Goal: Transaction & Acquisition: Purchase product/service

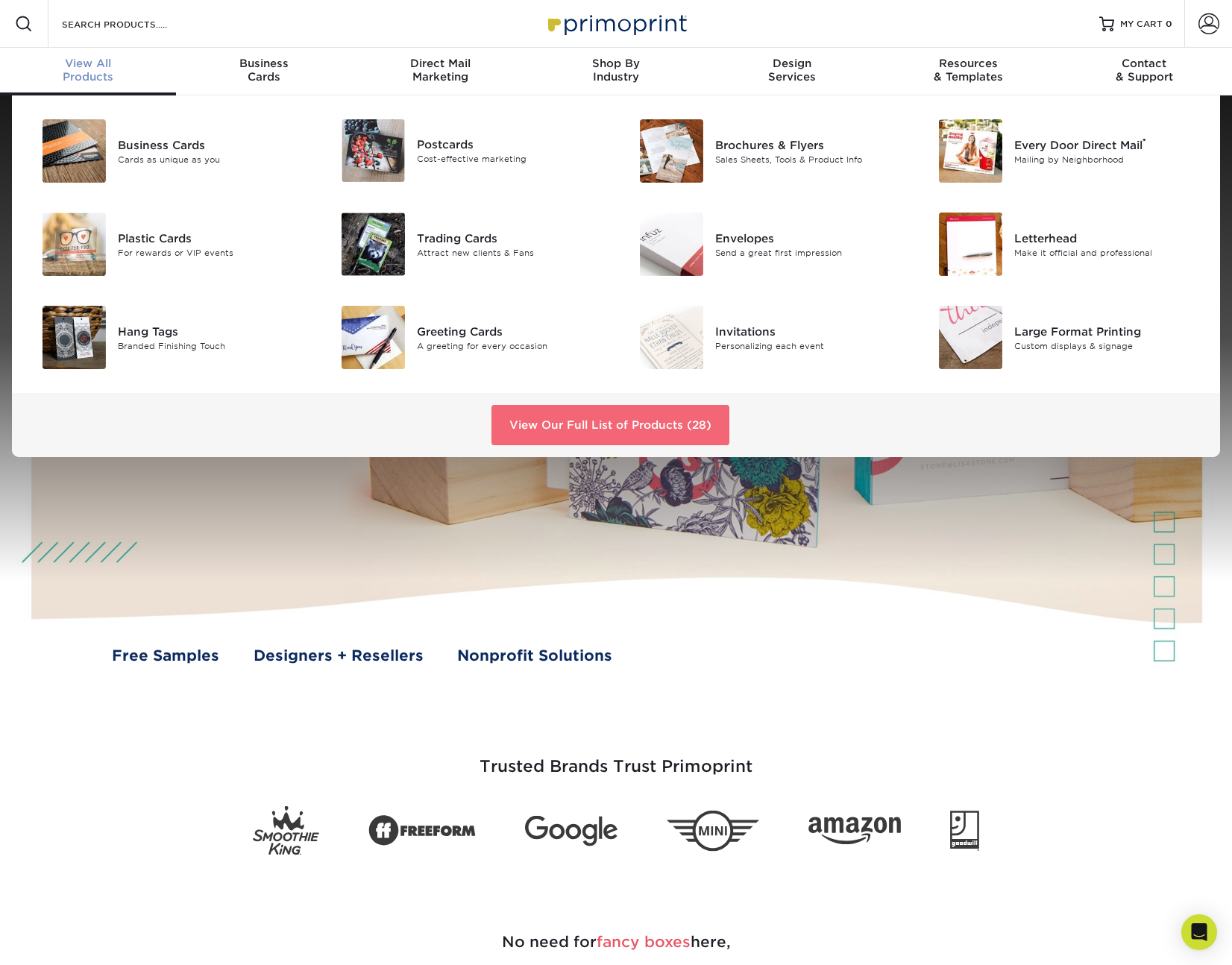
click at [690, 425] on link "View Our Full List of Products (28)" at bounding box center [610, 425] width 238 height 40
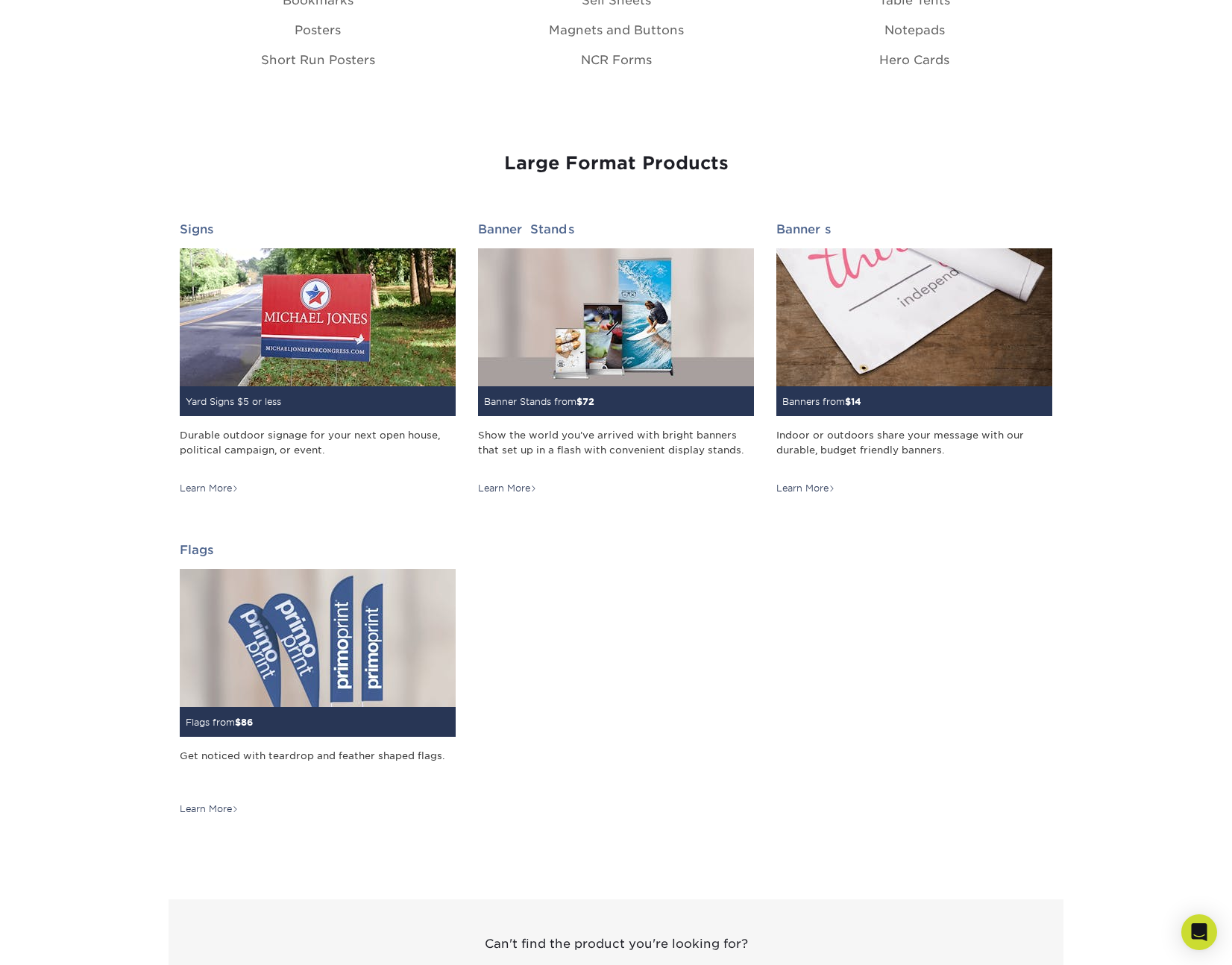
scroll to position [1939, 0]
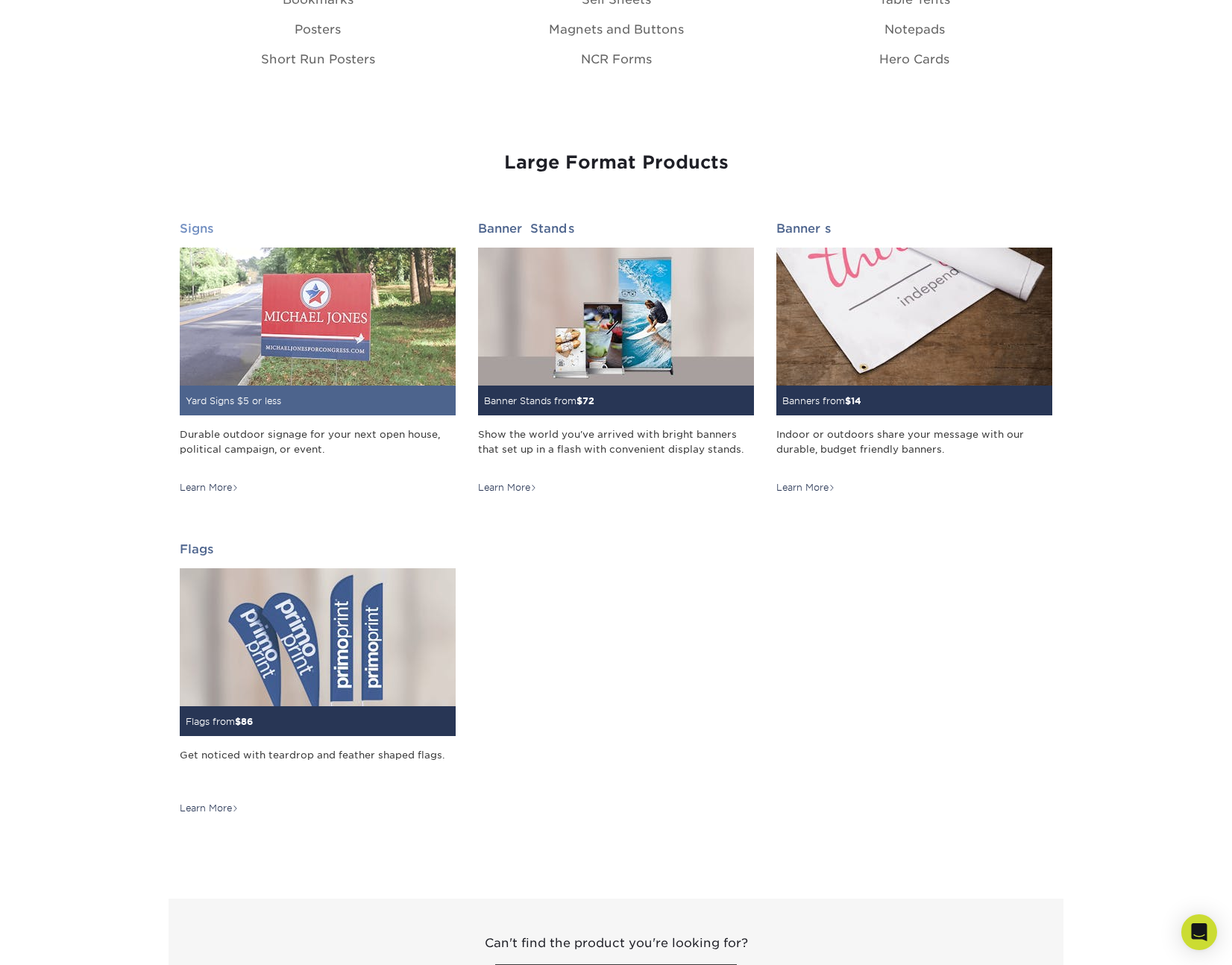
click at [367, 355] on img at bounding box center [317, 316] width 276 height 138
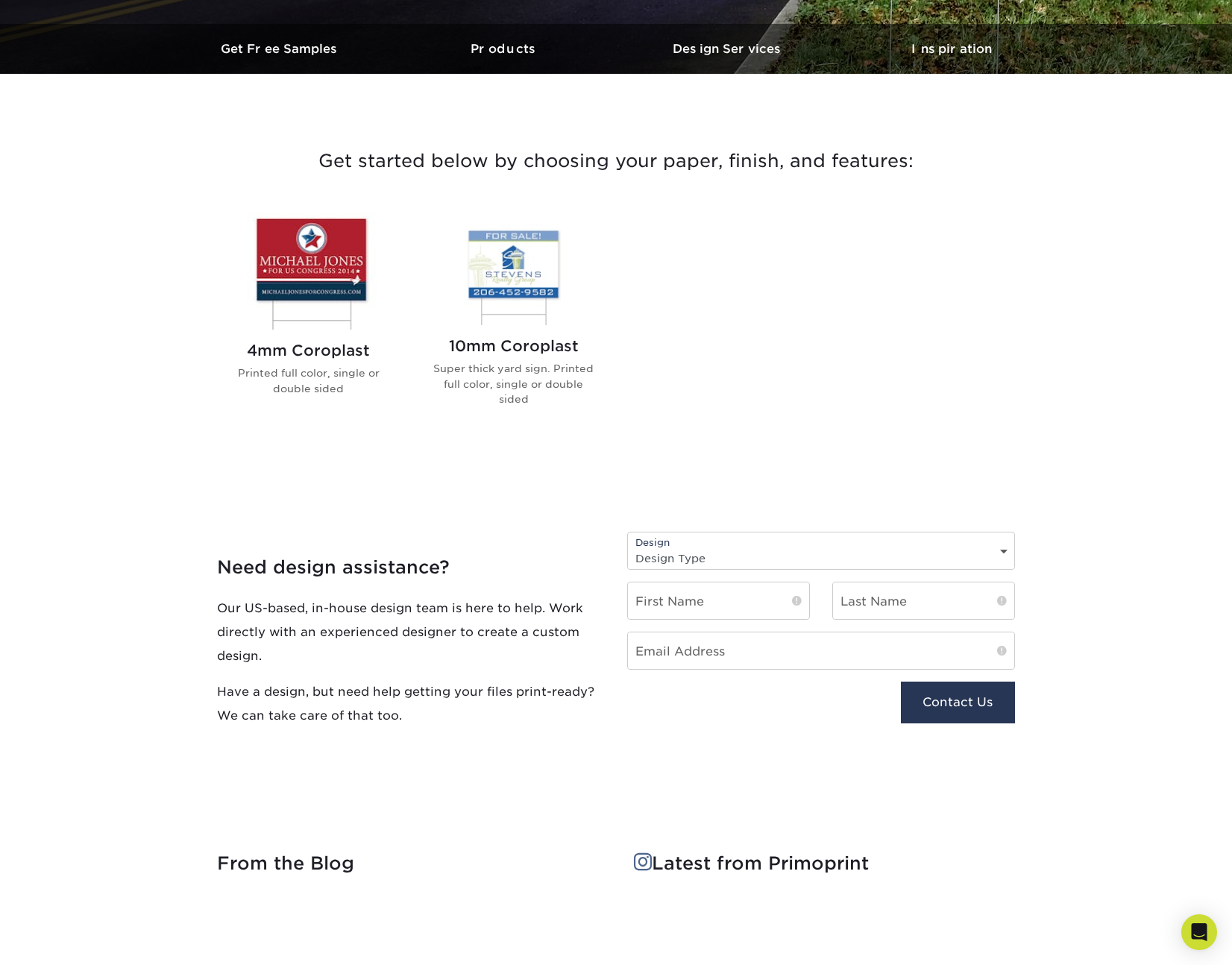
scroll to position [447, 0]
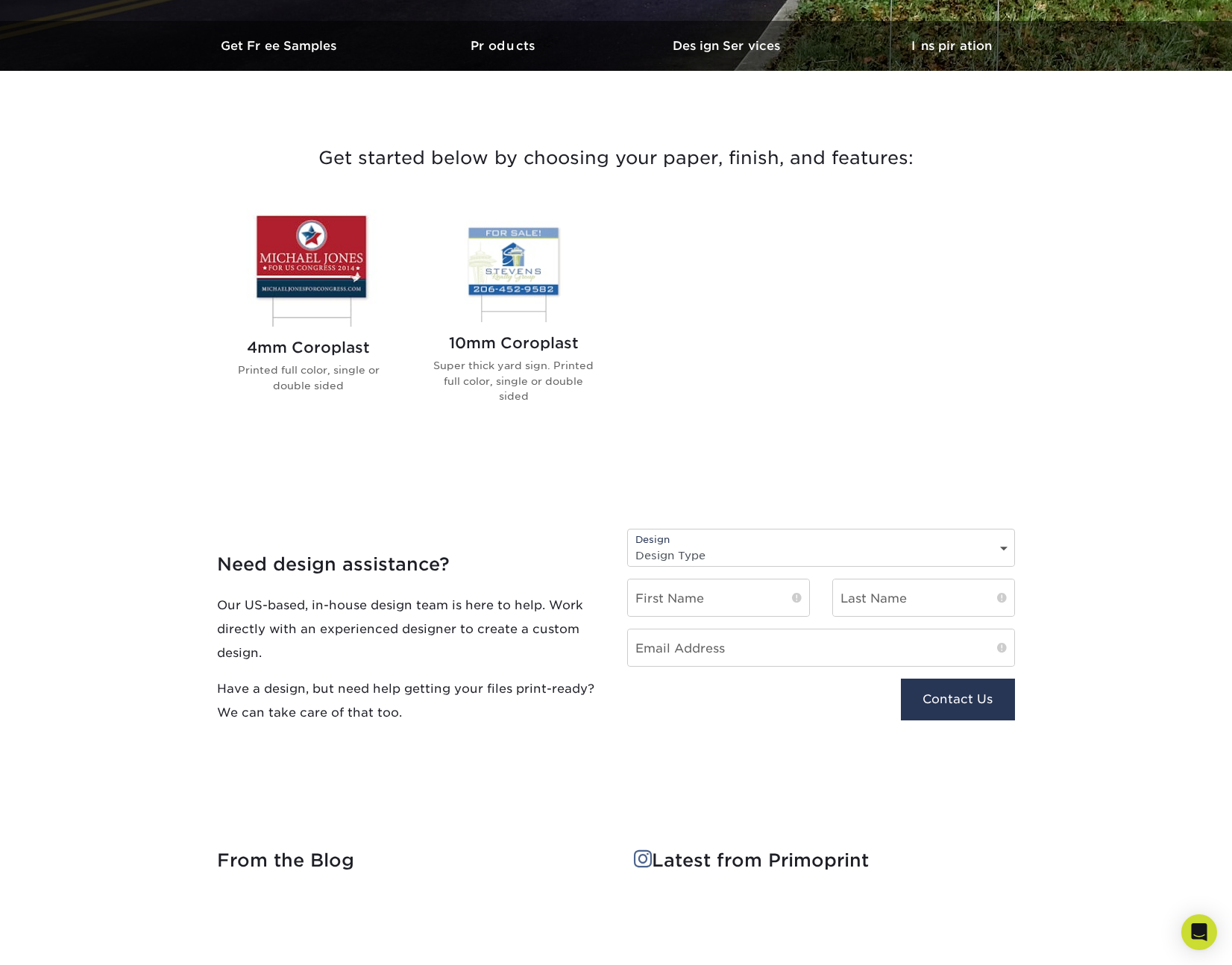
click at [512, 266] on img at bounding box center [513, 266] width 169 height 113
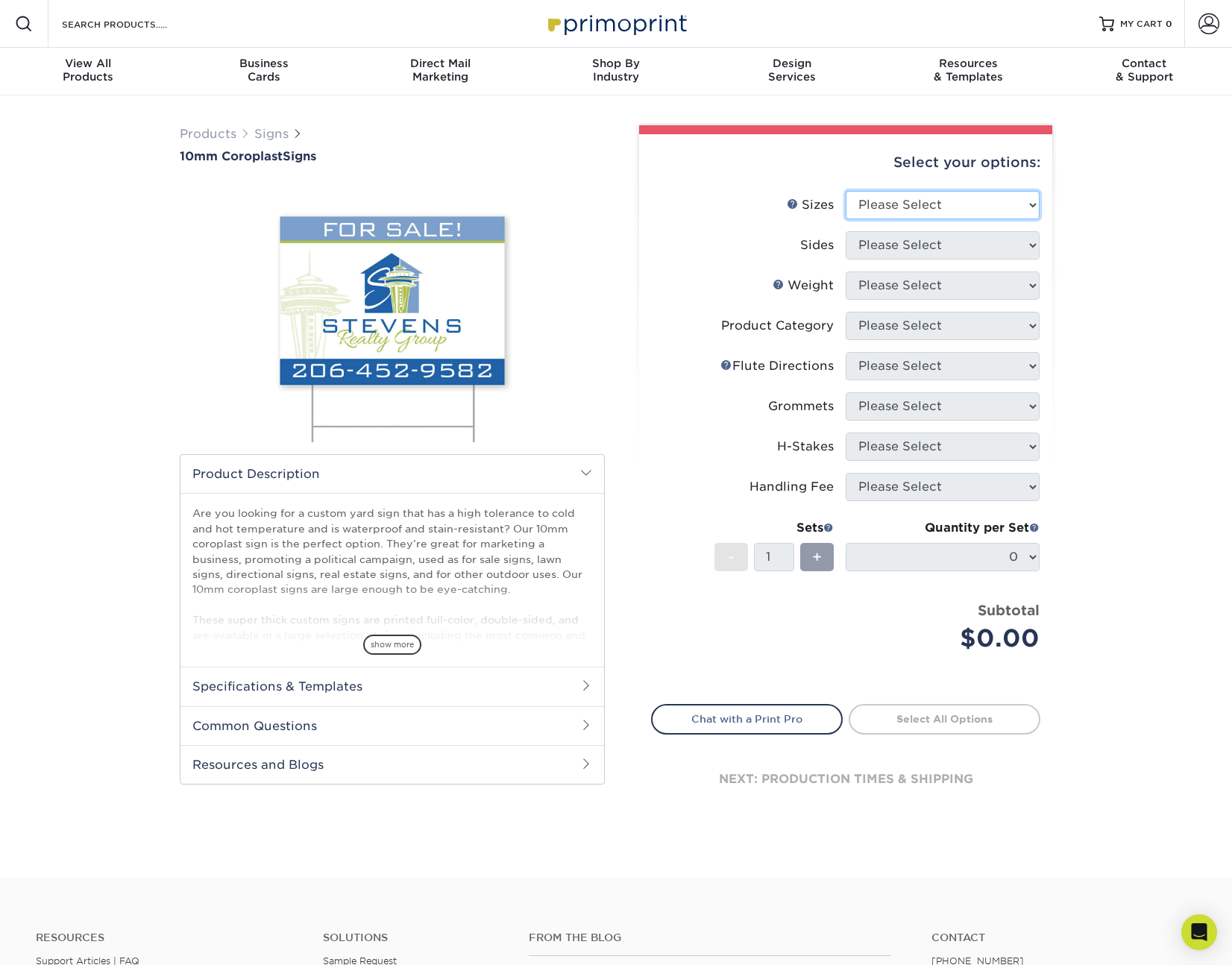
click at [866, 206] on select "Please Select 6" x 12" 10" x 10" 12" x 18" 18" x 24" 24" x 24" 24" x 36"" at bounding box center [943, 205] width 194 height 28
click at [846, 191] on select "Please Select 6" x 12" 10" x 10" 12" x 18" 18" x 24" 24" x 24" 24" x 36"" at bounding box center [943, 205] width 194 height 28
click at [923, 204] on select "Please Select 6" x 12" 10" x 10" 12" x 18" 18" x 24" 24" x 24" 24" x 36"" at bounding box center [943, 205] width 194 height 28
select select "18.00x24.00"
click at [846, 191] on select "Please Select 6" x 12" 10" x 10" 12" x 18" 18" x 24" 24" x 24" 24" x 36"" at bounding box center [943, 205] width 194 height 28
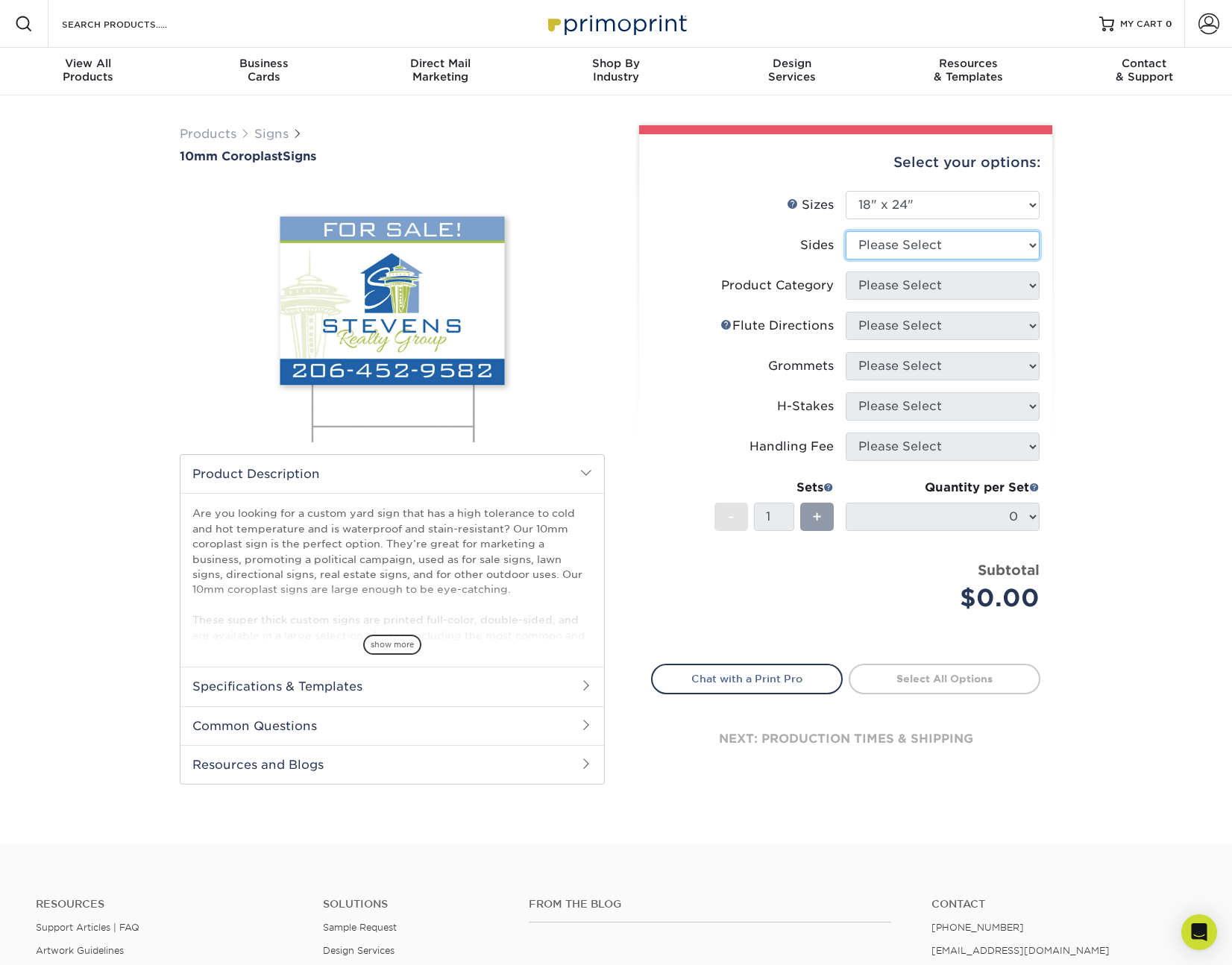
click at [931, 240] on select "Please Select Print Both Sides Print Front Only" at bounding box center [943, 245] width 194 height 28
click at [931, 242] on select "Please Select Print Both Sides Print Front Only" at bounding box center [943, 245] width 194 height 28
select select "13abbda7-1d64-4f25-8bb2-c179b224825d"
click at [846, 231] on select "Please Select Print Both Sides Print Front Only" at bounding box center [943, 245] width 194 height 28
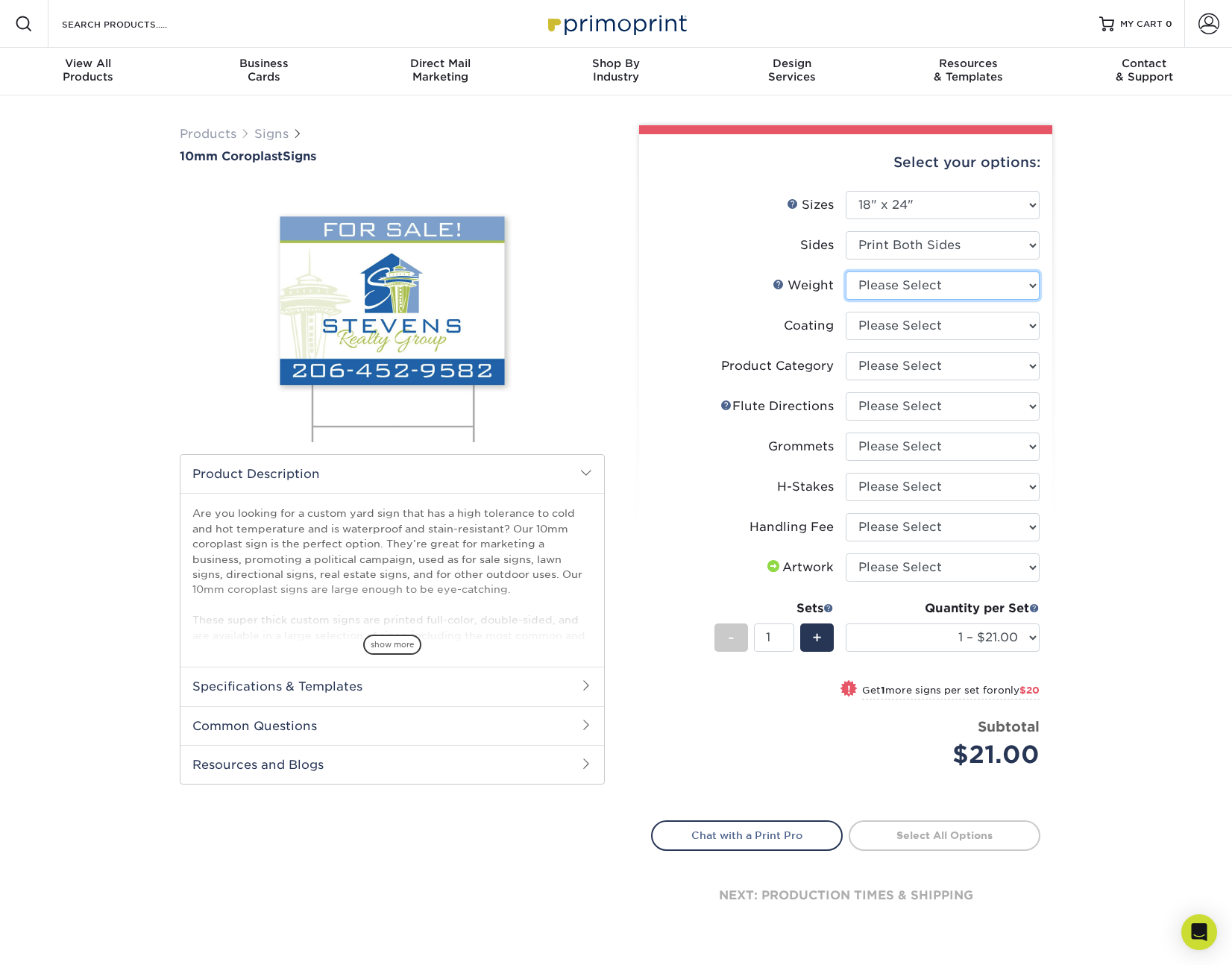
click at [955, 287] on select "Please Select 10CORO" at bounding box center [943, 285] width 194 height 28
select select "10CORO"
click at [846, 271] on select "Please Select 10CORO" at bounding box center [943, 285] width 194 height 28
click at [944, 338] on select at bounding box center [943, 325] width 194 height 28
select select "3e7618de-abca-4bda-9f97-8b9129e913d8"
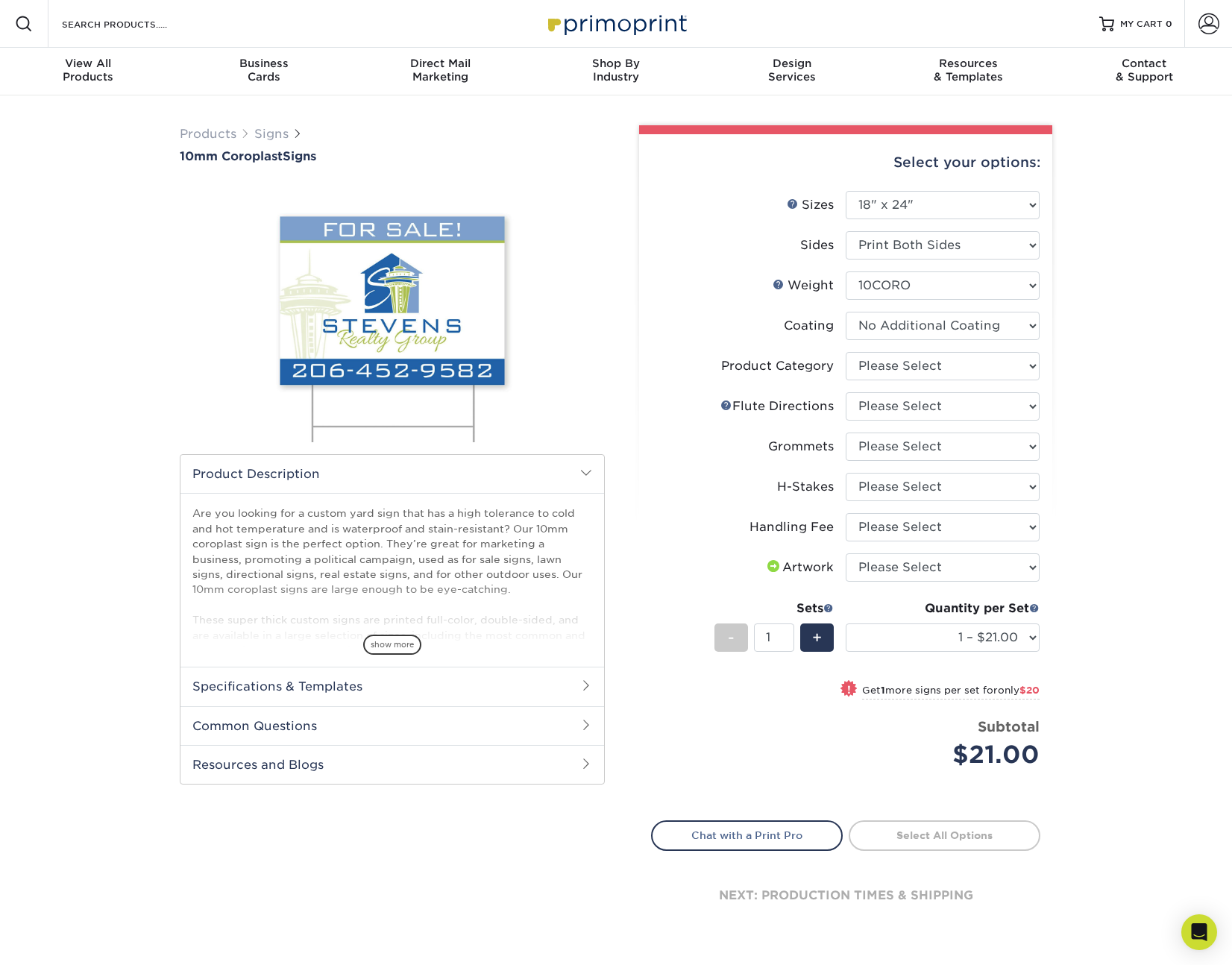
click at [846, 312] on select at bounding box center [943, 325] width 194 height 28
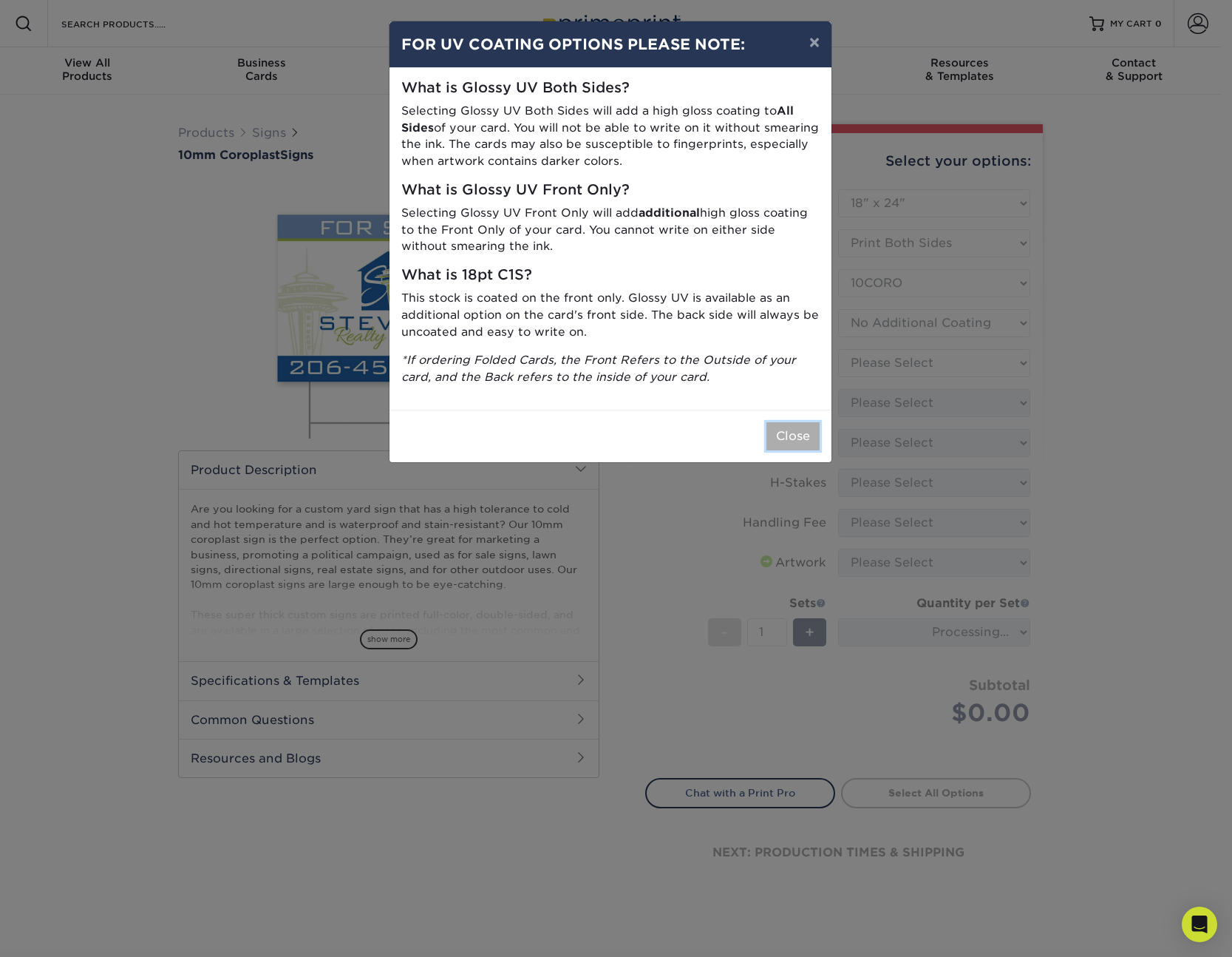
click at [796, 439] on button "Close" at bounding box center [793, 436] width 53 height 28
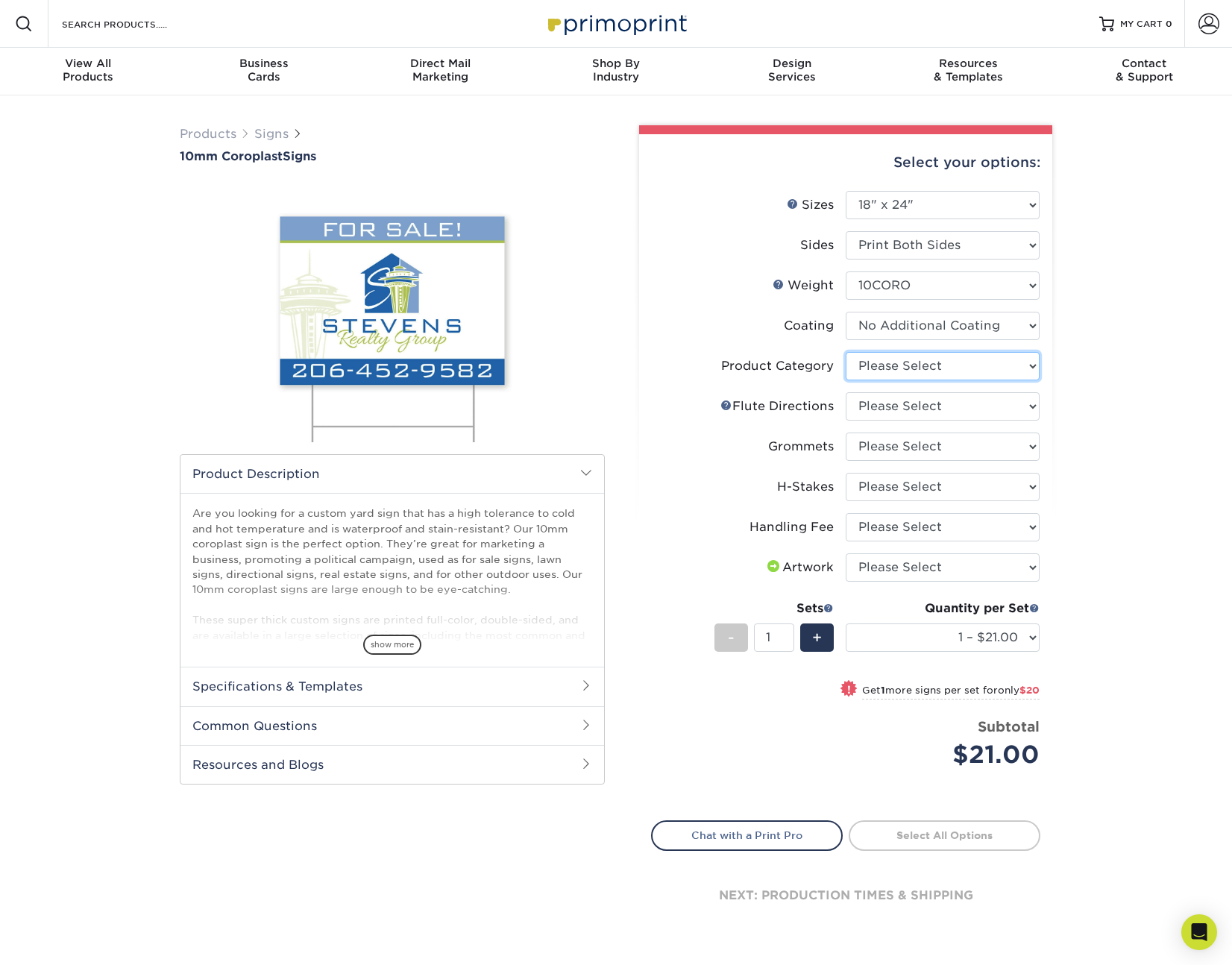
click at [908, 371] on select "Please Select Coroplast Signs" at bounding box center [943, 366] width 194 height 28
select select "b3582ed5-6912-492c-8440-2cc51afdb8e1"
click at [846, 352] on select "Please Select Coroplast Signs" at bounding box center [943, 366] width 194 height 28
click at [902, 404] on select "Please Select Flute Direction (Horizontal) Flute Direction (Vertical)" at bounding box center [943, 406] width 194 height 28
select select "b9474d6d-25b7-40b8-b284-85b7690982f8"
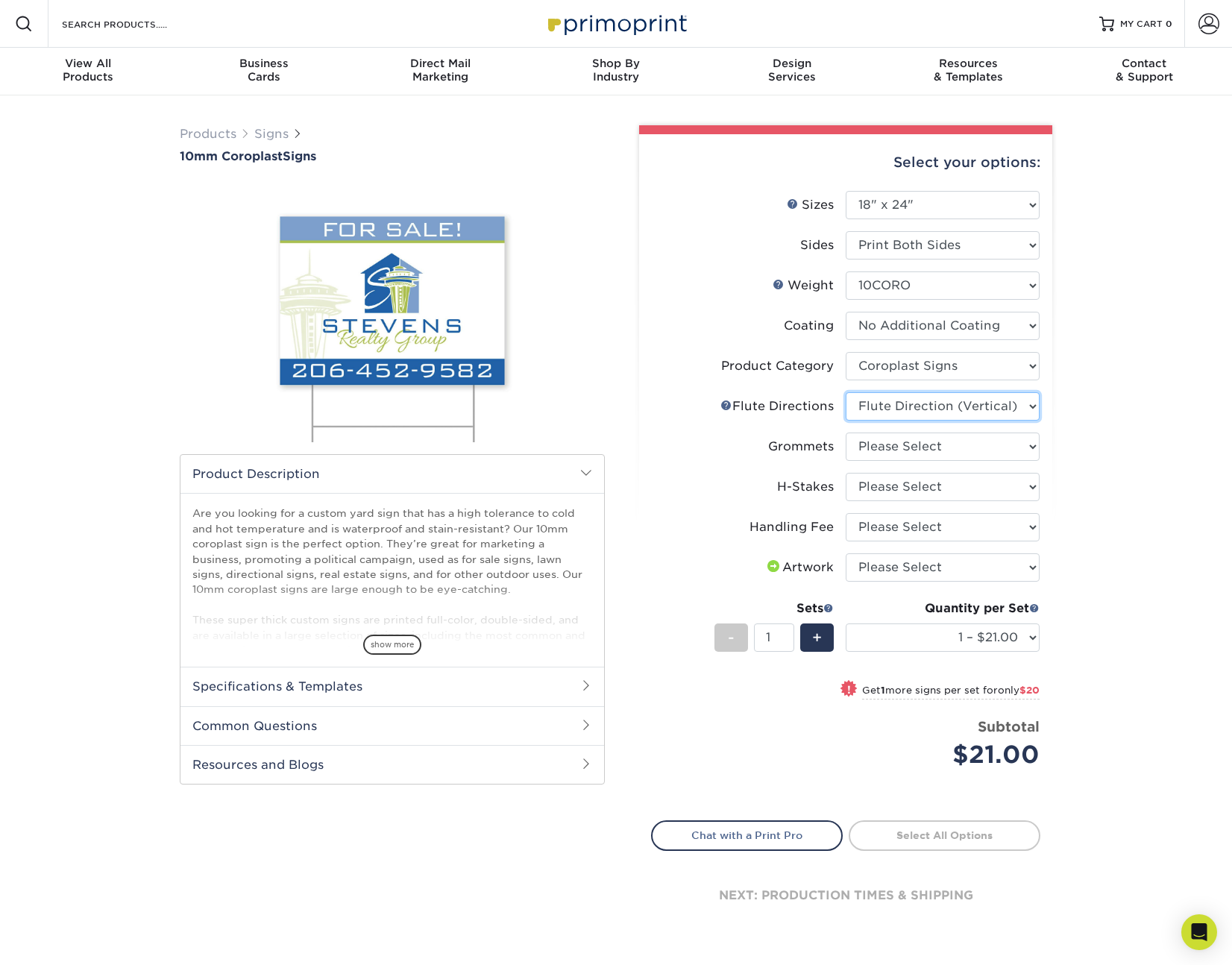
click at [846, 392] on select "Please Select Flute Direction (Horizontal) Flute Direction (Vertical)" at bounding box center [943, 406] width 194 height 28
click at [889, 450] on select "Please Select No Grommets Yes, Grommet All 4 Corners Yes, Grommets Top Corners …" at bounding box center [943, 446] width 194 height 28
select select "90d329df-db80-4206-b821-ff9d3f363977"
click at [846, 433] on select "Please Select No Grommets Yes, Grommet All 4 Corners Yes, Grommets Top Corners …" at bounding box center [943, 446] width 194 height 28
click at [886, 486] on select "Please Select No H-Stakes Yes H-Stakes (Heavy Duty)" at bounding box center [943, 487] width 194 height 28
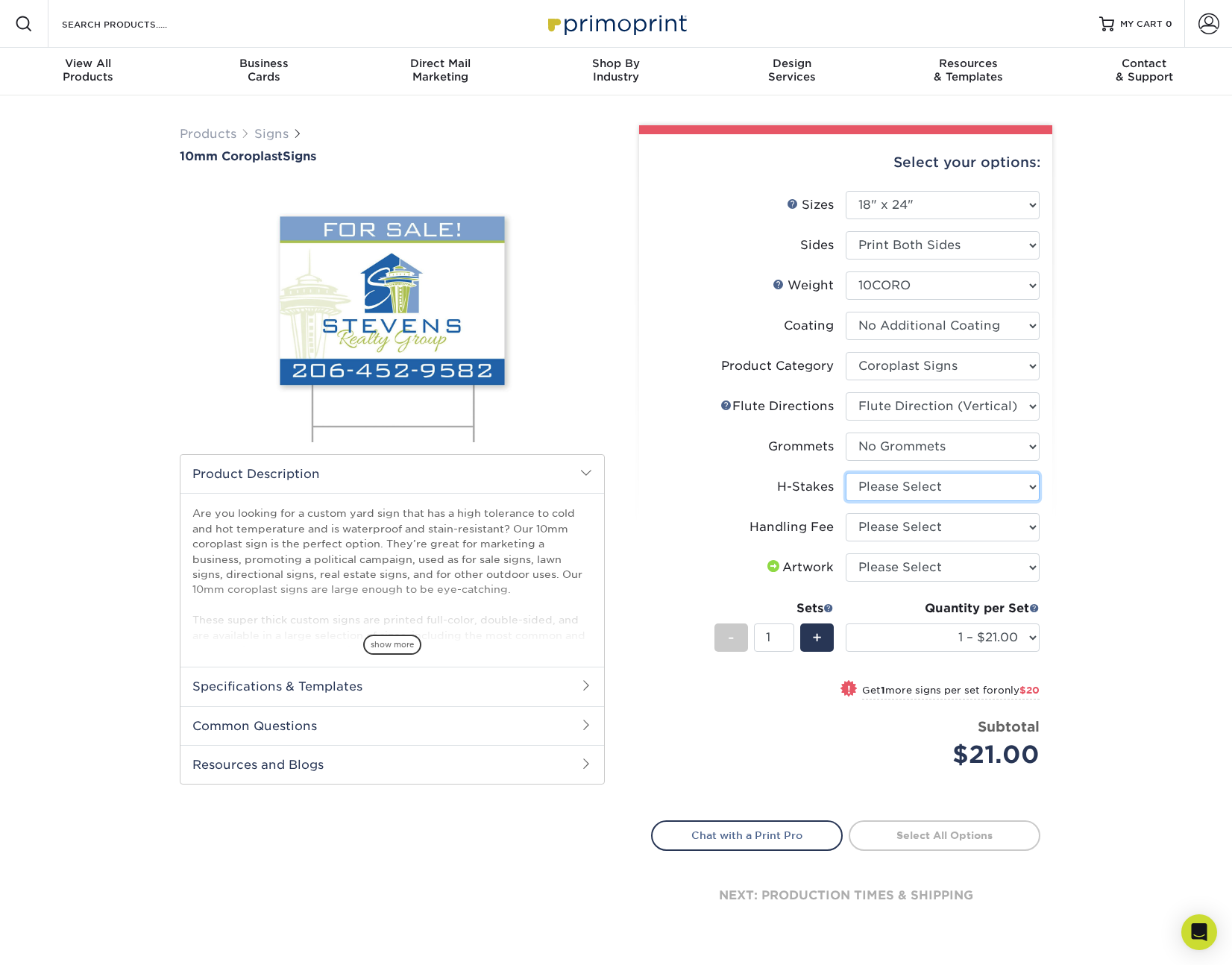
select select "4f193f0c-e5fb-478c-8161-db35ebbf29ae"
click at [846, 473] on select "Please Select No H-Stakes Yes H-Stakes (Heavy Duty)" at bounding box center [943, 487] width 194 height 28
click at [901, 531] on select "Please Select Handling Fee" at bounding box center [943, 527] width 194 height 28
select select "ab74c079-444c-4260-ae6a-e09bdee8073c"
click at [846, 513] on select "Please Select Handling Fee" at bounding box center [943, 527] width 194 height 28
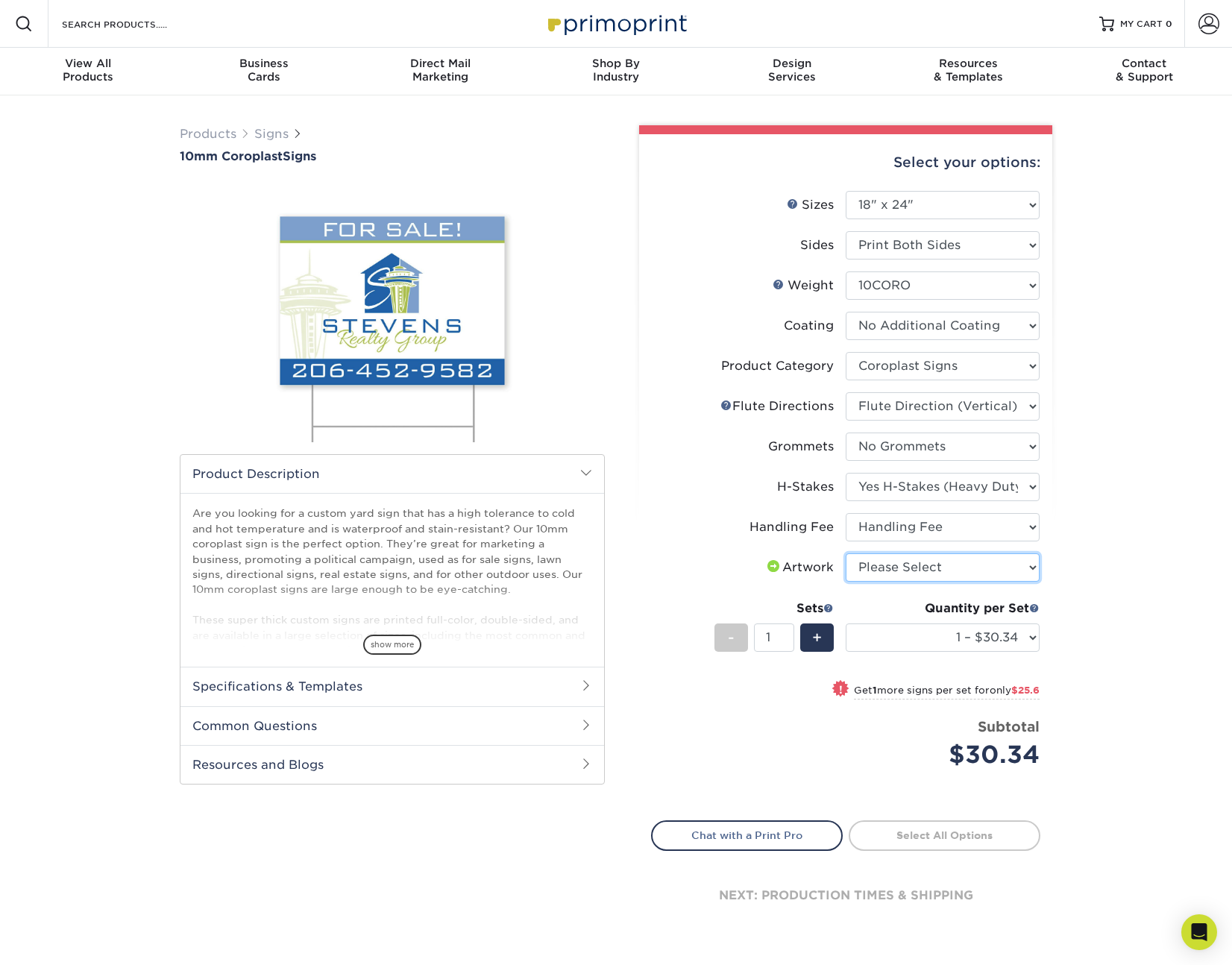
click at [904, 569] on select "Please Select I will upload files I need a design - $50" at bounding box center [943, 567] width 194 height 28
select select "upload"
click at [846, 553] on select "Please Select I will upload files I need a design - $50" at bounding box center [943, 567] width 194 height 28
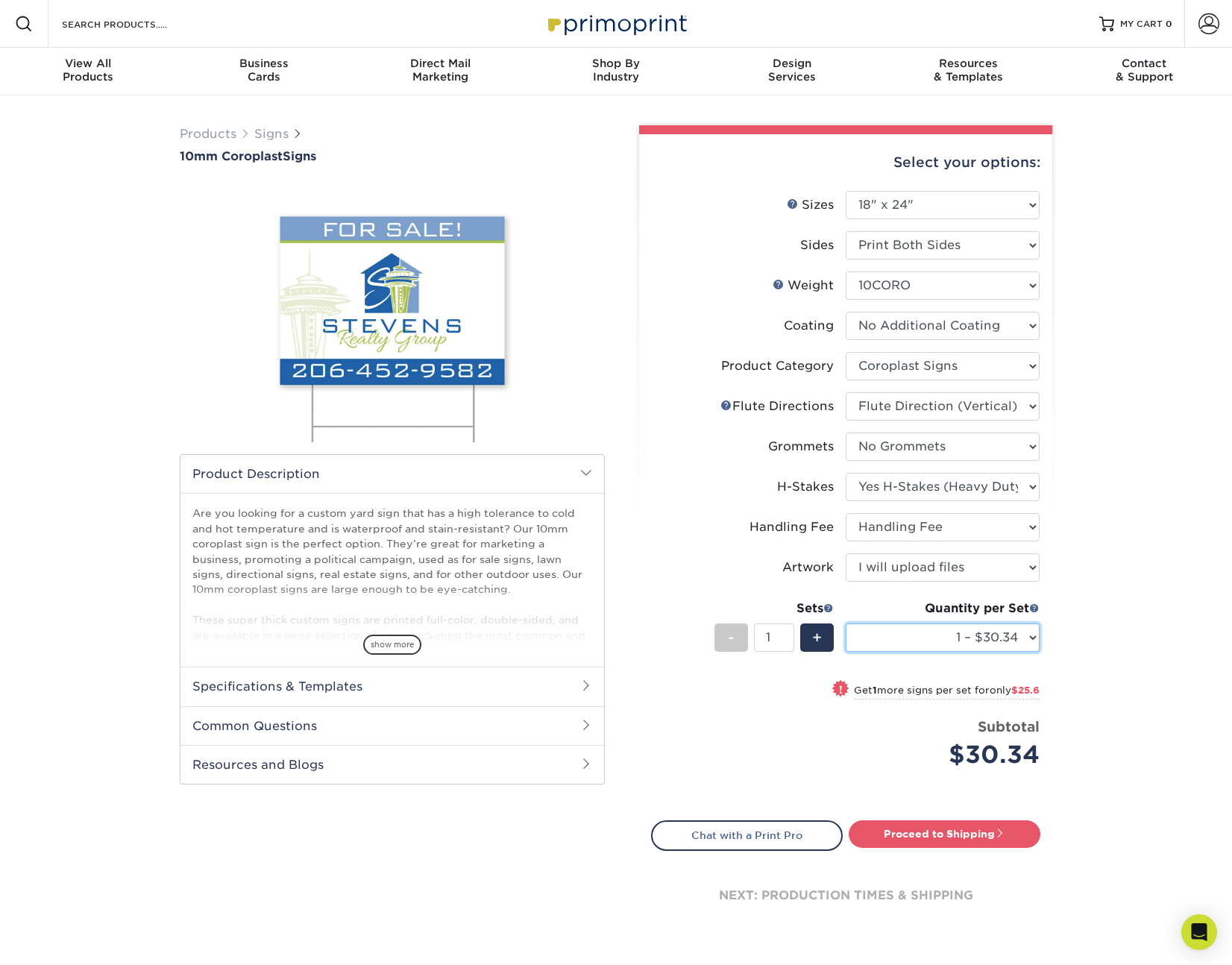
click at [900, 638] on select "1 – $30.34 2 – $55.94 3 – $81.53 4 – $103.37 5 – $128.97 6 – $154.56 7 – $180.1…" at bounding box center [943, 637] width 194 height 28
select select "6 – $154.56"
click at [846, 623] on select "1 – $30.34 2 – $55.94 3 – $81.53 4 – $103.37 5 – $128.97 6 – $154.56 7 – $180.1…" at bounding box center [943, 637] width 194 height 28
click at [989, 835] on link "Proceed to Shipping" at bounding box center [945, 833] width 192 height 27
type input "Set 1"
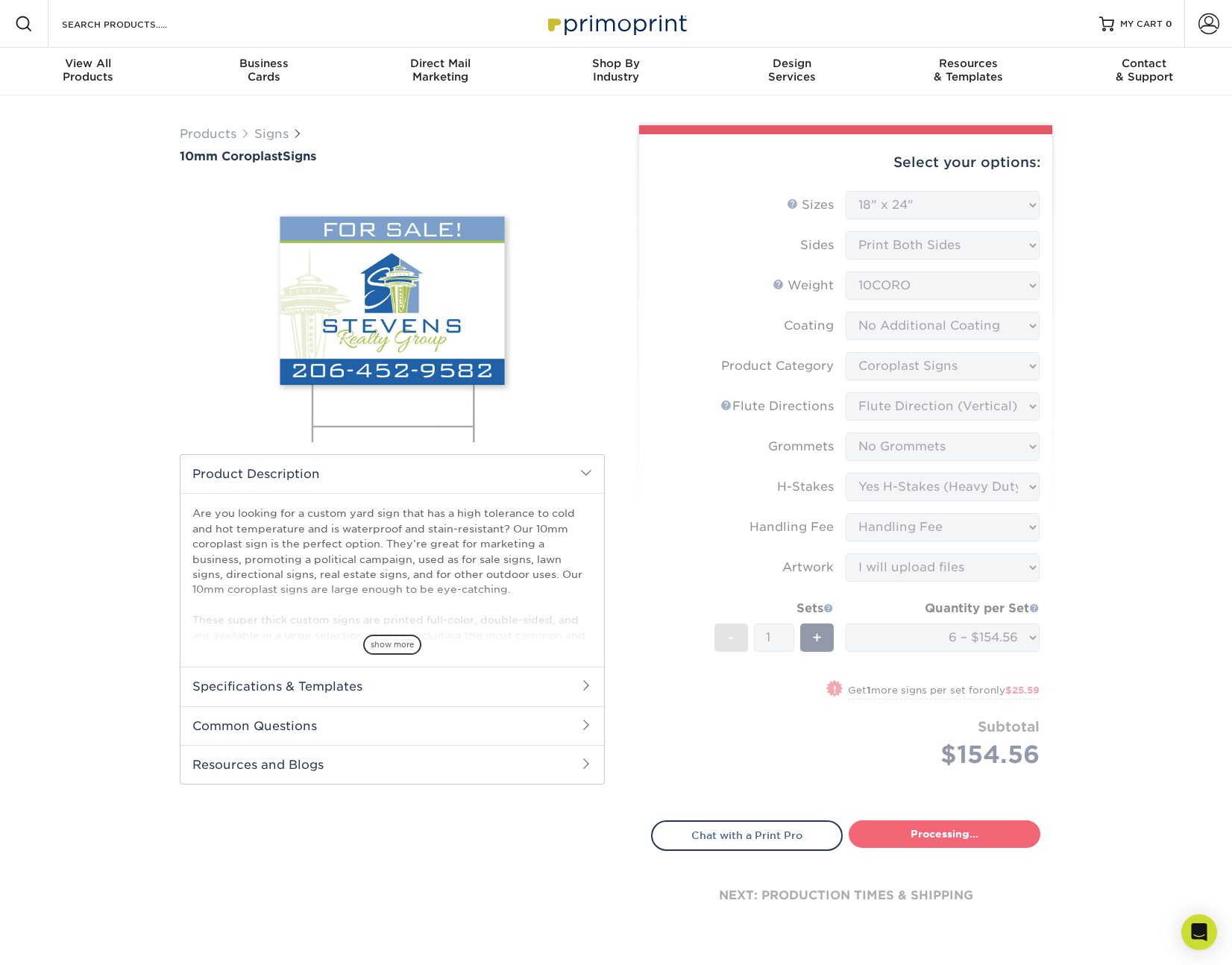
select select "12708943-23d6-4aff-91d8-26352e48ff8e"
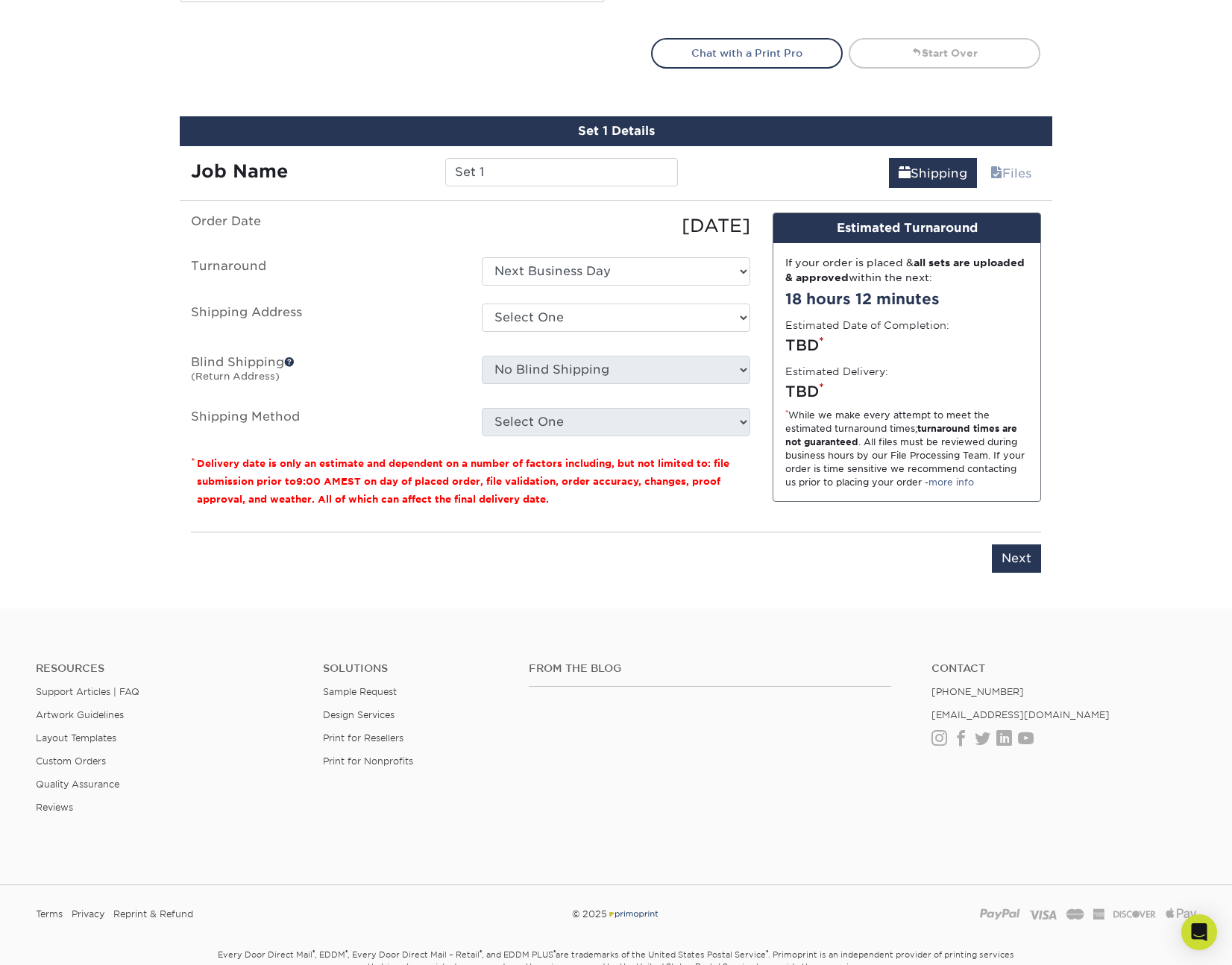
scroll to position [861, 0]
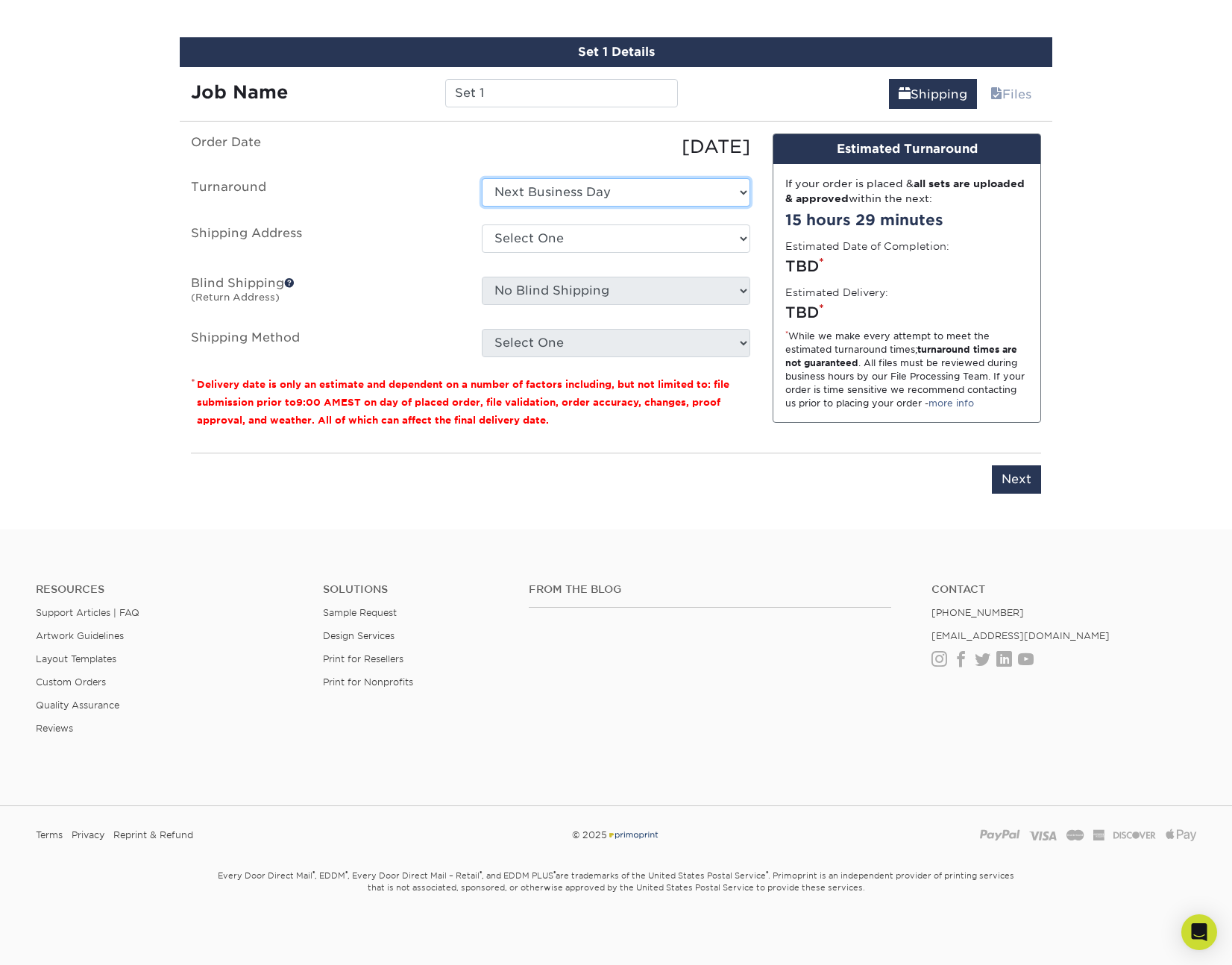
click at [574, 190] on select "Select One Next Business Day" at bounding box center [616, 192] width 268 height 28
click at [567, 227] on select "Select One + Add New Address - Login" at bounding box center [616, 238] width 268 height 28
click at [463, 223] on ul "Order Date 10/06/2025 Turnaround Select One Next Business Day Shipping Address …" at bounding box center [471, 246] width 559 height 224
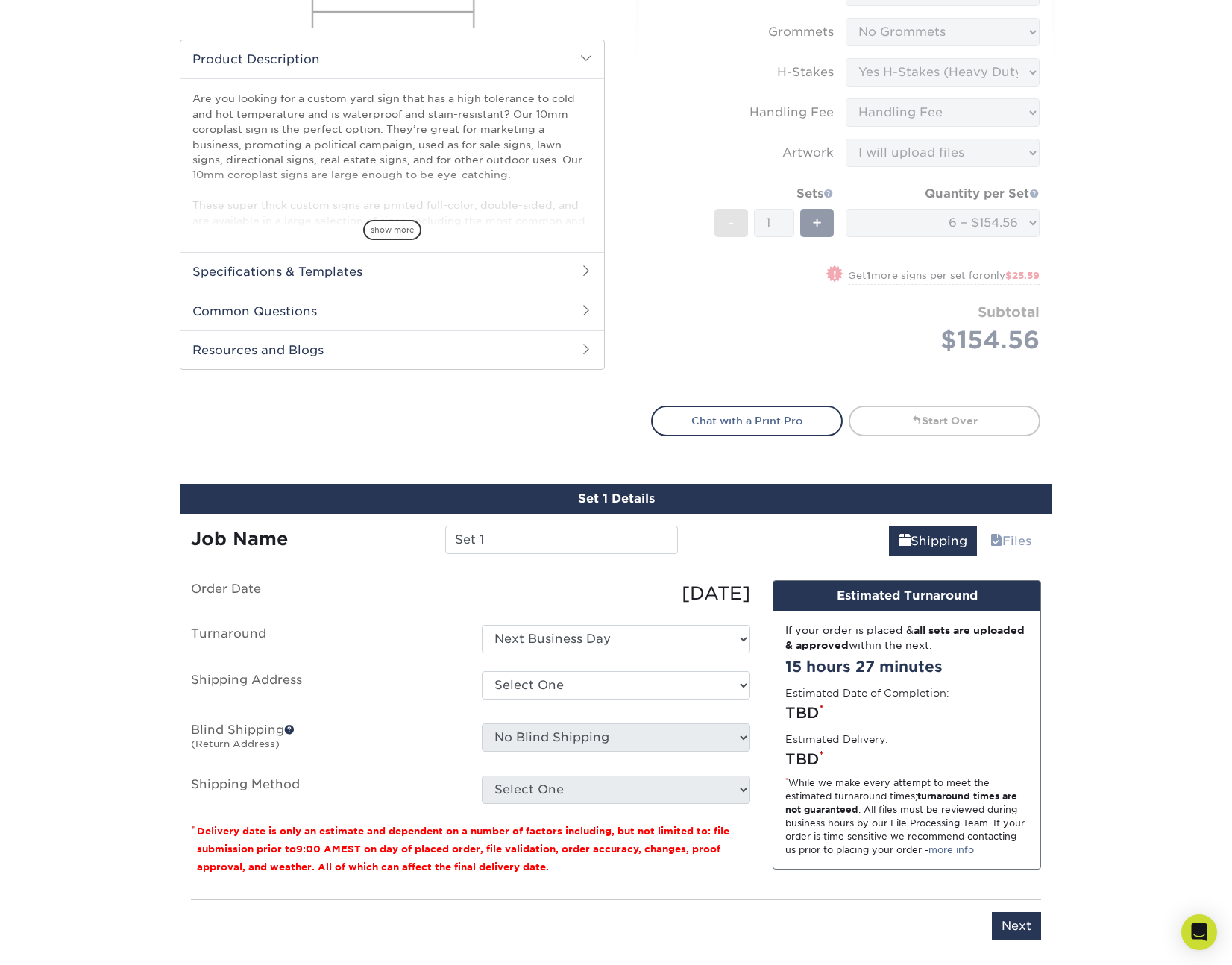
scroll to position [414, 0]
click at [327, 317] on h2 "Common Questions" at bounding box center [392, 312] width 424 height 39
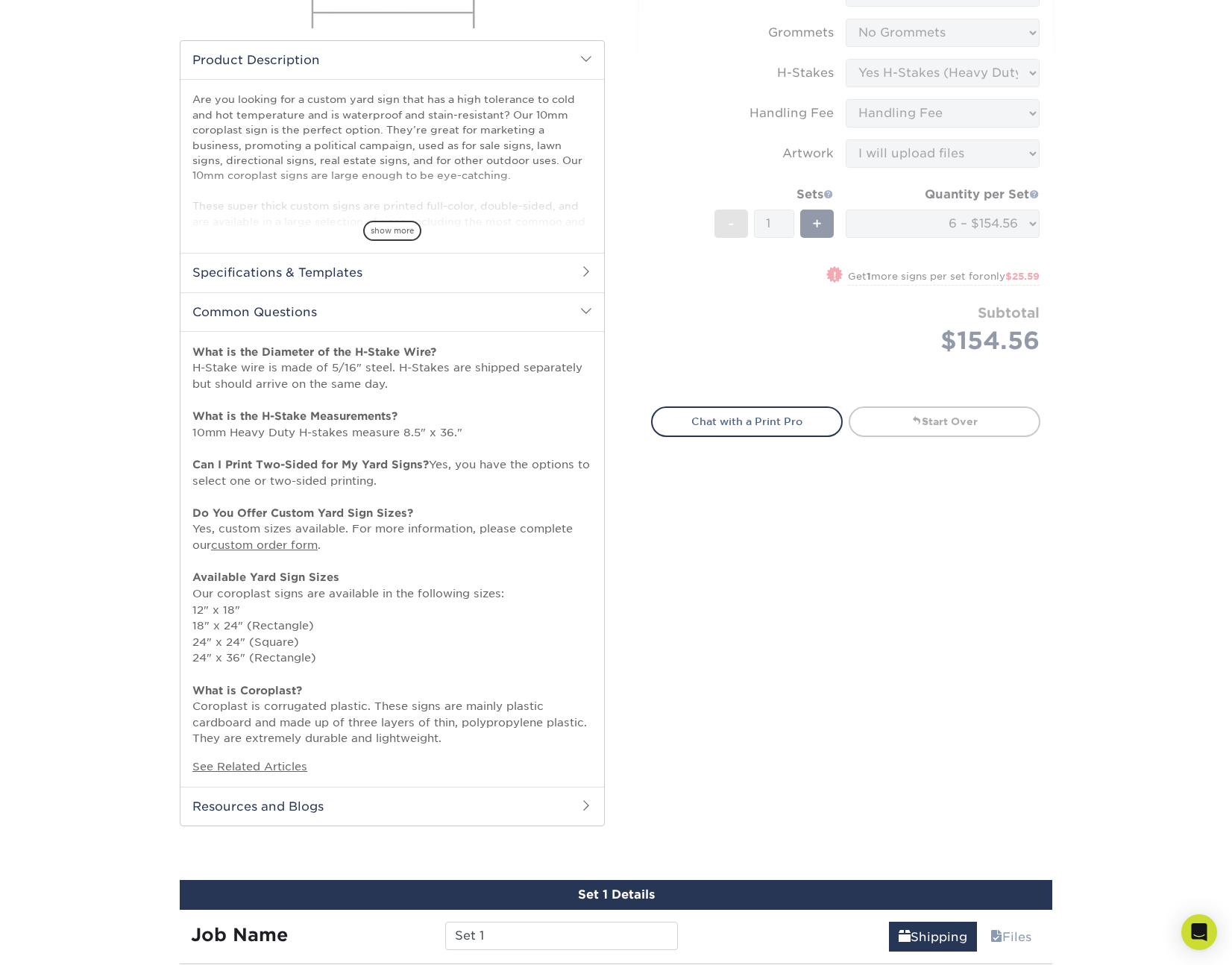
click at [327, 317] on h2 "Common Questions" at bounding box center [392, 312] width 424 height 39
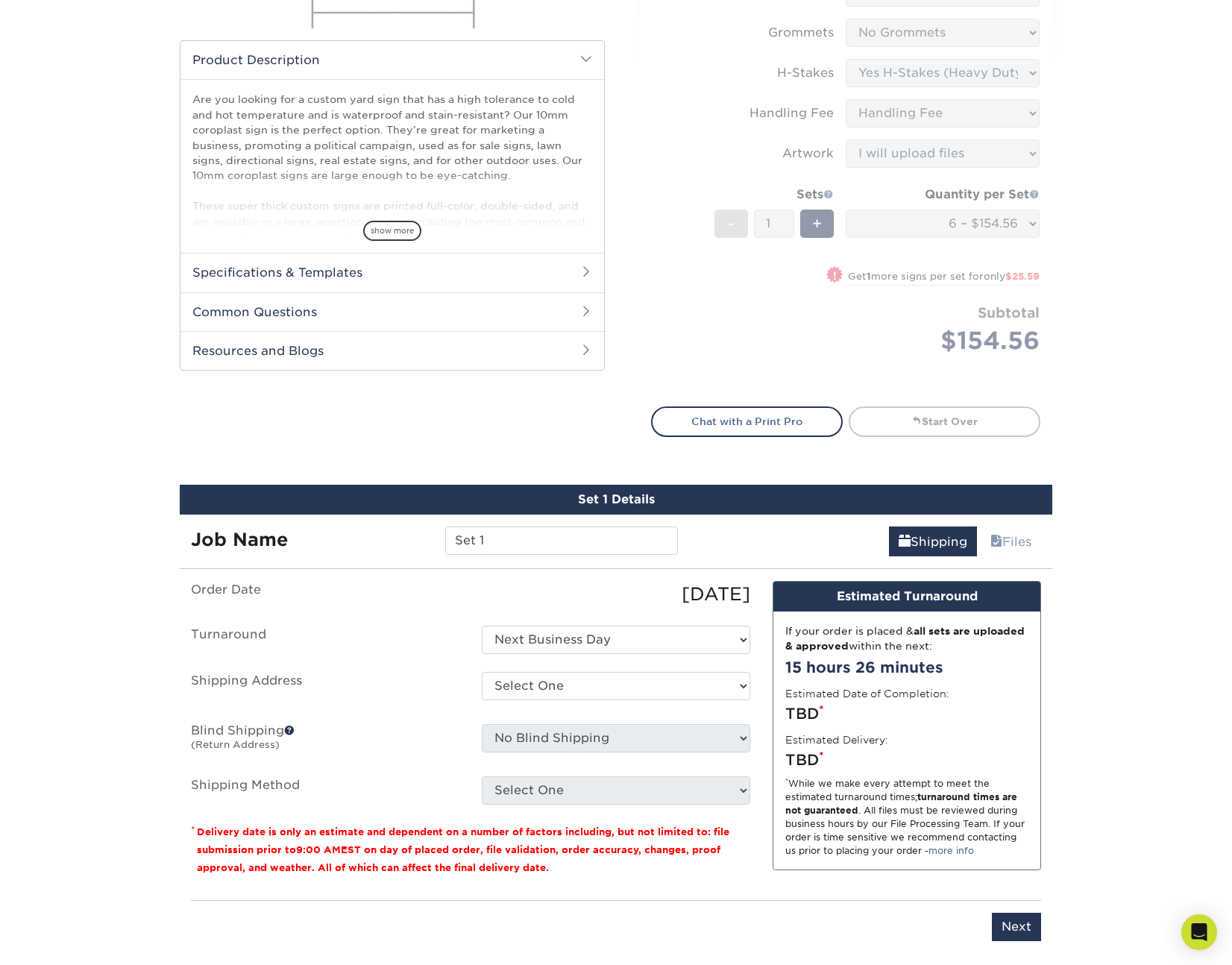
click at [313, 363] on h2 "Resources and Blogs" at bounding box center [392, 350] width 424 height 39
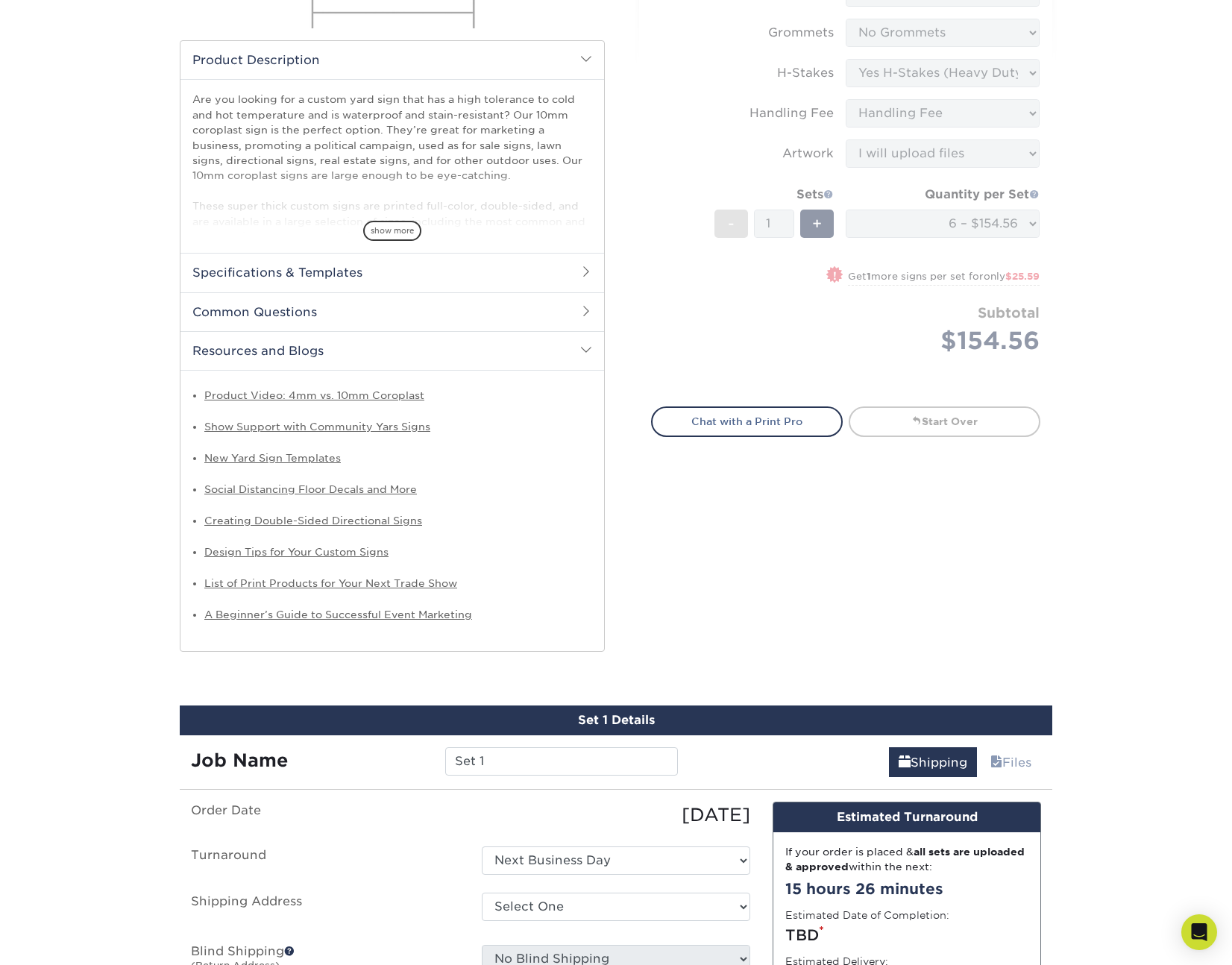
click at [307, 354] on h2 "Resources and Blogs" at bounding box center [392, 350] width 424 height 39
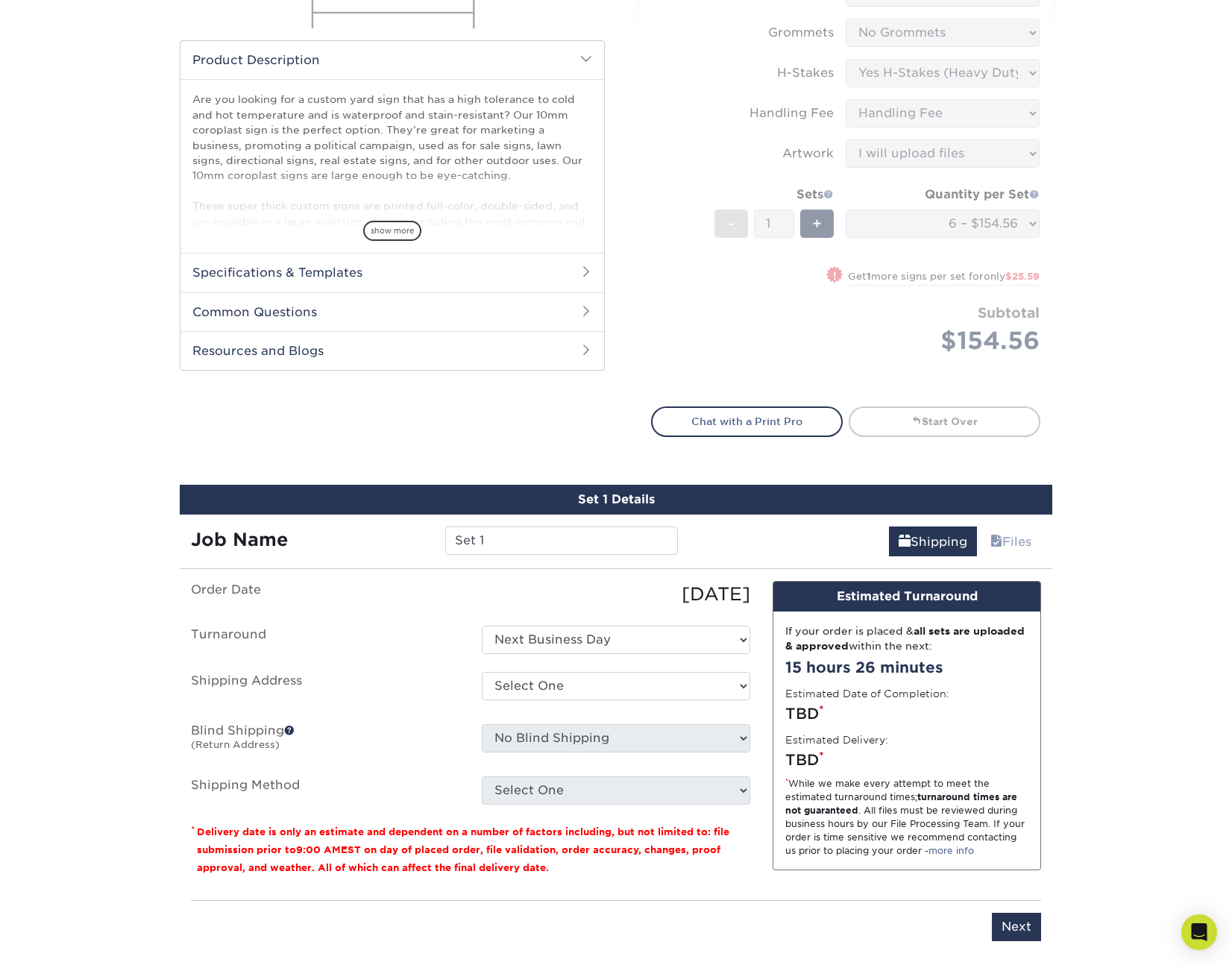
click at [300, 280] on h2 "Specifications & Templates" at bounding box center [392, 272] width 424 height 39
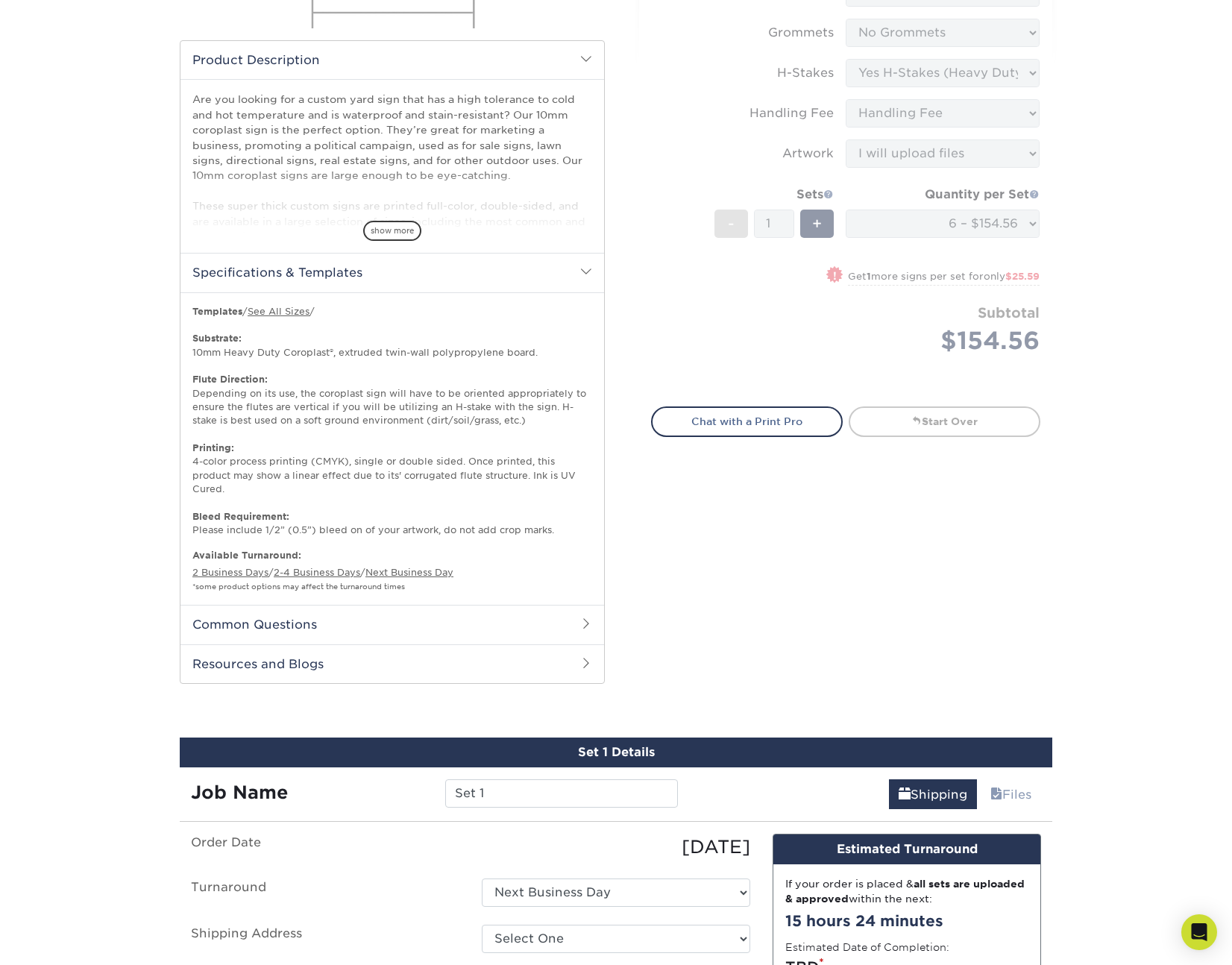
click at [872, 546] on div "Select your options: Sizes Help Sizes Please Select 6" x 12" 10" x 10" -" at bounding box center [840, 206] width 447 height 990
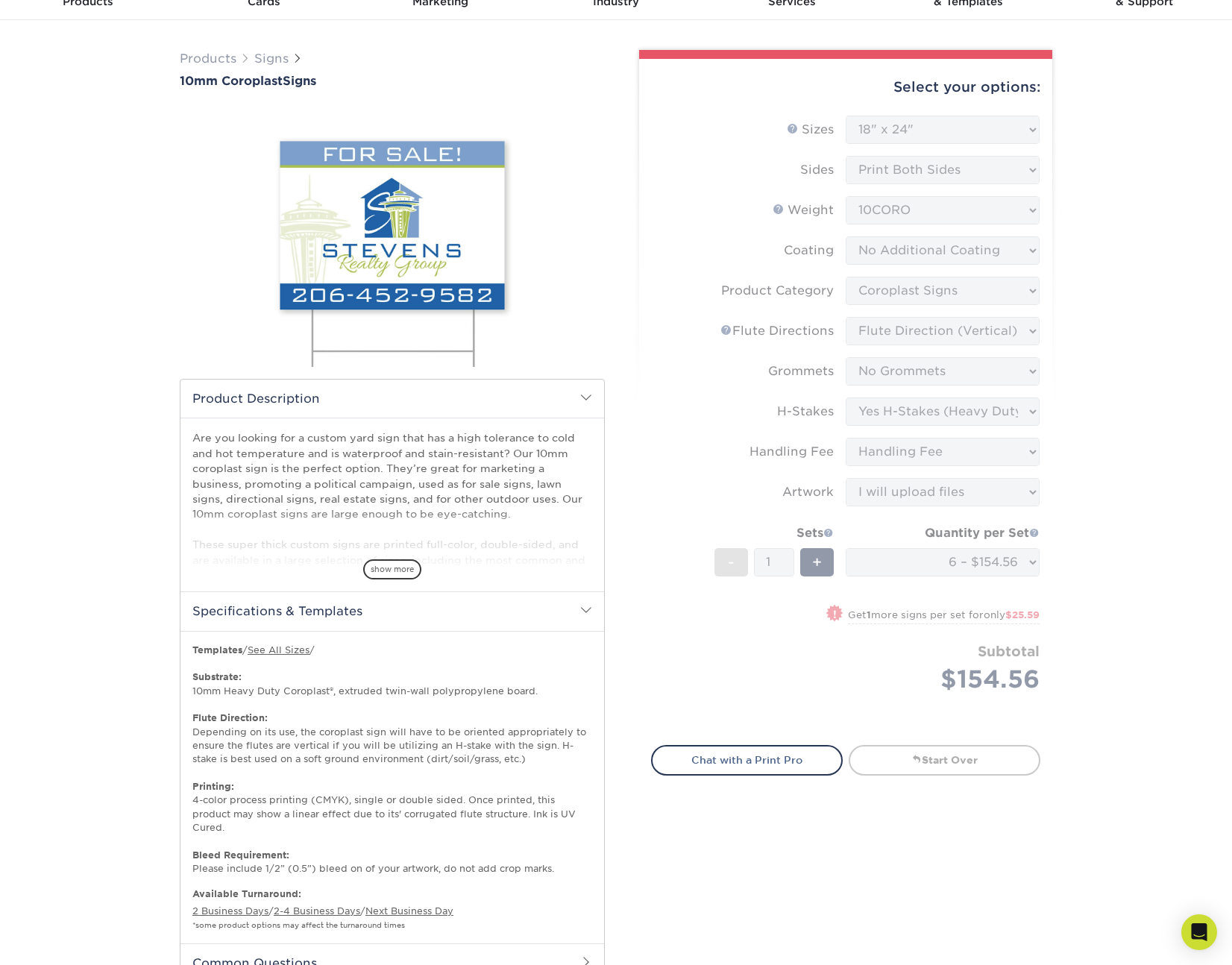
scroll to position [0, 0]
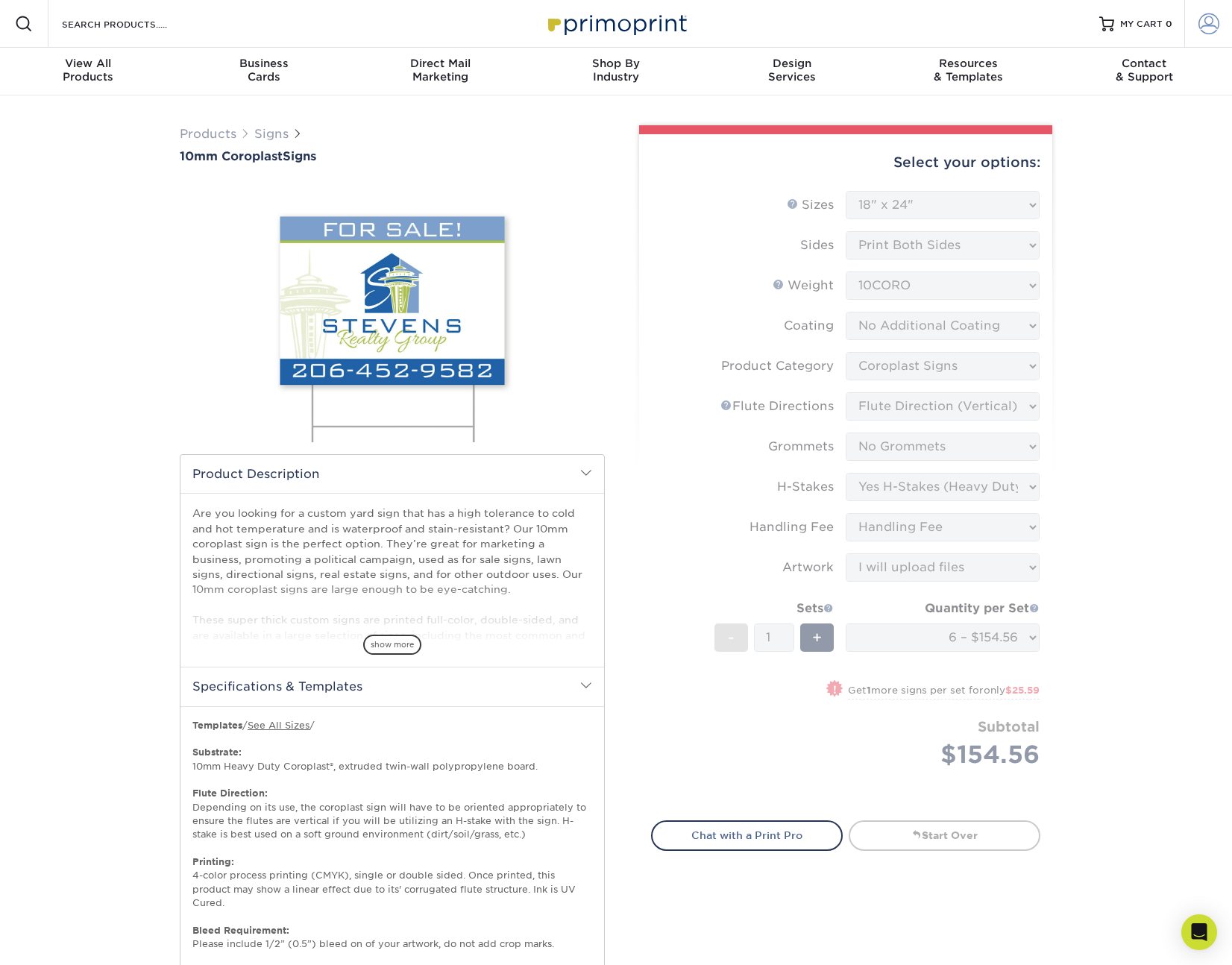
click at [1203, 31] on span at bounding box center [1209, 24] width 21 height 21
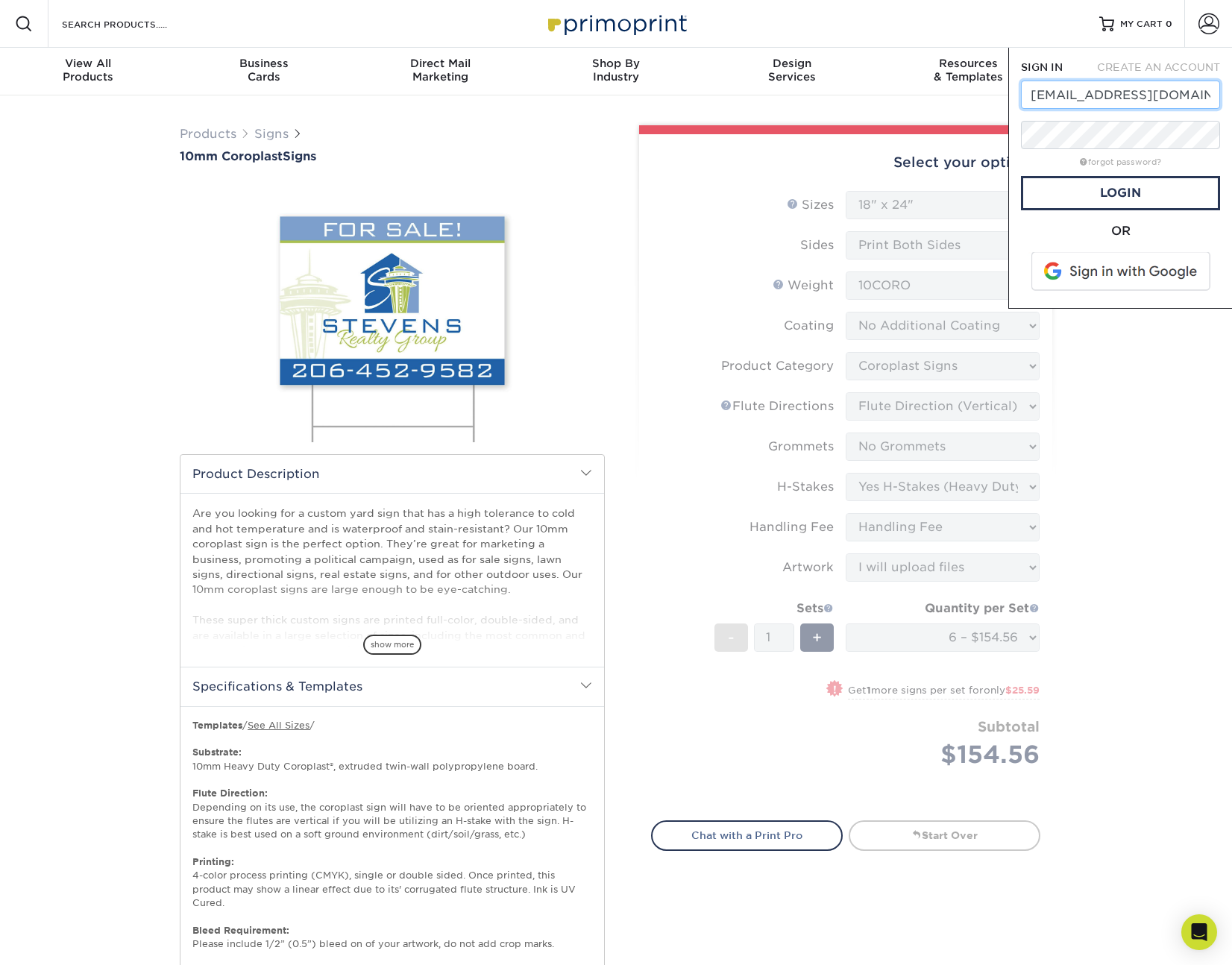
click at [1142, 98] on input "info@chialphaumn.org" at bounding box center [1120, 94] width 199 height 28
click at [1142, 96] on input "info@chialphaumn.org" at bounding box center [1120, 94] width 199 height 28
click at [1142, 95] on input "info@chialphaumn.org" at bounding box center [1120, 94] width 199 height 28
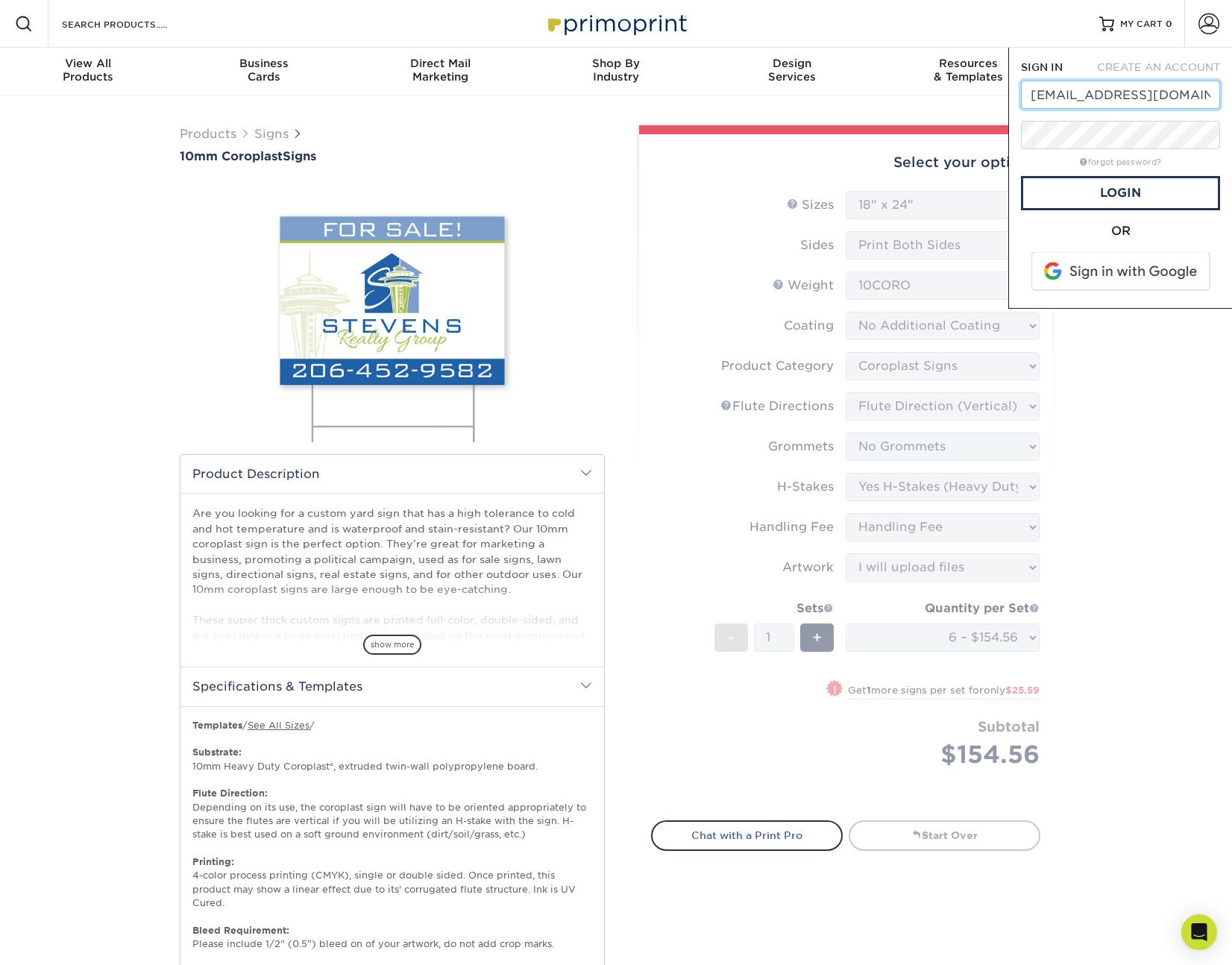
click at [1142, 95] on input "info@chialphaumn.org" at bounding box center [1120, 94] width 199 height 28
click at [1116, 276] on span at bounding box center [1122, 271] width 190 height 39
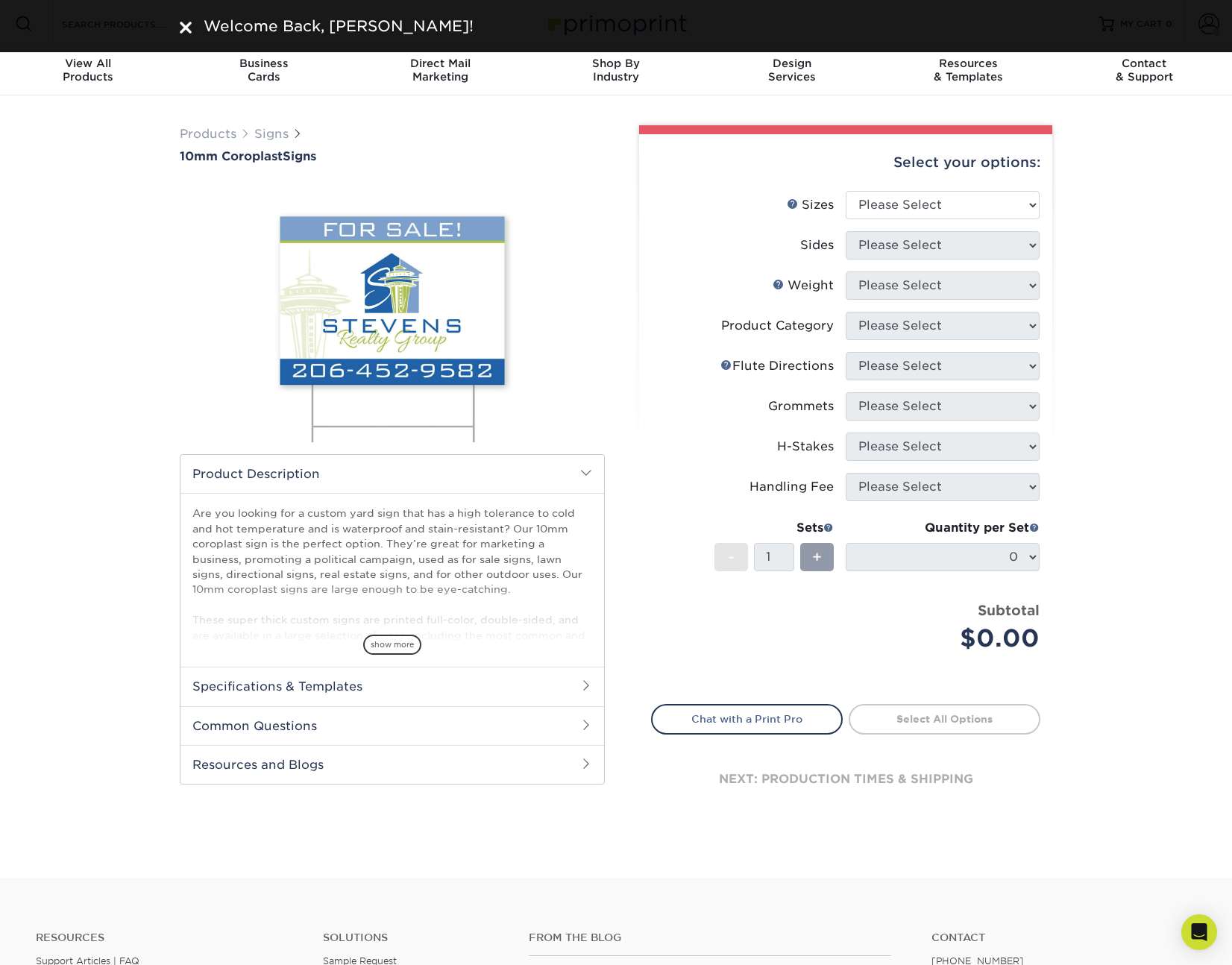
click at [1209, 23] on div "Welcome Back, [PERSON_NAME]!" at bounding box center [616, 26] width 1232 height 52
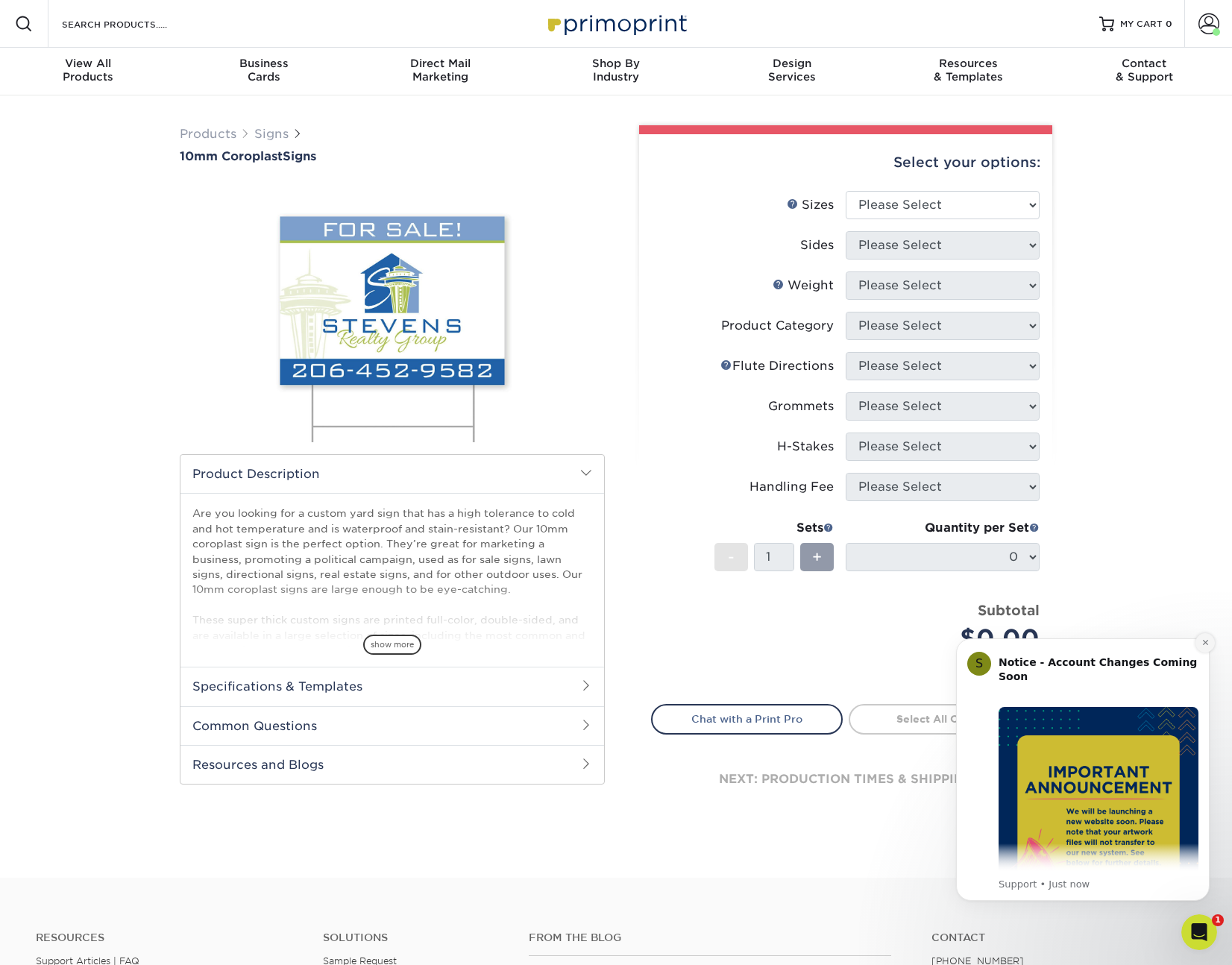
click at [1202, 645] on icon "Dismiss notification" at bounding box center [1205, 642] width 8 height 8
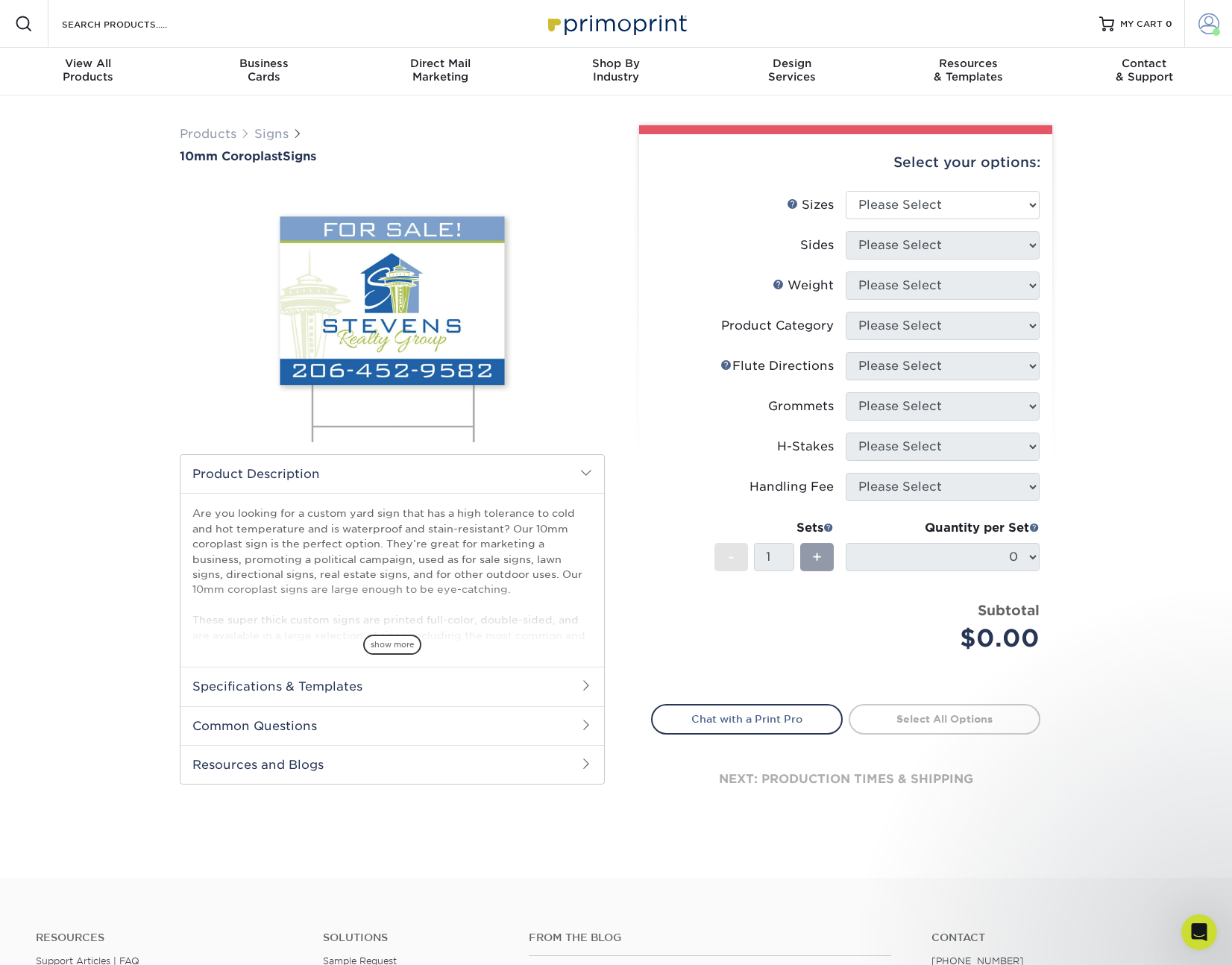
click at [1201, 24] on span at bounding box center [1209, 24] width 21 height 21
click at [1115, 114] on link "Account Dashboard" at bounding box center [1121, 123] width 187 height 20
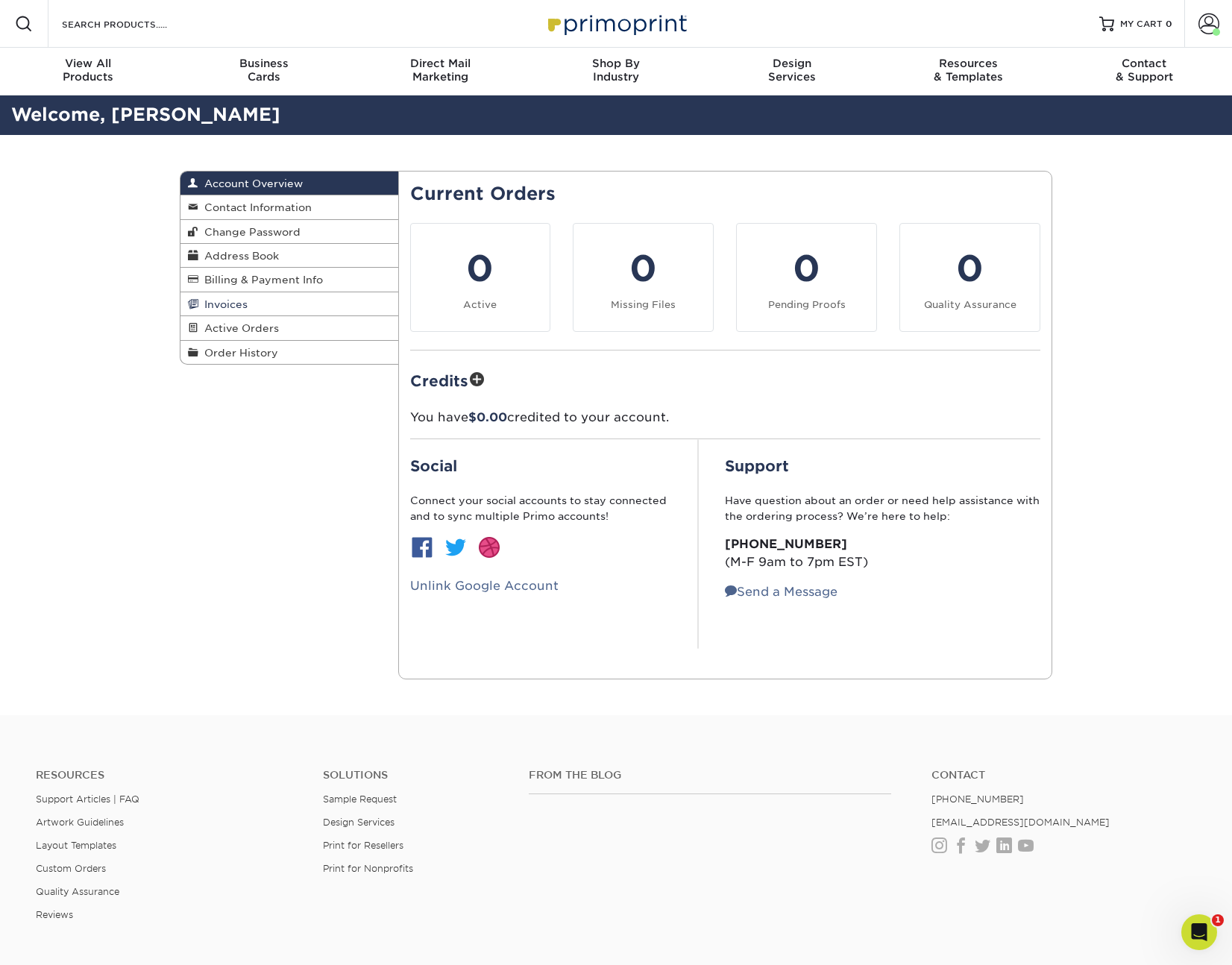
click at [248, 305] on link "Invoices" at bounding box center [289, 304] width 218 height 24
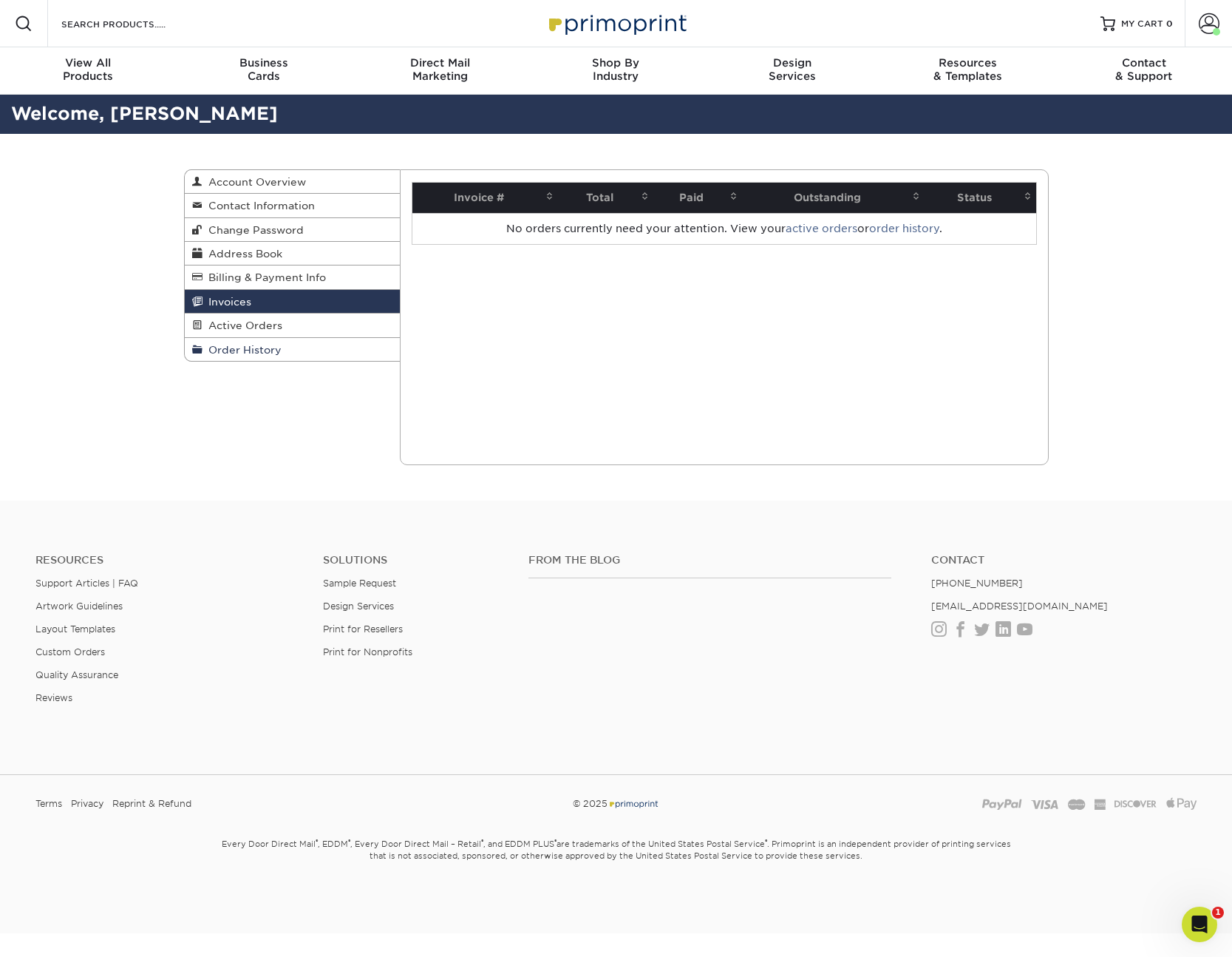
click at [230, 354] on span "Order History" at bounding box center [242, 349] width 79 height 12
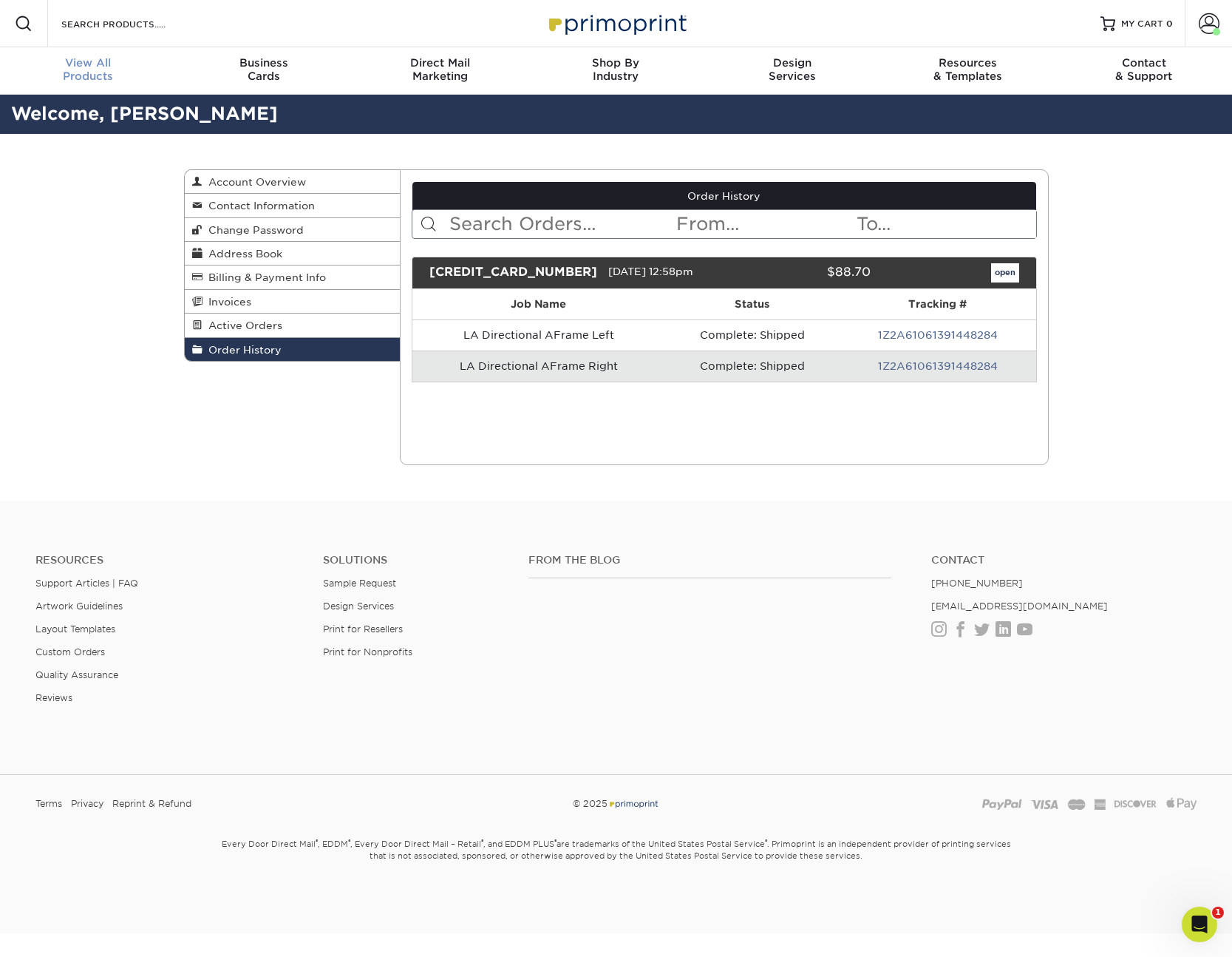
click at [62, 69] on div "View All Products" at bounding box center [88, 69] width 176 height 26
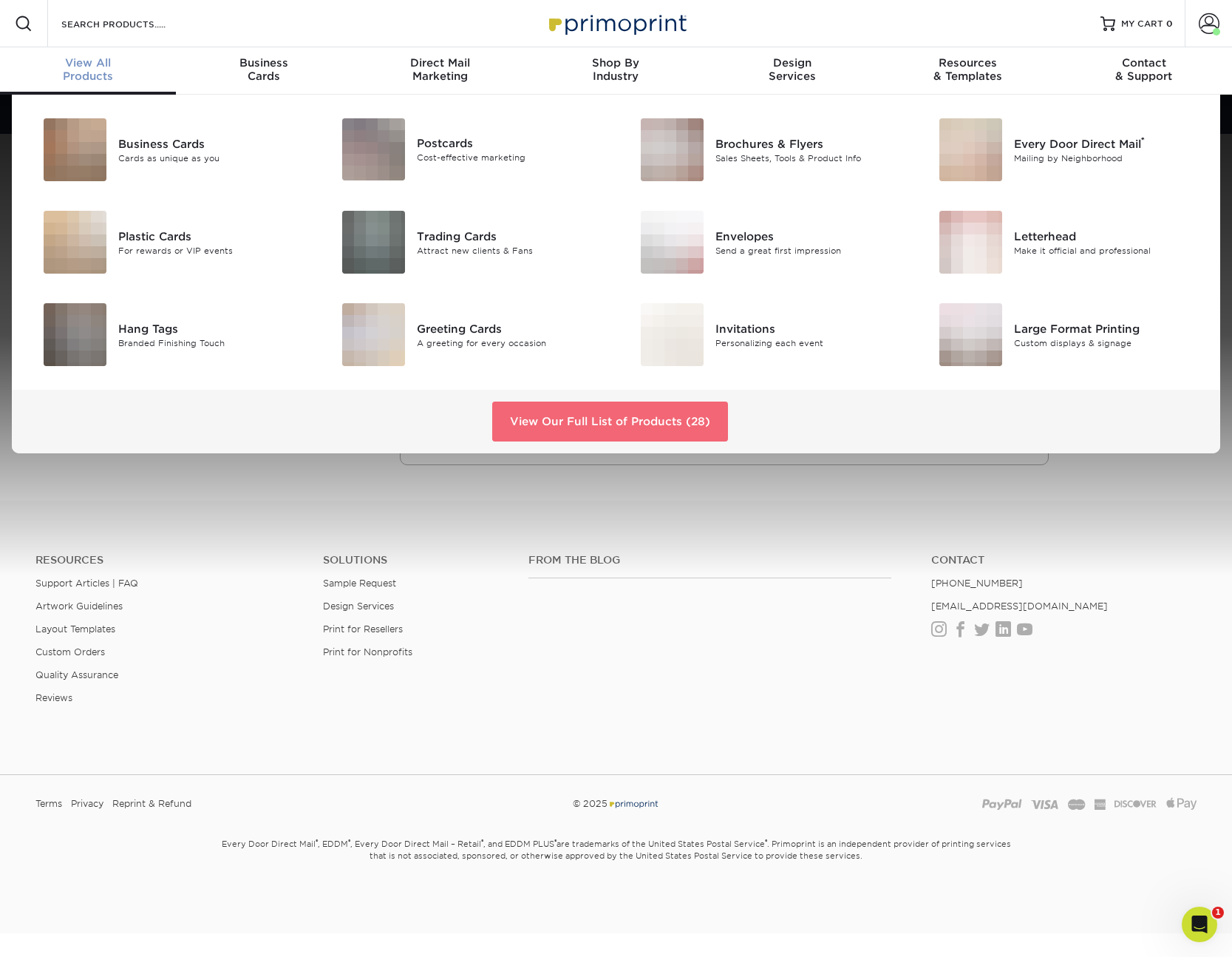
click at [601, 431] on link "View Our Full List of Products (28)" at bounding box center [610, 422] width 236 height 40
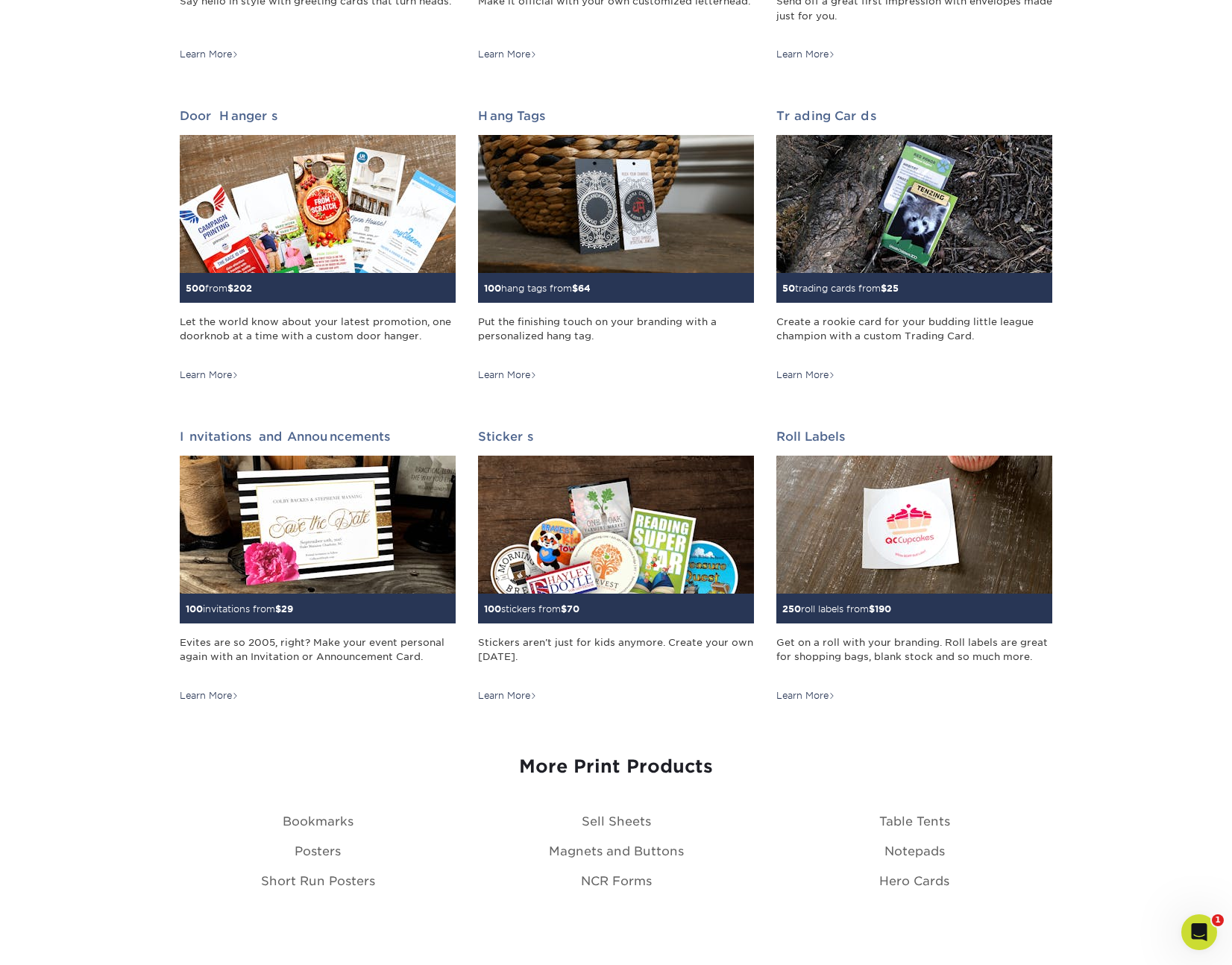
scroll to position [1119, 0]
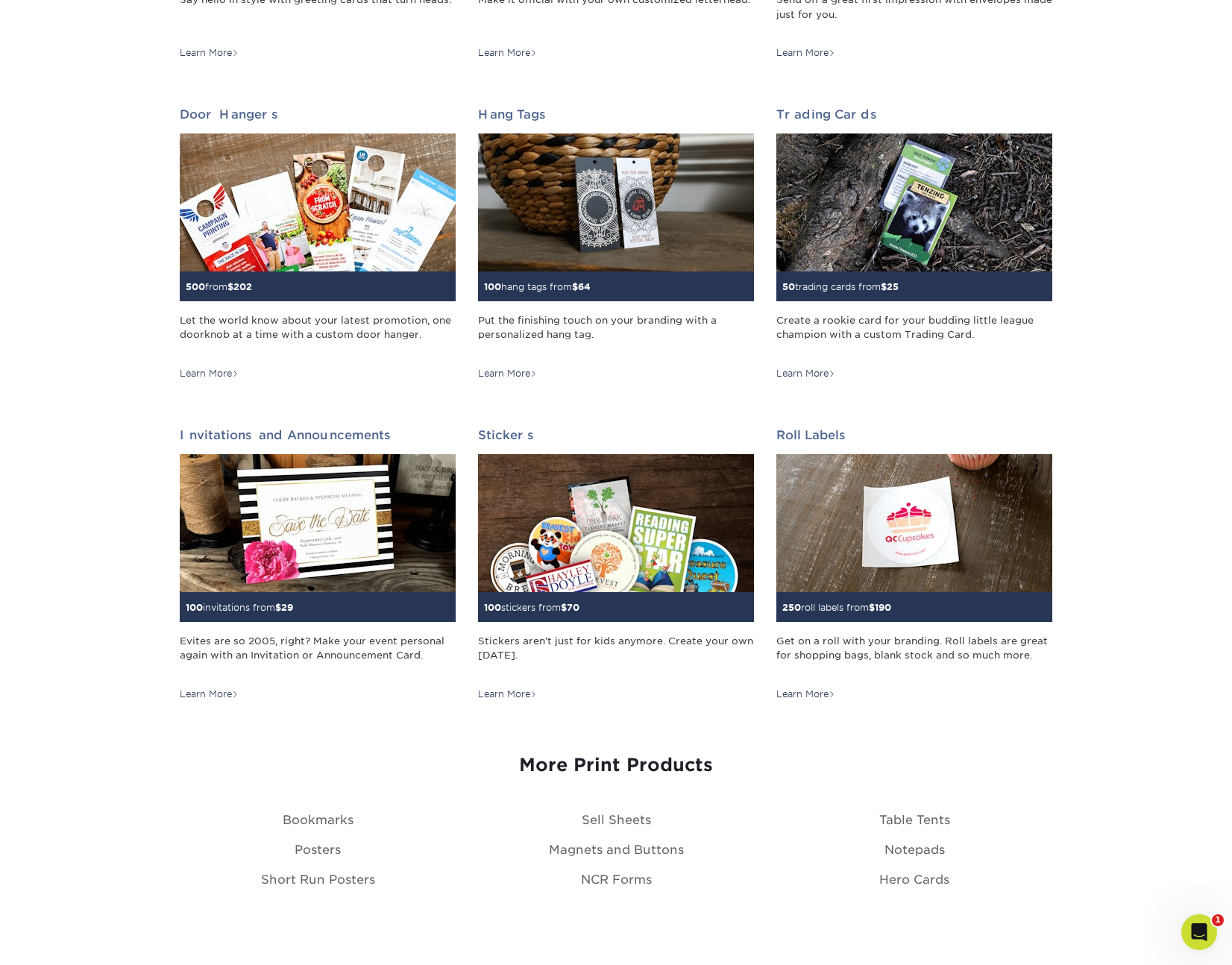
click at [558, 760] on h3 "More Print Products" at bounding box center [616, 765] width 873 height 22
click at [555, 777] on div "More Print Products" at bounding box center [616, 775] width 873 height 76
click at [559, 768] on h3 "More Print Products" at bounding box center [616, 765] width 873 height 22
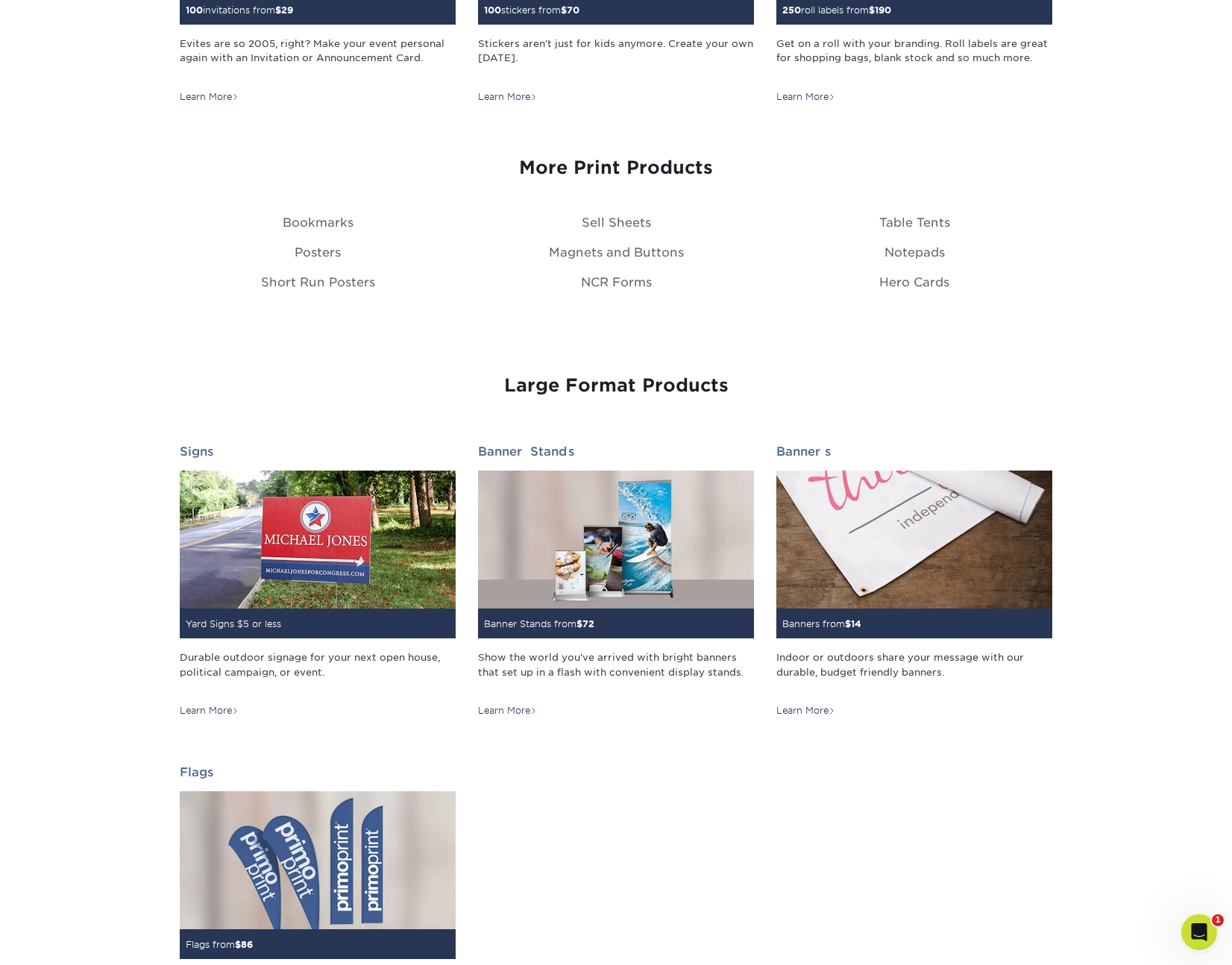
scroll to position [1715, 0]
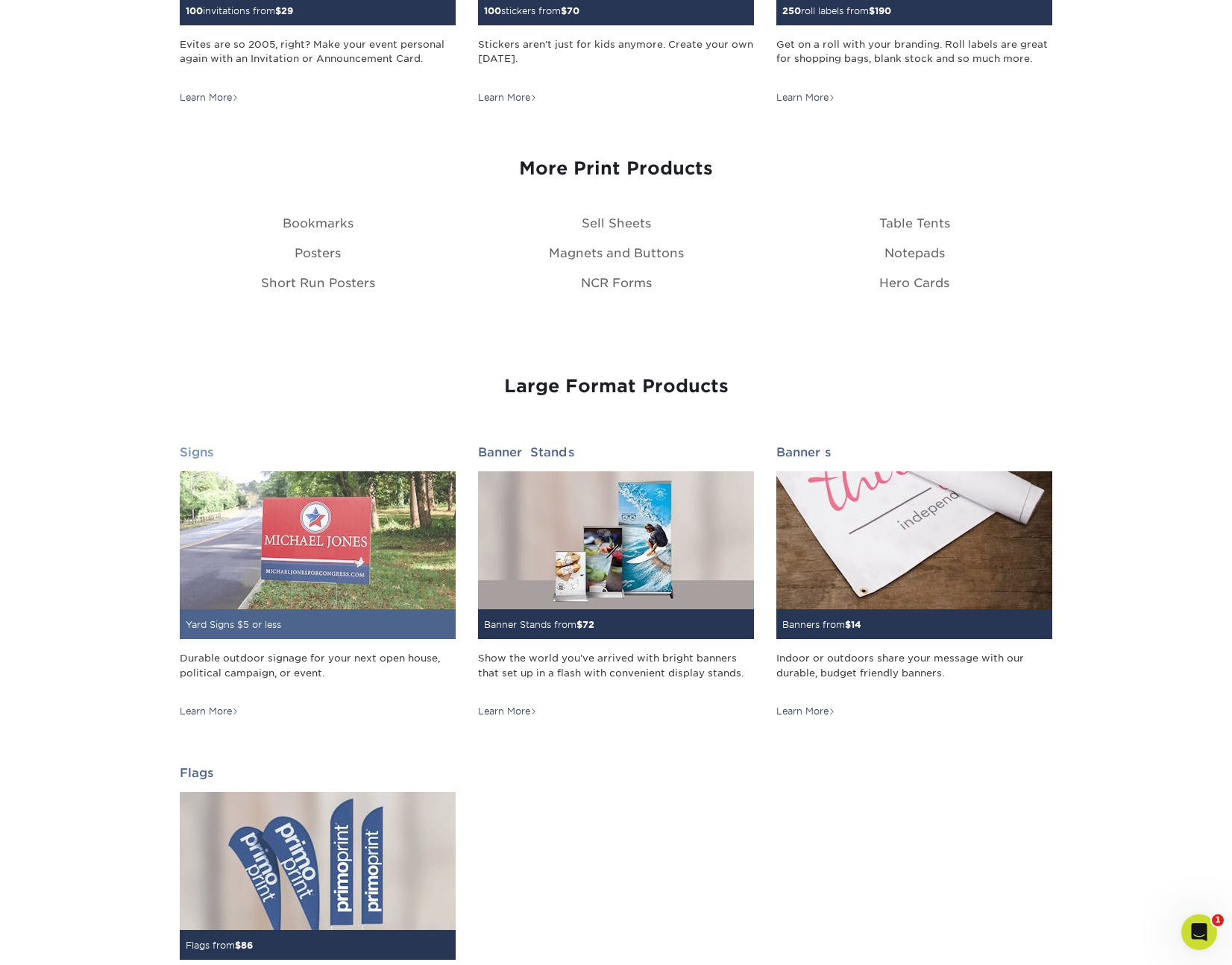
click at [308, 537] on img at bounding box center [317, 540] width 276 height 138
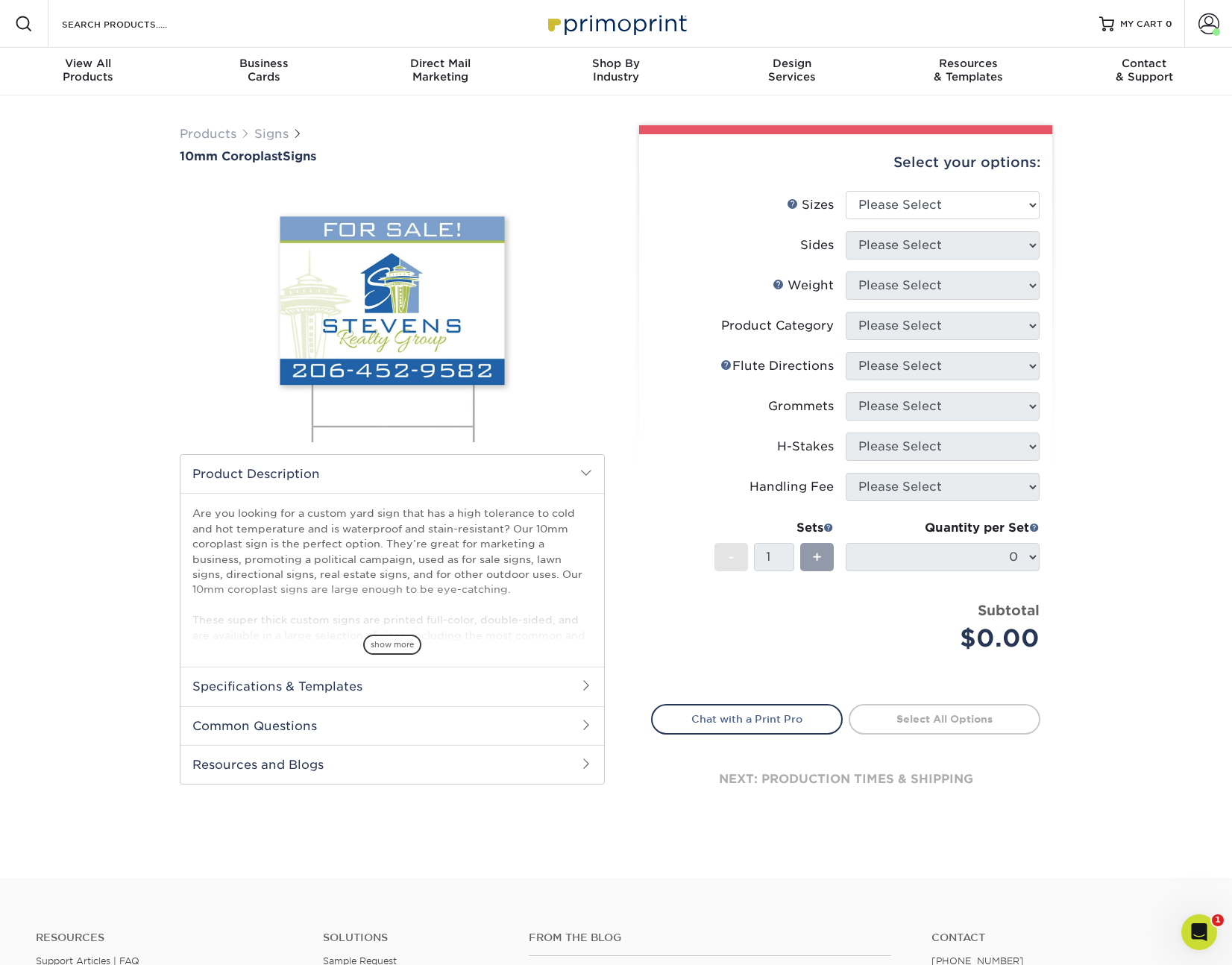
click at [840, 846] on div "Products Signs 10mm Coroplast Signs /" at bounding box center [616, 486] width 1232 height 782
click at [934, 213] on select "Please Select 6" x 12" 10" x 10" 12" x 18" 18" x 24" 24" x 24" 24" x 36"" at bounding box center [943, 205] width 194 height 28
select select "18.00x24.00"
click at [846, 191] on select "Please Select 6" x 12" 10" x 10" 12" x 18" 18" x 24" 24" x 24" 24" x 36"" at bounding box center [943, 205] width 194 height 28
click at [913, 249] on select "Please Select Print Both Sides Print Front Only" at bounding box center [943, 245] width 194 height 28
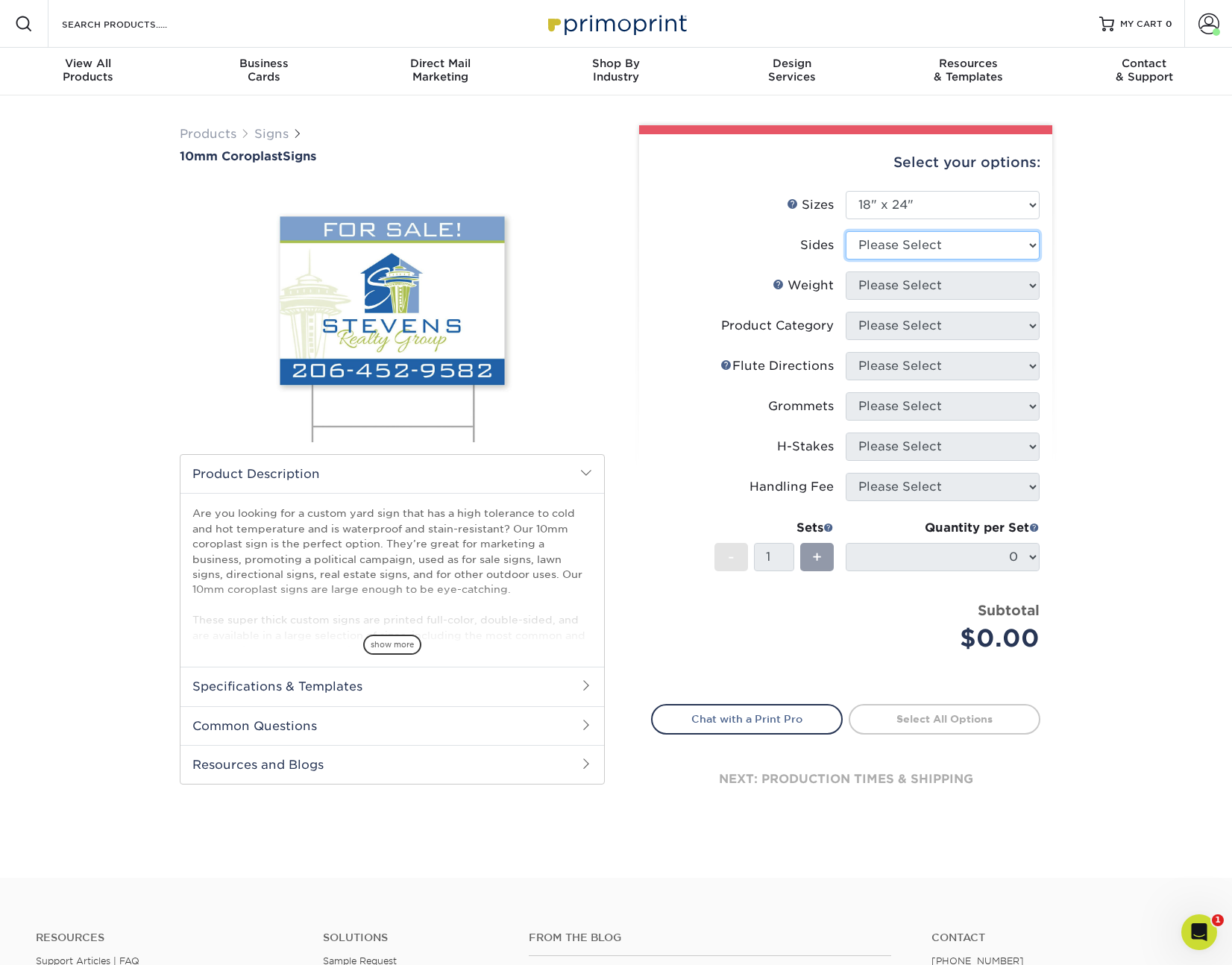
select select "13abbda7-1d64-4f25-8bb2-c179b224825d"
click at [846, 231] on select "Please Select Print Both Sides Print Front Only" at bounding box center [943, 245] width 194 height 28
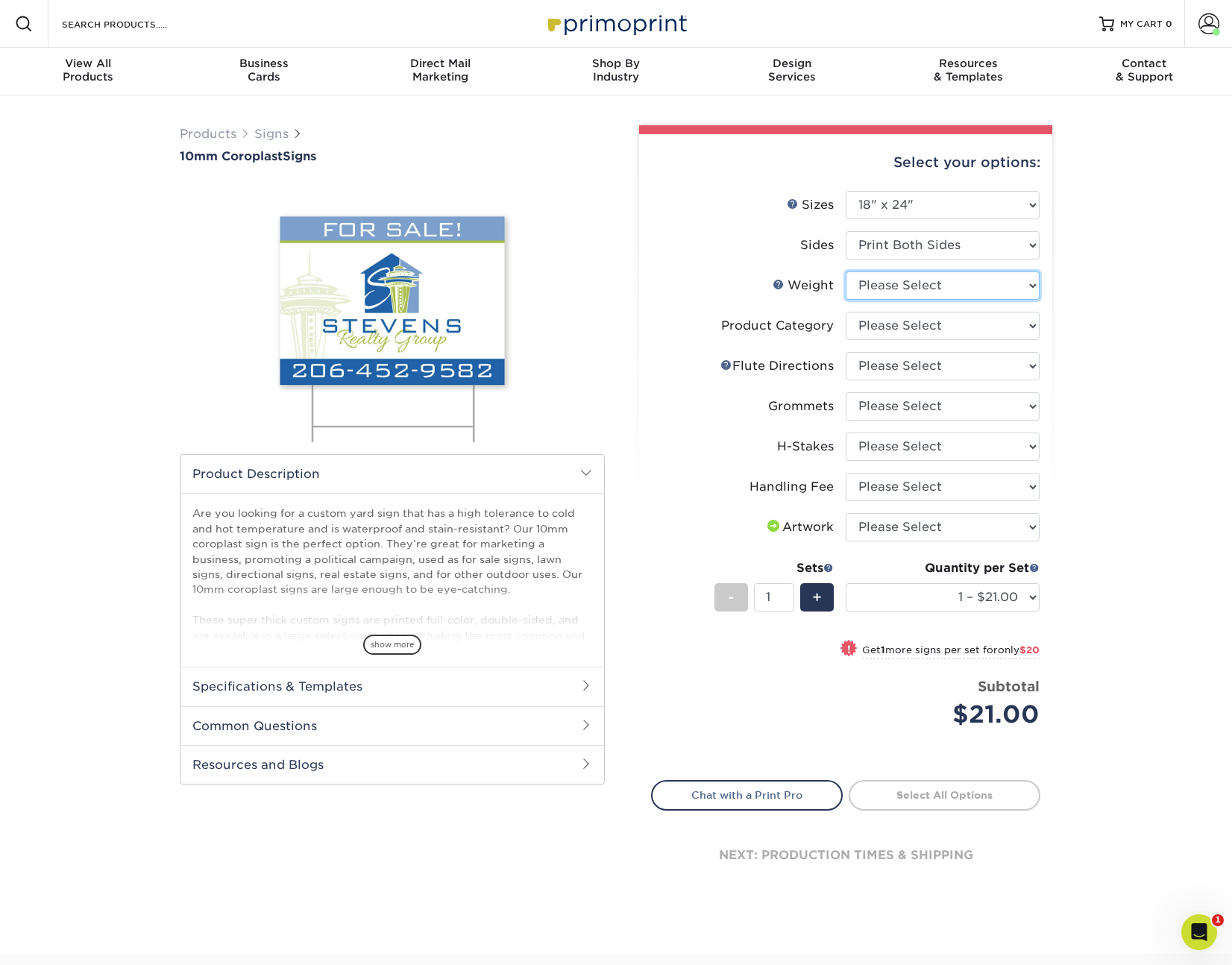
click at [918, 288] on select "Please Select 10CORO" at bounding box center [943, 285] width 194 height 28
select select "10CORO"
click at [846, 271] on select "Please Select 10CORO" at bounding box center [943, 285] width 194 height 28
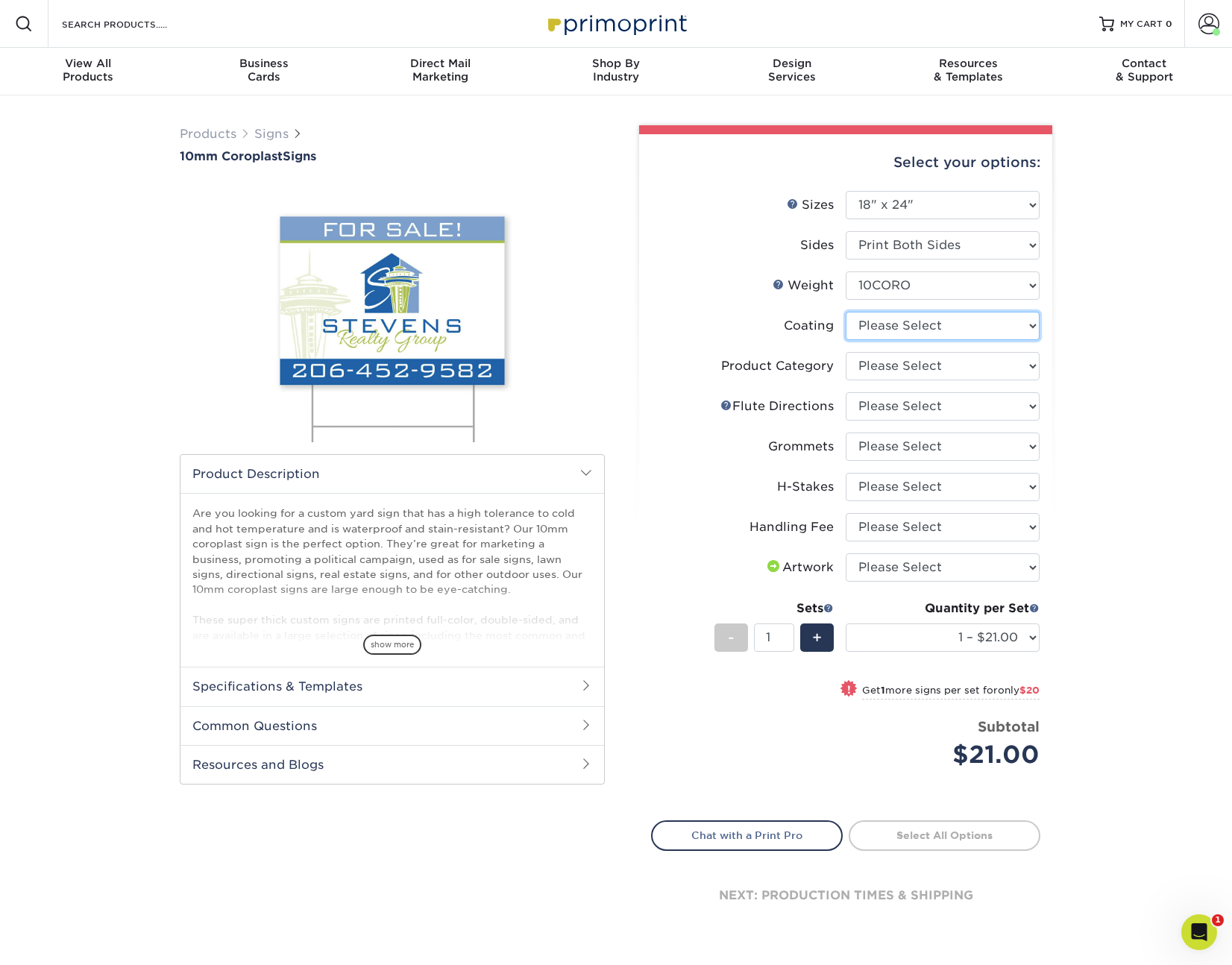
click at [915, 327] on select at bounding box center [943, 325] width 194 height 28
select select "3e7618de-abca-4bda-9f97-8b9129e913d8"
click at [846, 312] on select at bounding box center [943, 325] width 194 height 28
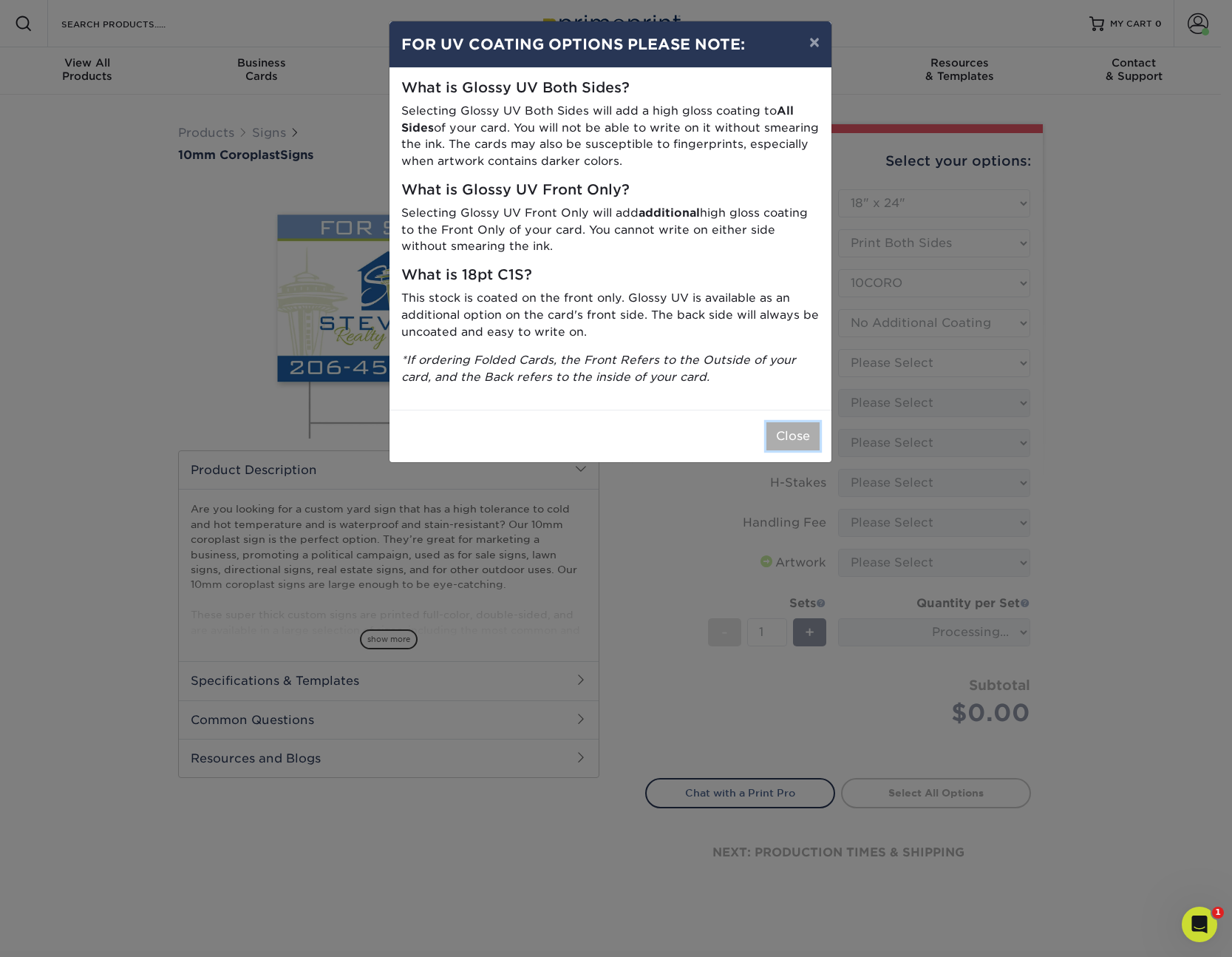
click at [799, 437] on button "Close" at bounding box center [793, 436] width 53 height 28
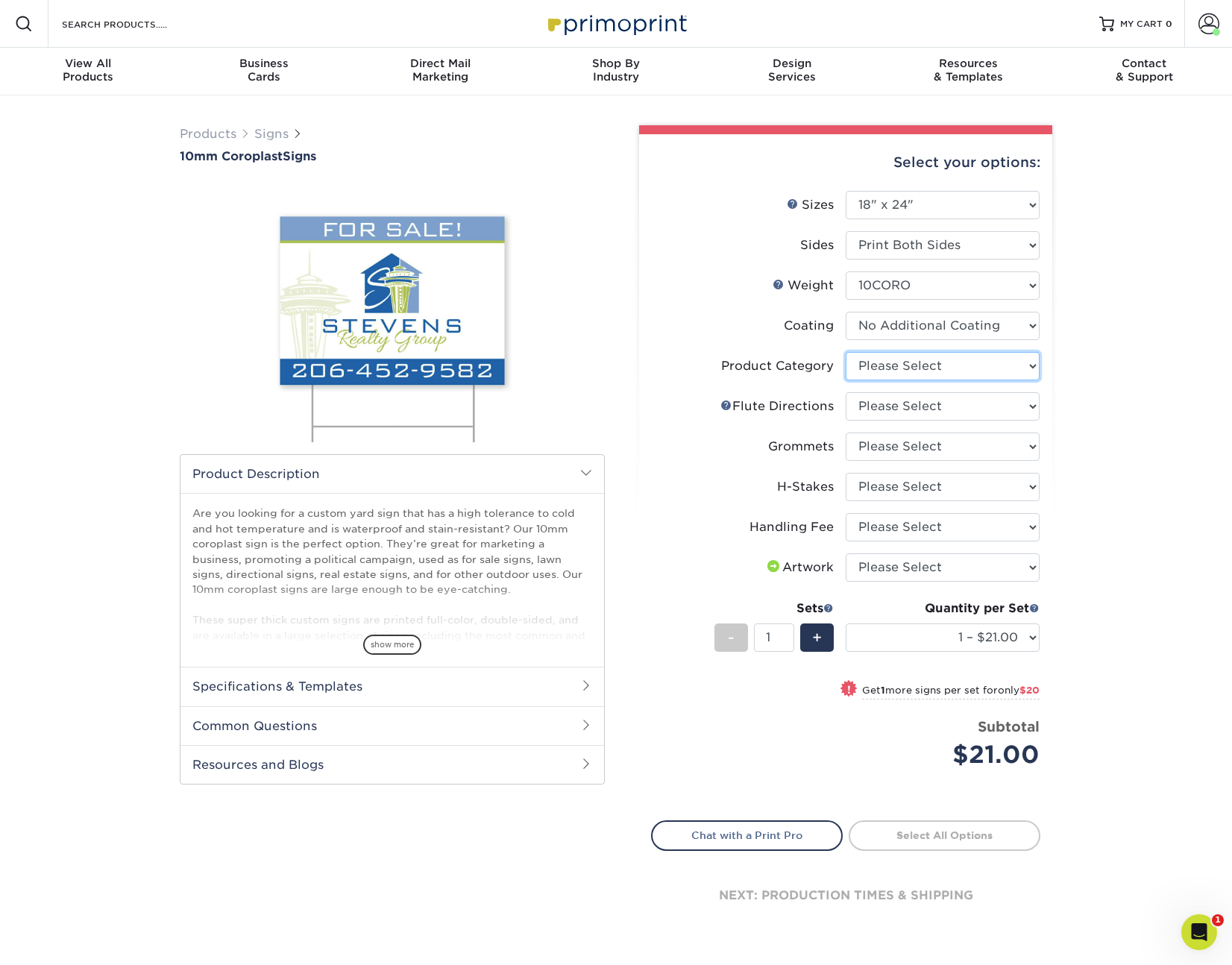
click at [880, 373] on select "Please Select Coroplast Signs" at bounding box center [943, 366] width 194 height 28
select select "b3582ed5-6912-492c-8440-2cc51afdb8e1"
click at [846, 352] on select "Please Select Coroplast Signs" at bounding box center [943, 366] width 194 height 28
click at [890, 397] on select "Please Select Flute Direction (Horizontal) Flute Direction (Vertical)" at bounding box center [943, 406] width 194 height 28
select select "b9474d6d-25b7-40b8-b284-85b7690982f8"
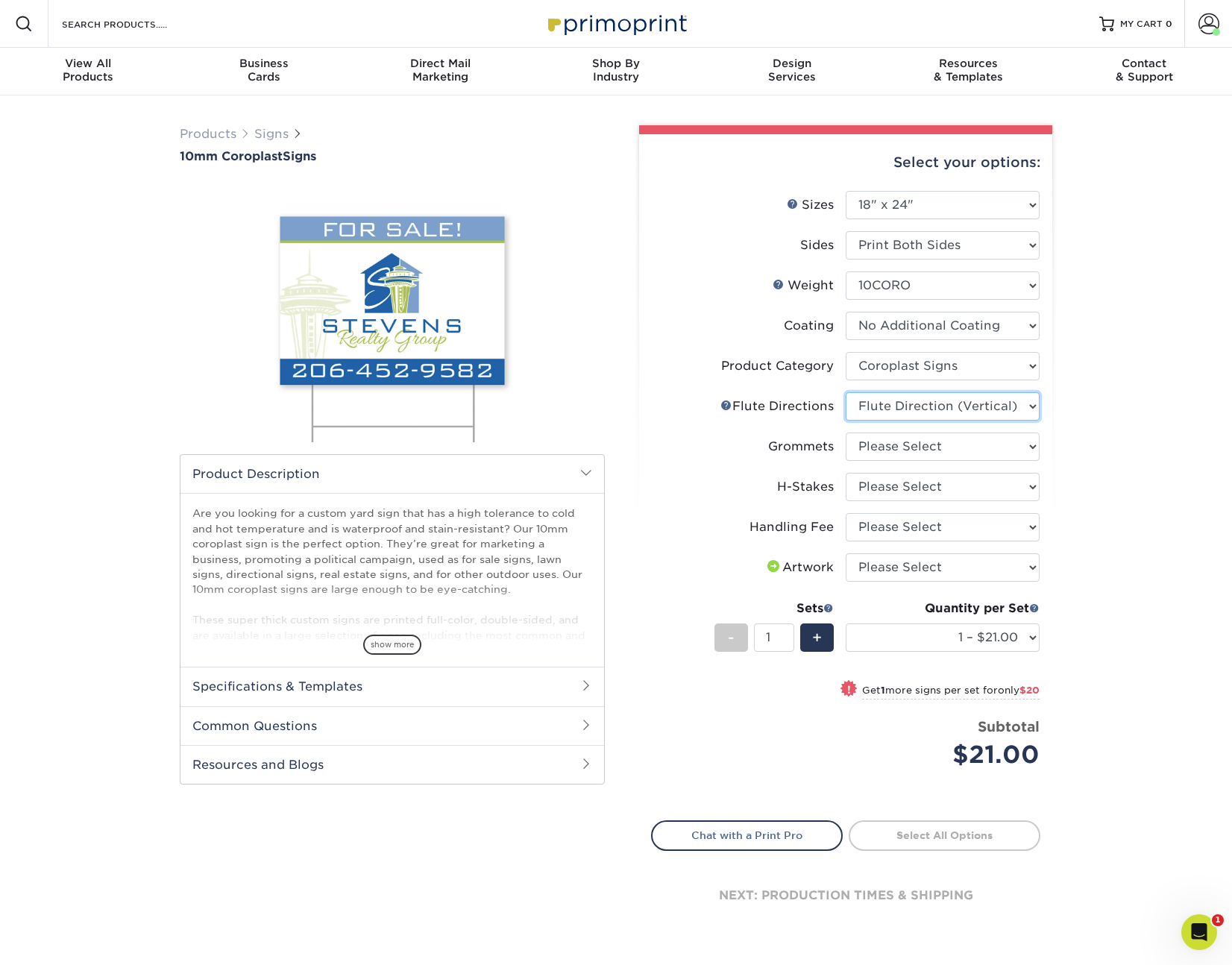
click at [846, 392] on select "Please Select Flute Direction (Horizontal) Flute Direction (Vertical)" at bounding box center [943, 406] width 194 height 28
click at [905, 450] on select "Please Select No Grommets Yes, Grommet All 4 Corners Yes, Grommets Top Corners …" at bounding box center [943, 446] width 194 height 28
select select "90d329df-db80-4206-b821-ff9d3f363977"
click at [846, 433] on select "Please Select No Grommets Yes, Grommet All 4 Corners Yes, Grommets Top Corners …" at bounding box center [943, 446] width 194 height 28
click at [908, 487] on select "Please Select No H-Stakes Yes H-Stakes (Heavy Duty)" at bounding box center [943, 487] width 194 height 28
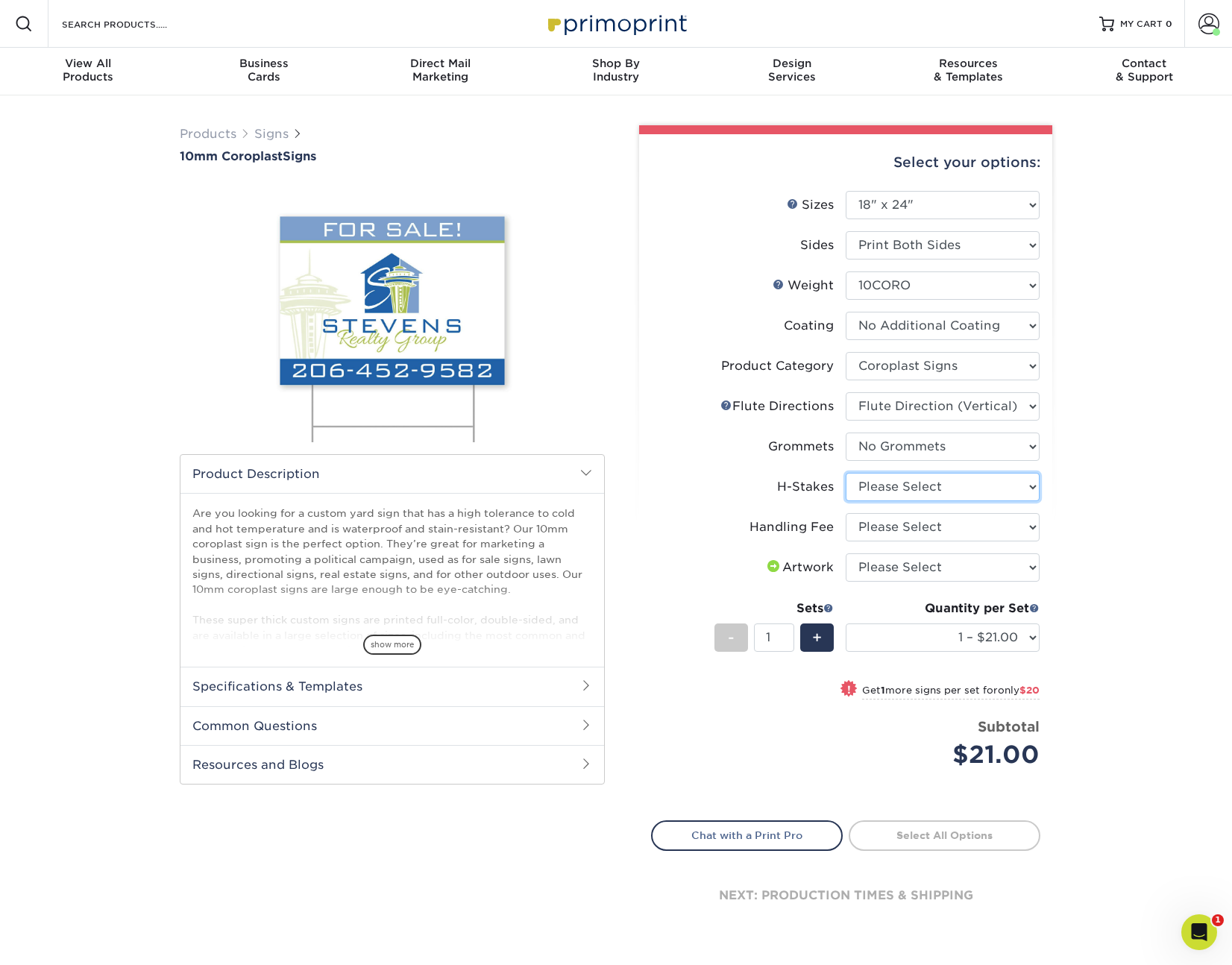
select select "4f193f0c-e5fb-478c-8161-db35ebbf29ae"
click at [846, 473] on select "Please Select No H-Stakes Yes H-Stakes (Heavy Duty)" at bounding box center [943, 487] width 194 height 28
click at [918, 529] on select "Please Select Handling Fee" at bounding box center [943, 527] width 194 height 28
select select "ab74c079-444c-4260-ae6a-e09bdee8073c"
click at [846, 513] on select "Please Select Handling Fee" at bounding box center [943, 527] width 194 height 28
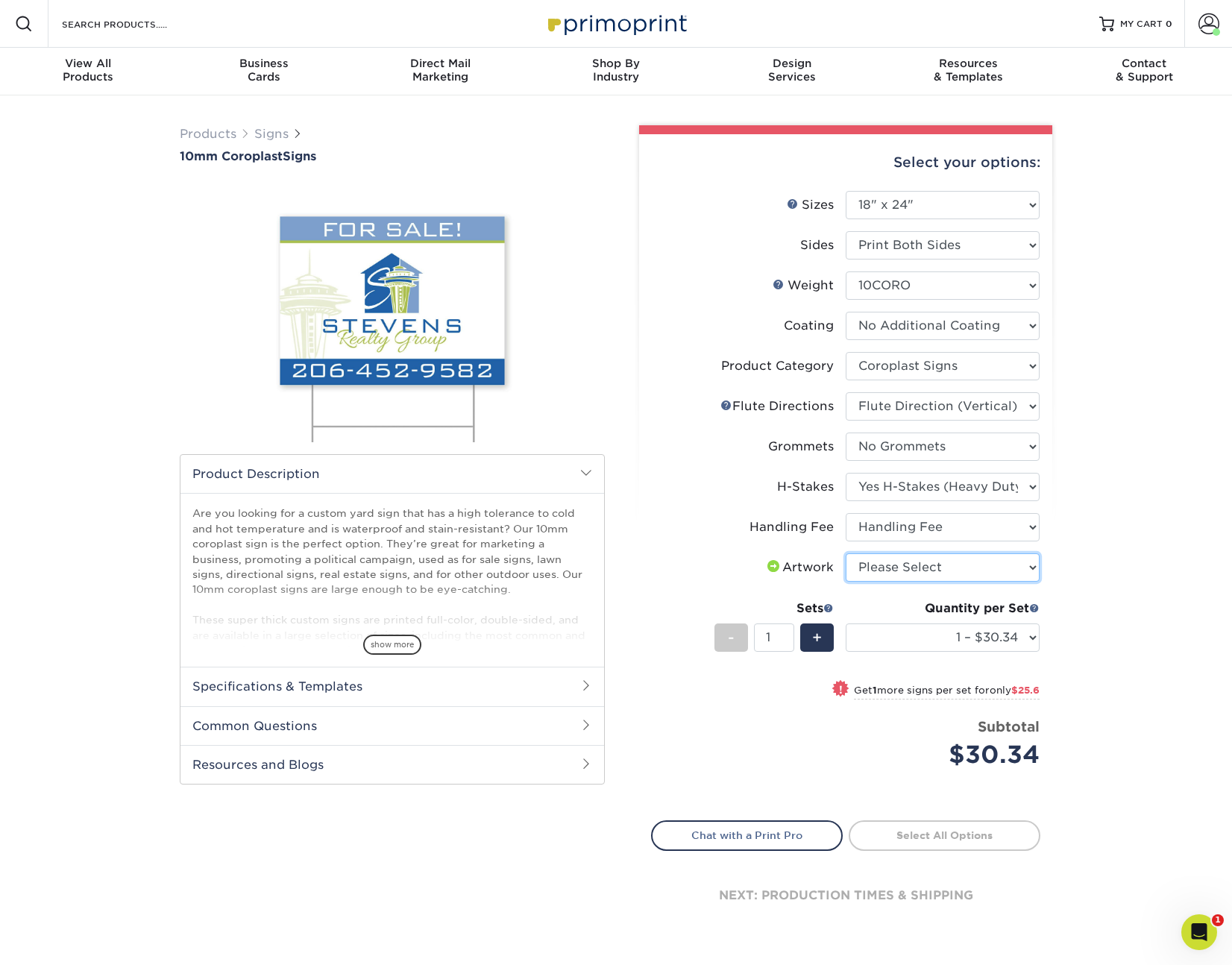
click at [919, 574] on select "Please Select I will upload files I need a design - $50" at bounding box center [943, 567] width 194 height 28
select select "upload"
click at [846, 553] on select "Please Select I will upload files I need a design - $50" at bounding box center [943, 567] width 194 height 28
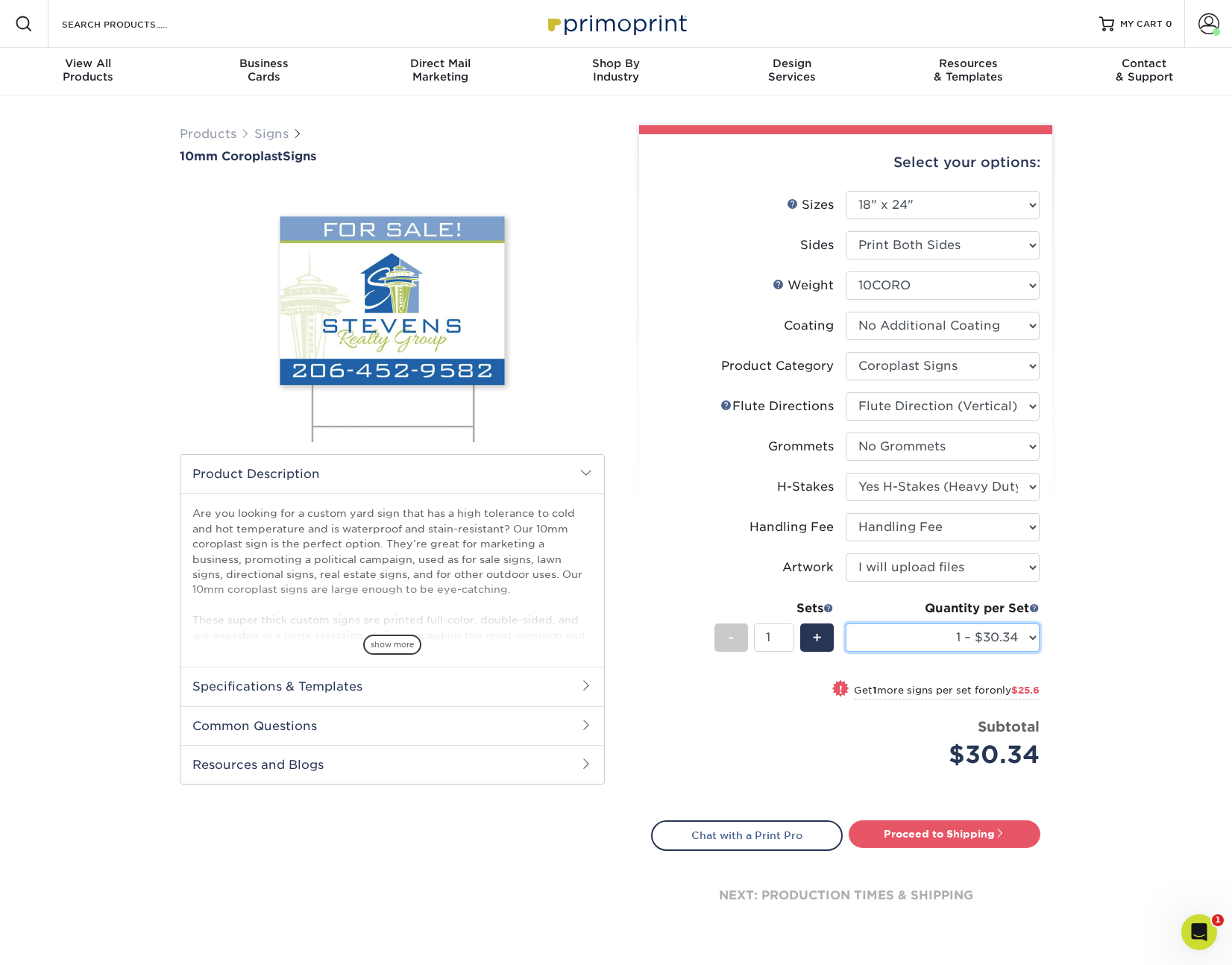
click at [984, 636] on select "1 – $30.34 2 – $55.94 3 – $81.53 4 – $103.37 5 – $128.97 6 – $154.56 7 – $180.1…" at bounding box center [943, 637] width 194 height 28
select select "6 – $154.56"
click at [846, 623] on select "1 – $30.34 2 – $55.94 3 – $81.53 4 – $103.37 5 – $128.97 6 – $154.56 7 – $180.1…" at bounding box center [943, 637] width 194 height 28
click at [1006, 642] on select "1 – $30.34 2 – $55.94 3 – $81.53 4 – $103.37 5 – $128.97 6 – $154.56 7 – $180.1…" at bounding box center [943, 637] width 194 height 28
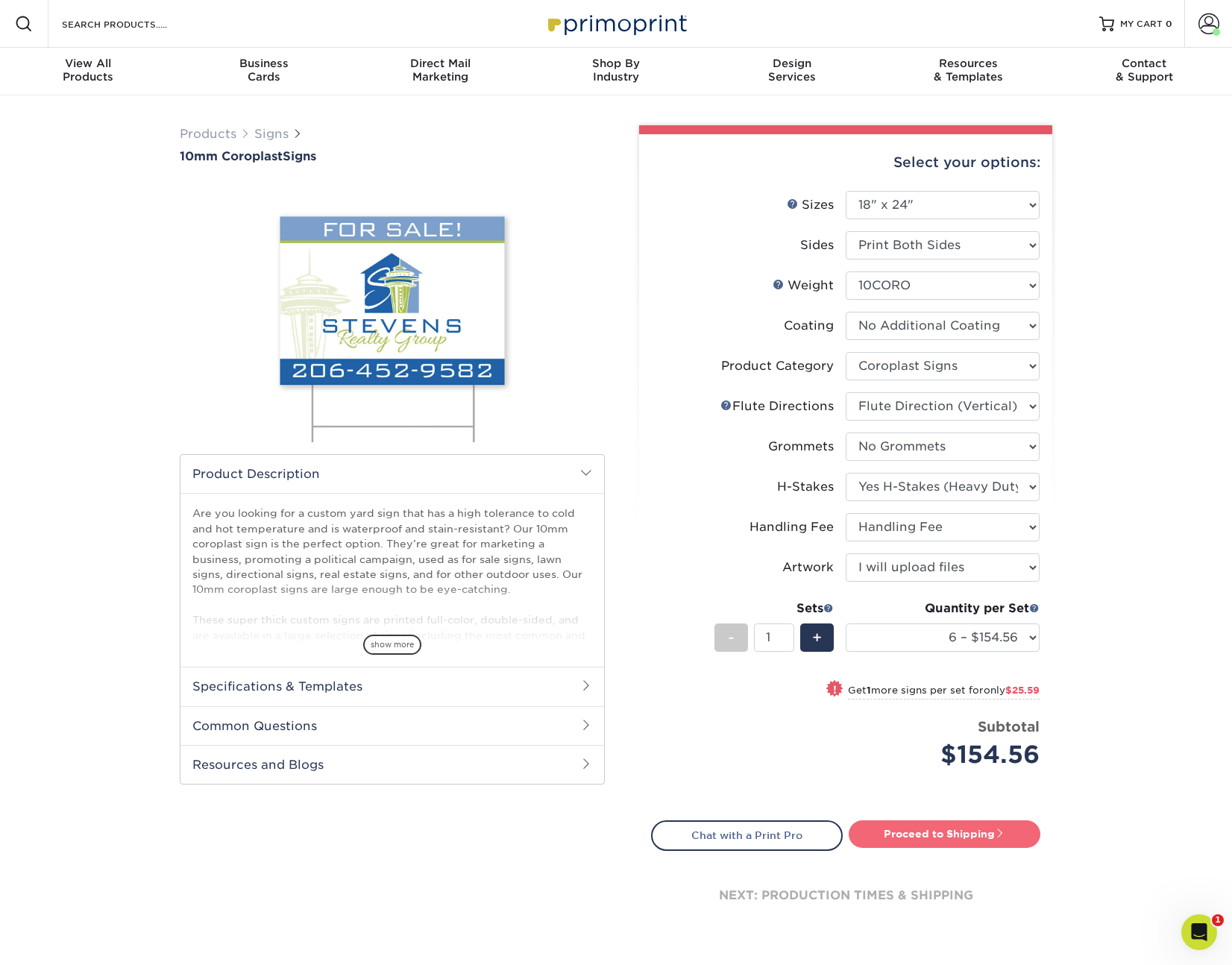
click at [963, 839] on link "Proceed to Shipping" at bounding box center [945, 833] width 192 height 27
type input "Set 1"
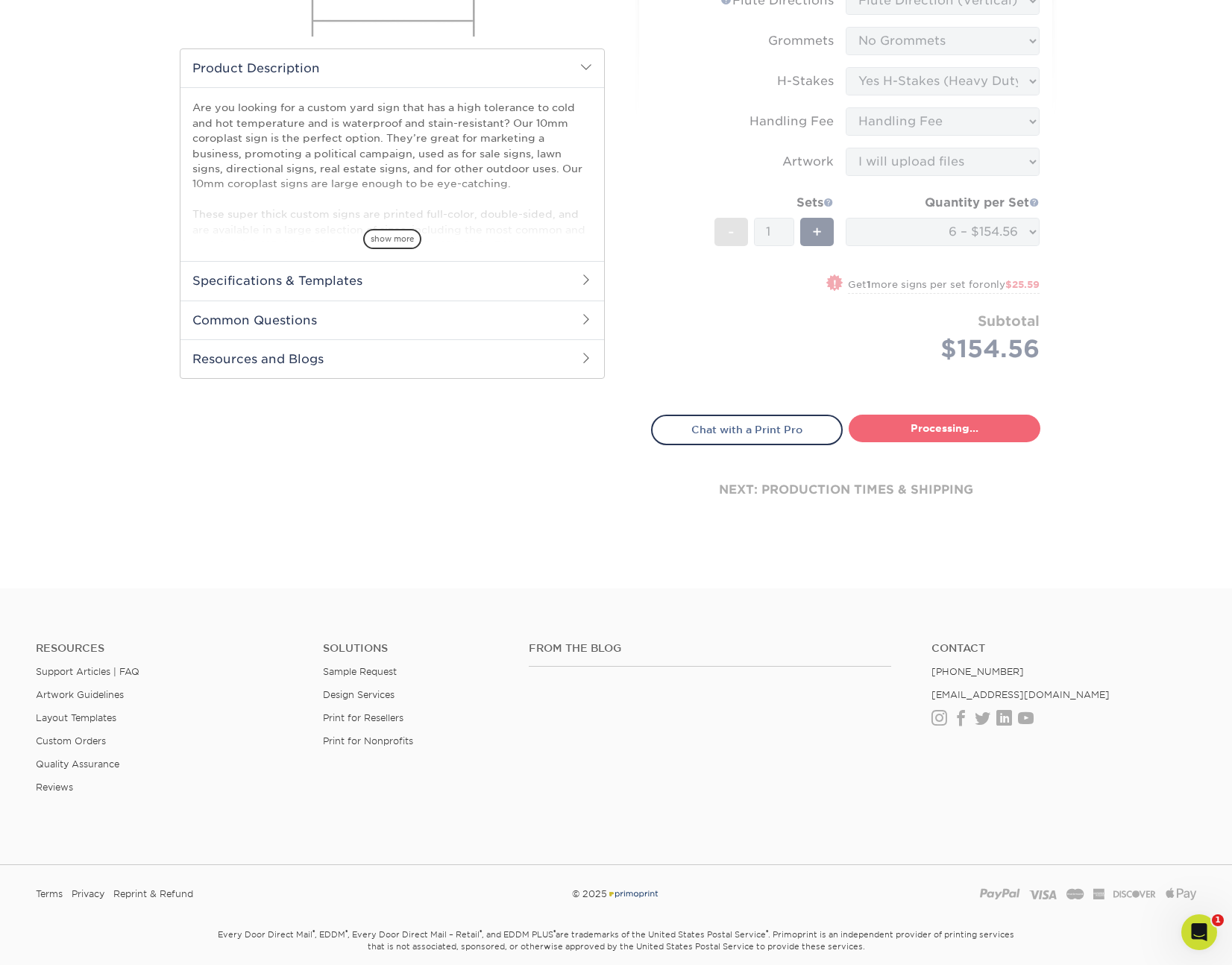
select select "12708943-23d6-4aff-91d8-26352e48ff8e"
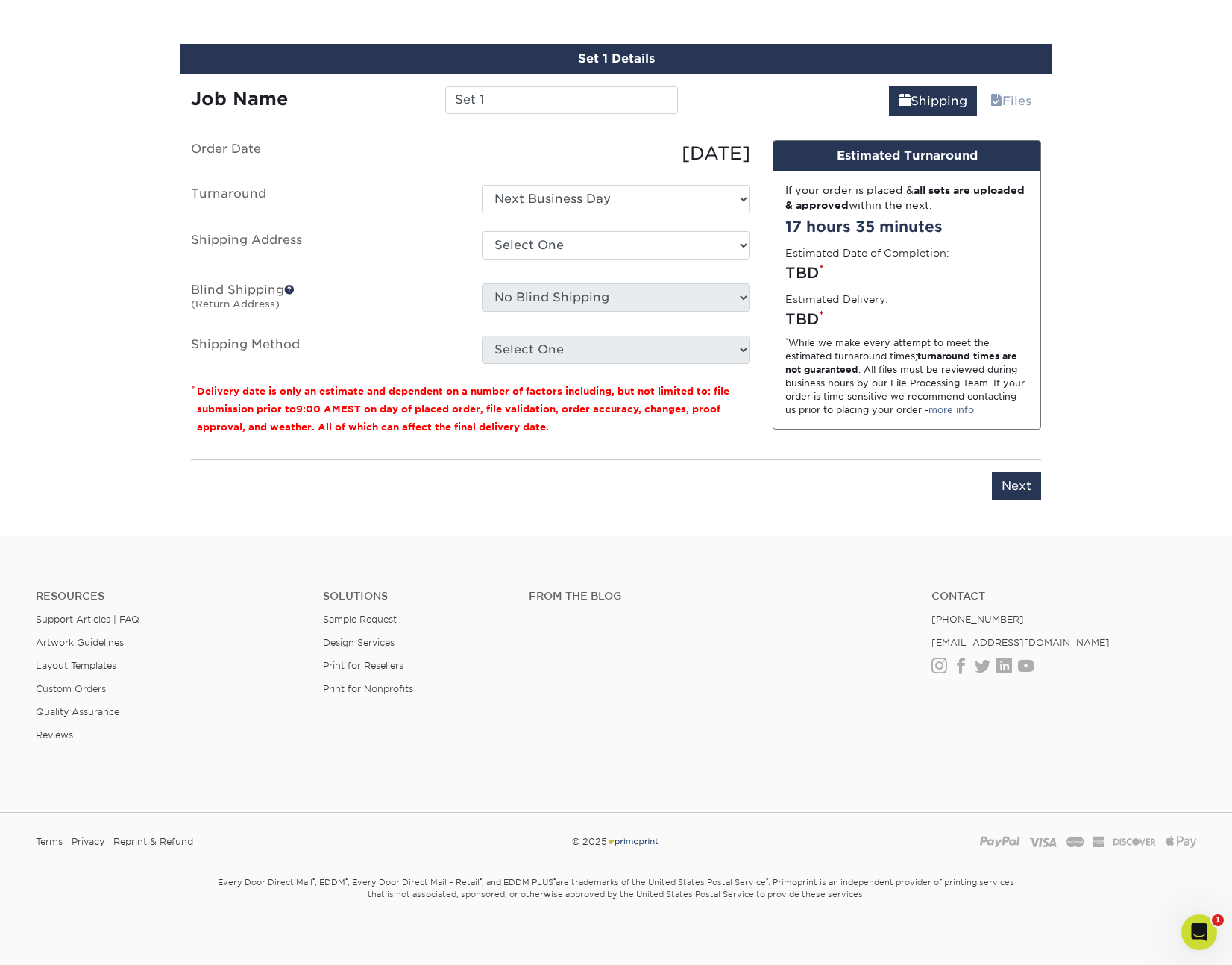
scroll to position [861, 0]
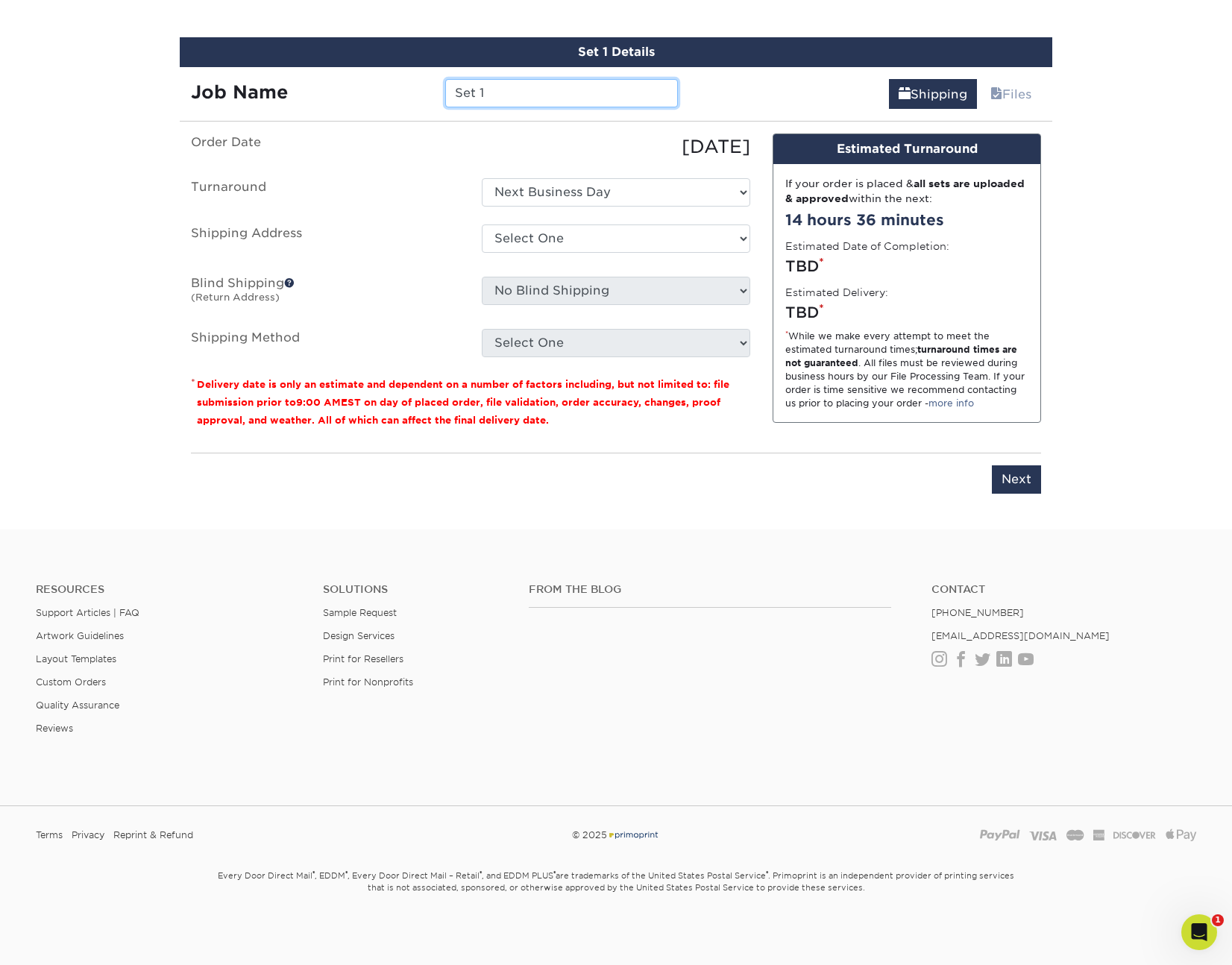
click at [560, 99] on input "Set 1" at bounding box center [562, 93] width 232 height 28
click at [559, 99] on input "Set 1" at bounding box center [562, 93] width 232 height 28
type input "Construction Entrance Signs"
click at [662, 204] on select "Select One Next Business Day" at bounding box center [616, 192] width 268 height 28
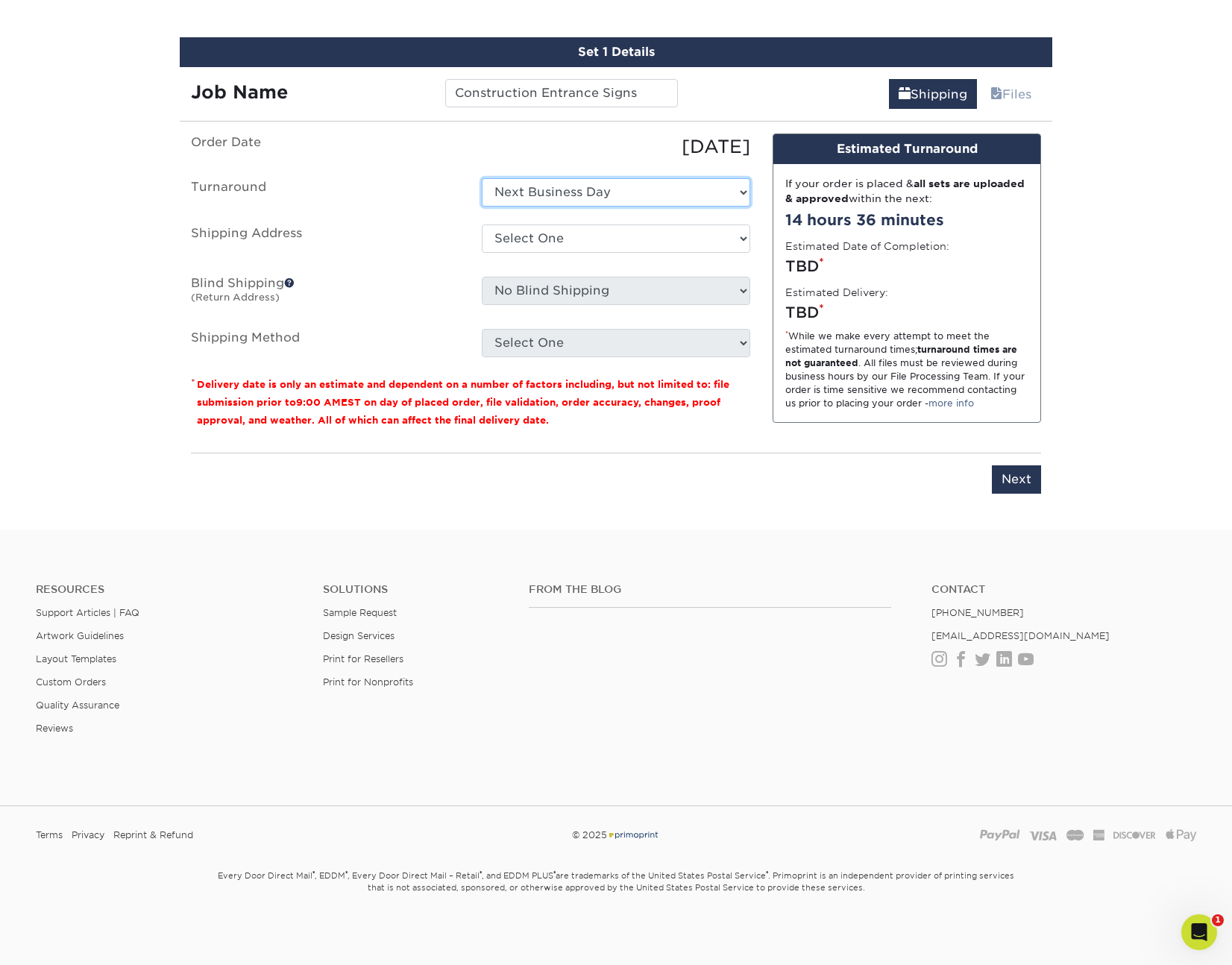
click at [658, 190] on select "Select One Next Business Day" at bounding box center [616, 192] width 268 height 28
click at [649, 244] on select "Select One Home + Add New Address" at bounding box center [616, 238] width 268 height 28
select select "283224"
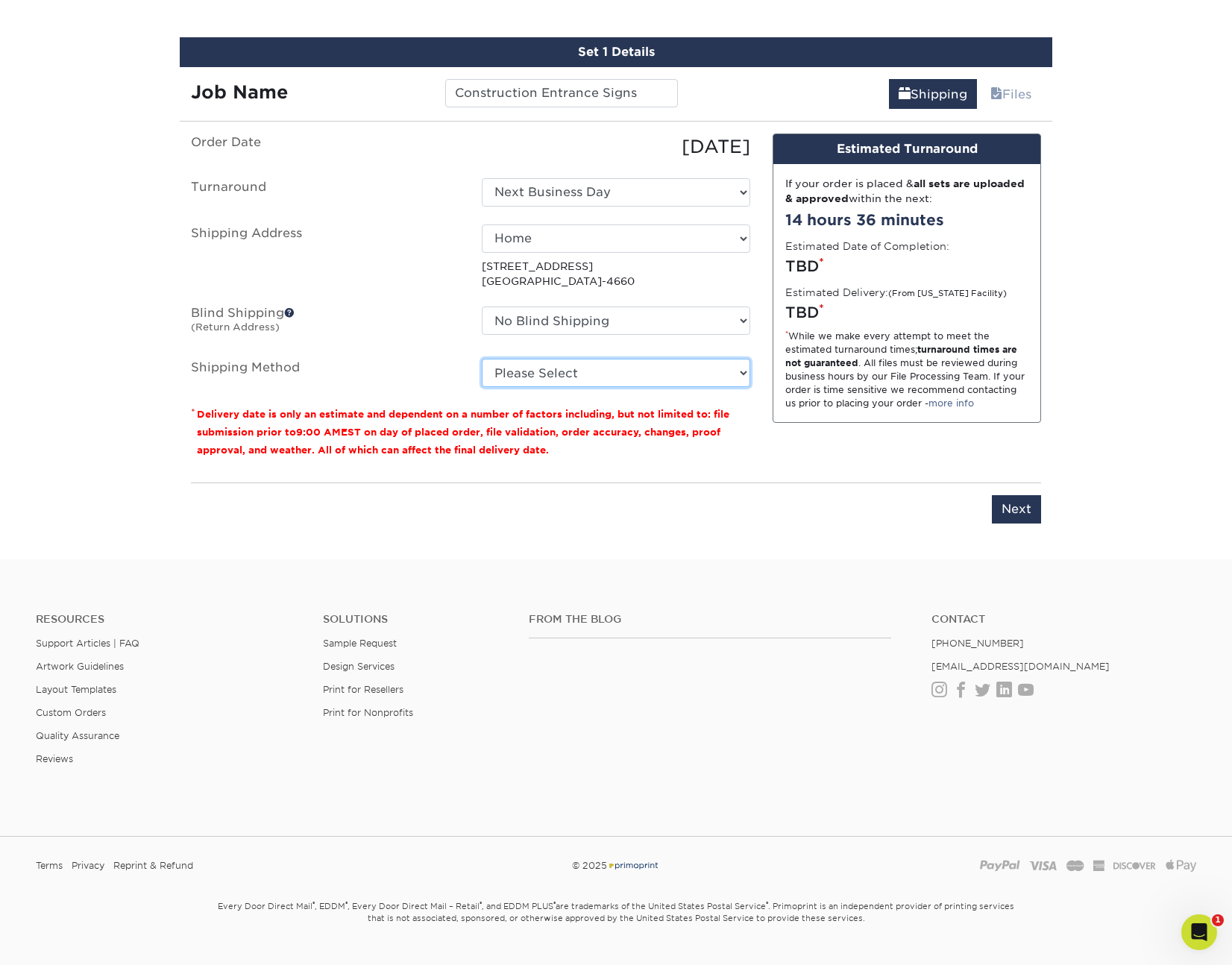
click at [574, 370] on select "Please Select Flat Rate Shipping (+$11.20) Ground Shipping (+$37.50) 3 Day Ship…" at bounding box center [616, 372] width 268 height 28
click at [482, 358] on select "Please Select Flat Rate Shipping (+$11.20) Ground Shipping (+$37.50) 3 Day Ship…" at bounding box center [616, 372] width 268 height 28
click at [562, 377] on select "Please Select Flat Rate Shipping (+$11.20) Ground Shipping (+$37.50) 3 Day Ship…" at bounding box center [616, 372] width 268 height 28
select select "03"
click at [482, 358] on select "Please Select Flat Rate Shipping (+$11.20) Ground Shipping (+$37.50) 3 Day Ship…" at bounding box center [616, 372] width 268 height 28
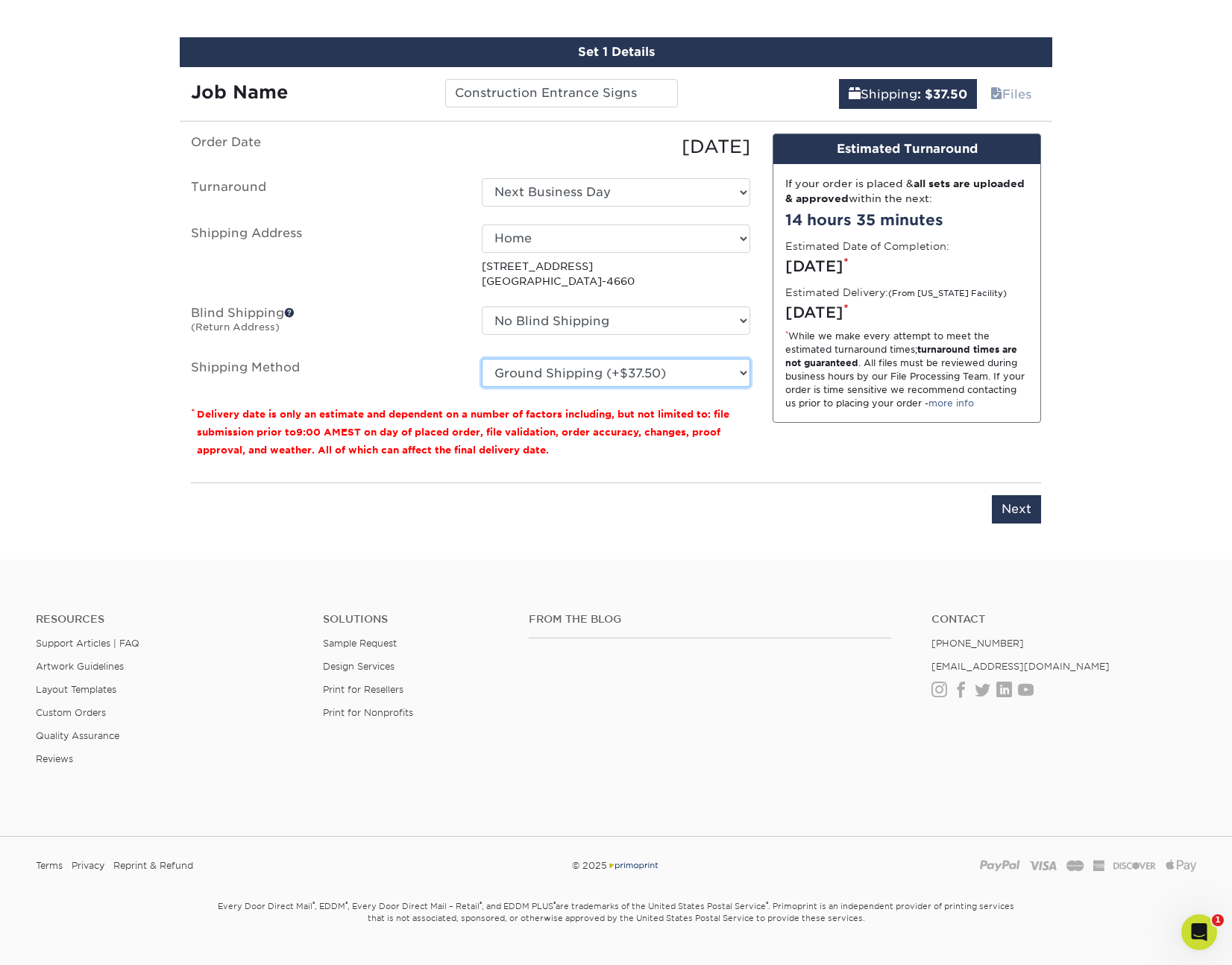
click at [566, 377] on select "Please Select Flat Rate Shipping (+$11.20) Ground Shipping (+$37.50) 3 Day Ship…" at bounding box center [616, 372] width 268 height 28
click at [558, 454] on p "* Delivery date is only an estimate and dependent on a number of factors includ…" at bounding box center [471, 432] width 559 height 54
click at [572, 373] on select "Please Select Flat Rate Shipping (+$11.20) Ground Shipping (+$37.50) 3 Day Ship…" at bounding box center [616, 372] width 268 height 28
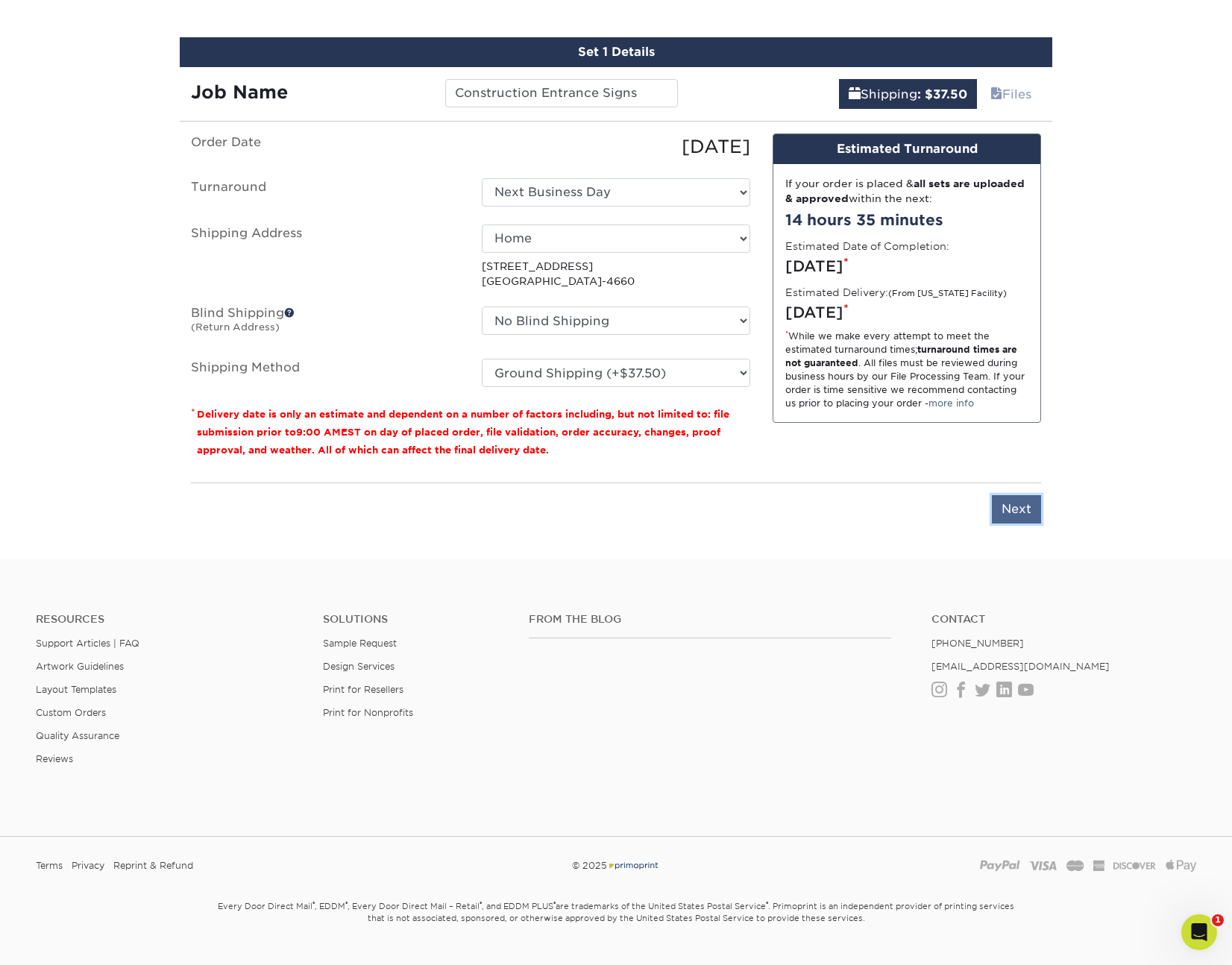
click at [1029, 497] on input "Next" at bounding box center [1016, 509] width 49 height 28
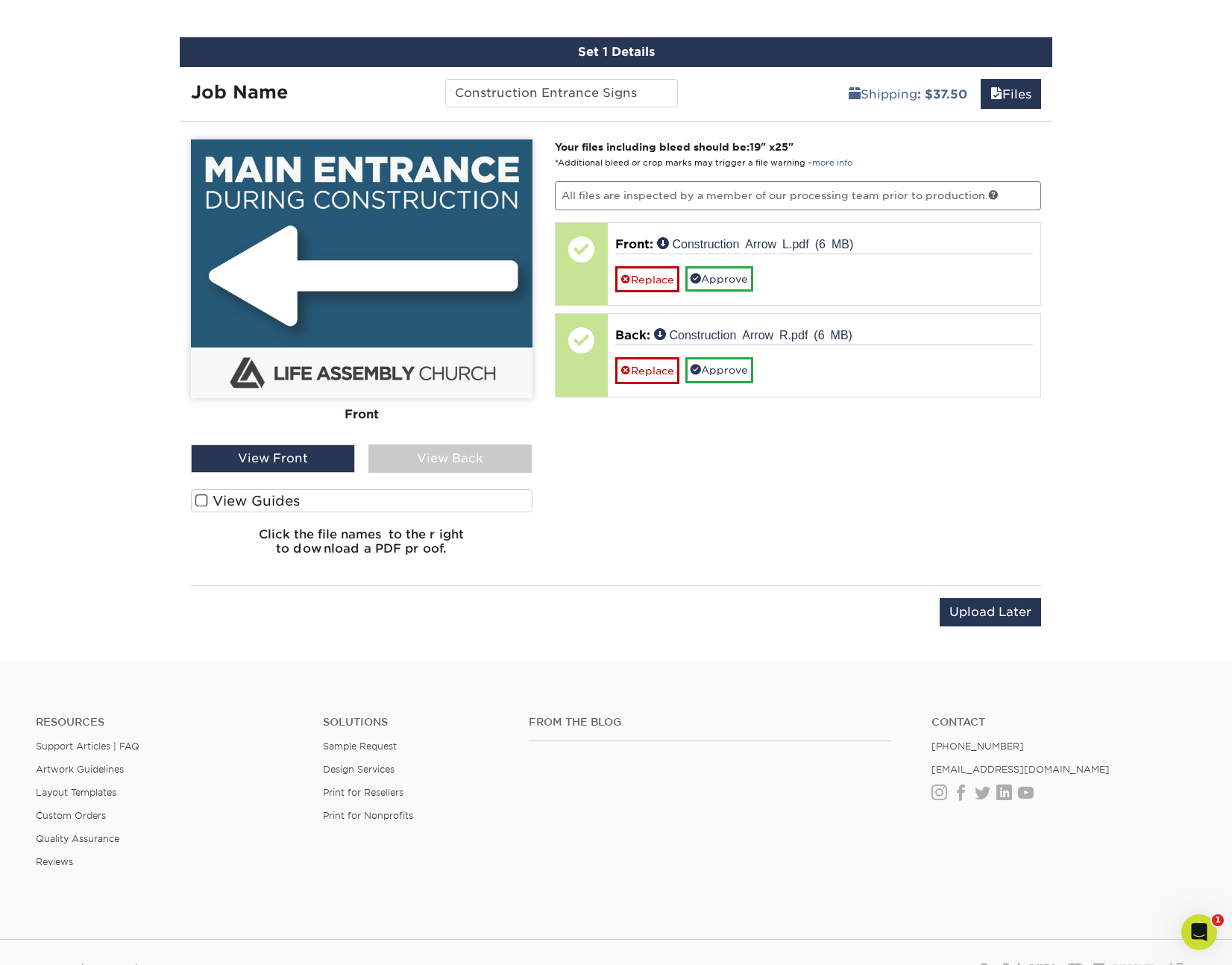
click at [243, 501] on label "View Guides" at bounding box center [362, 500] width 342 height 23
click at [0, 0] on input "View Guides" at bounding box center [0, 0] width 0 height 0
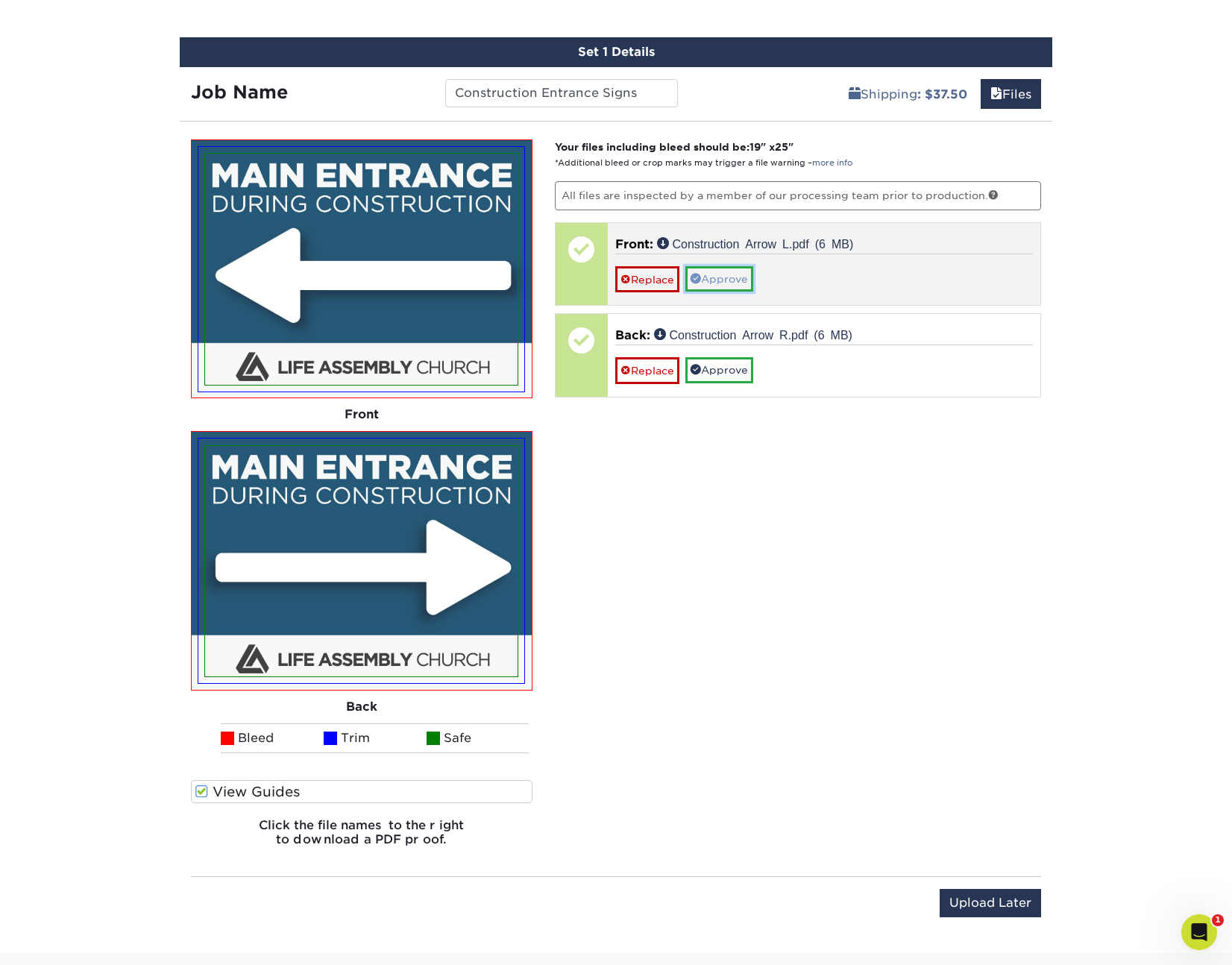
click at [721, 270] on link "Approve" at bounding box center [720, 278] width 68 height 25
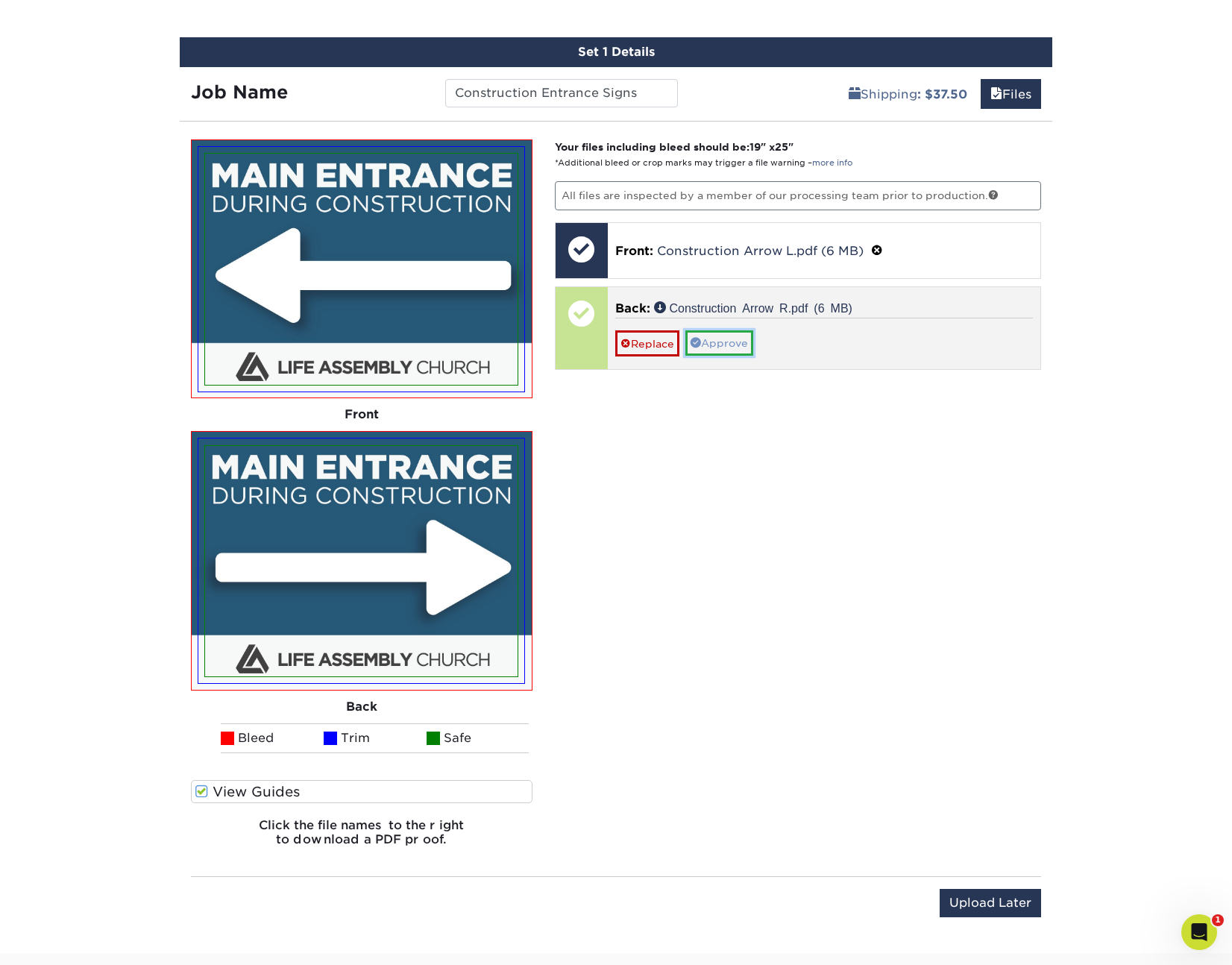
click at [729, 350] on link "Approve" at bounding box center [720, 342] width 68 height 25
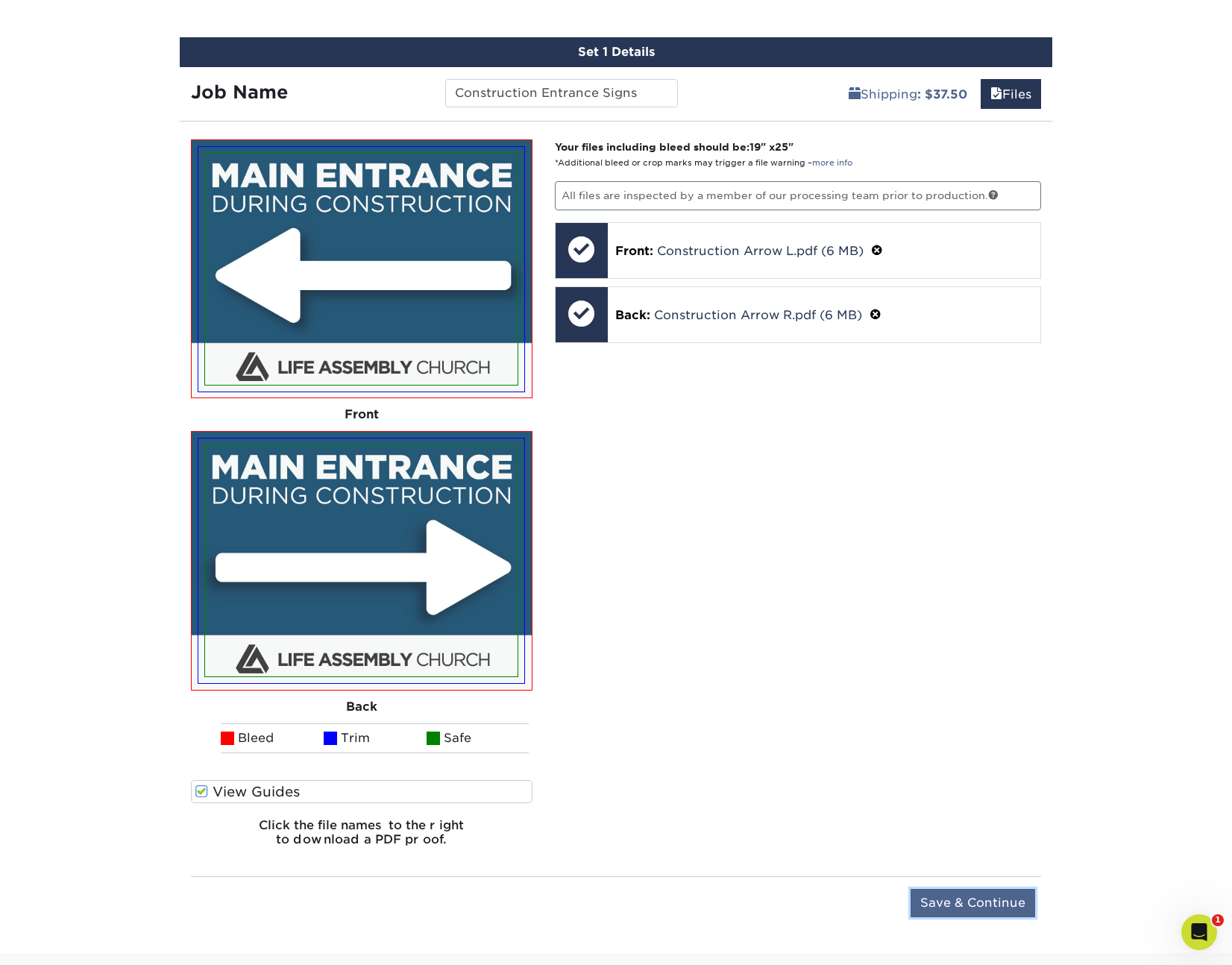
click at [980, 905] on input "Save & Continue" at bounding box center [973, 902] width 125 height 28
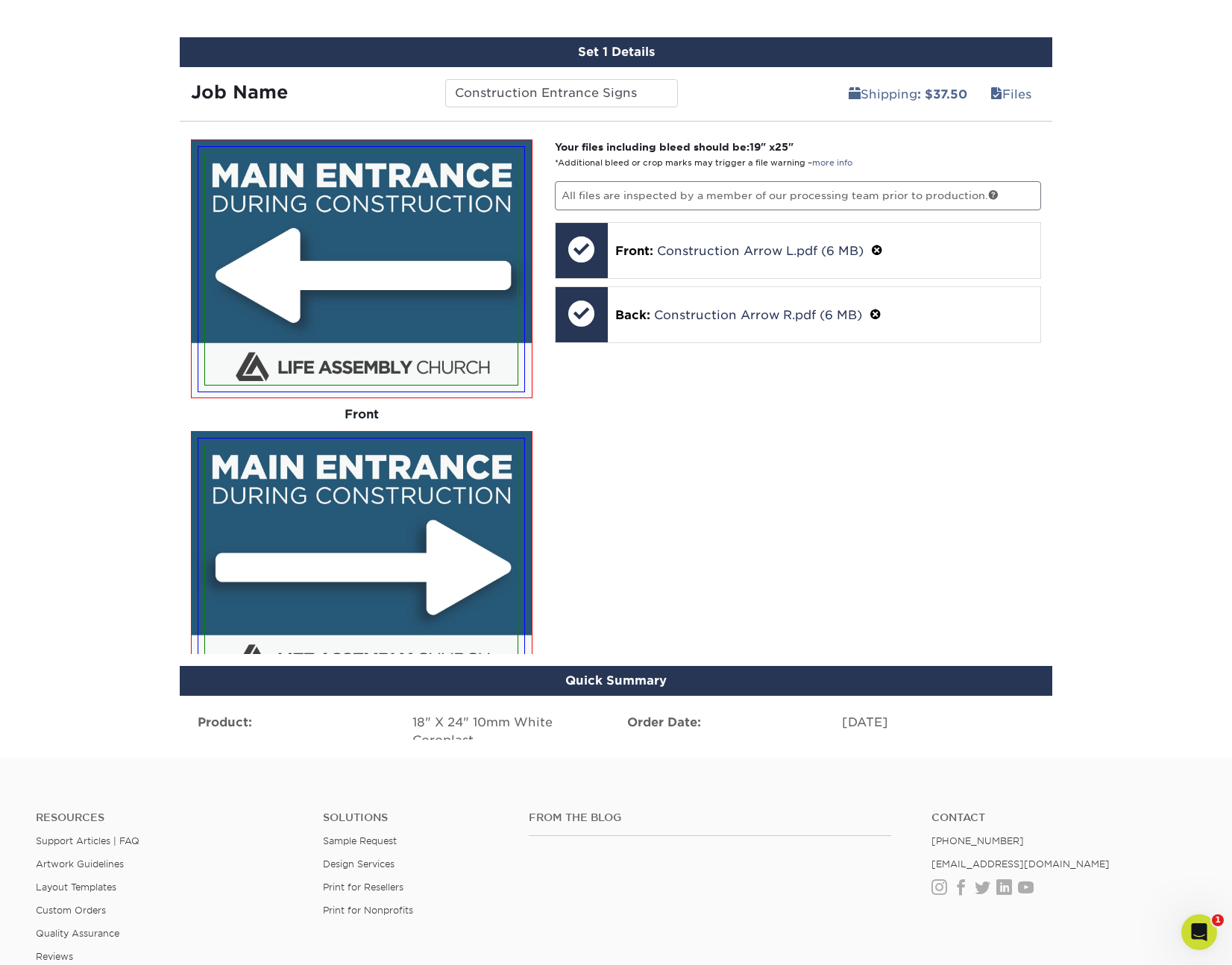
scroll to position [728, 0]
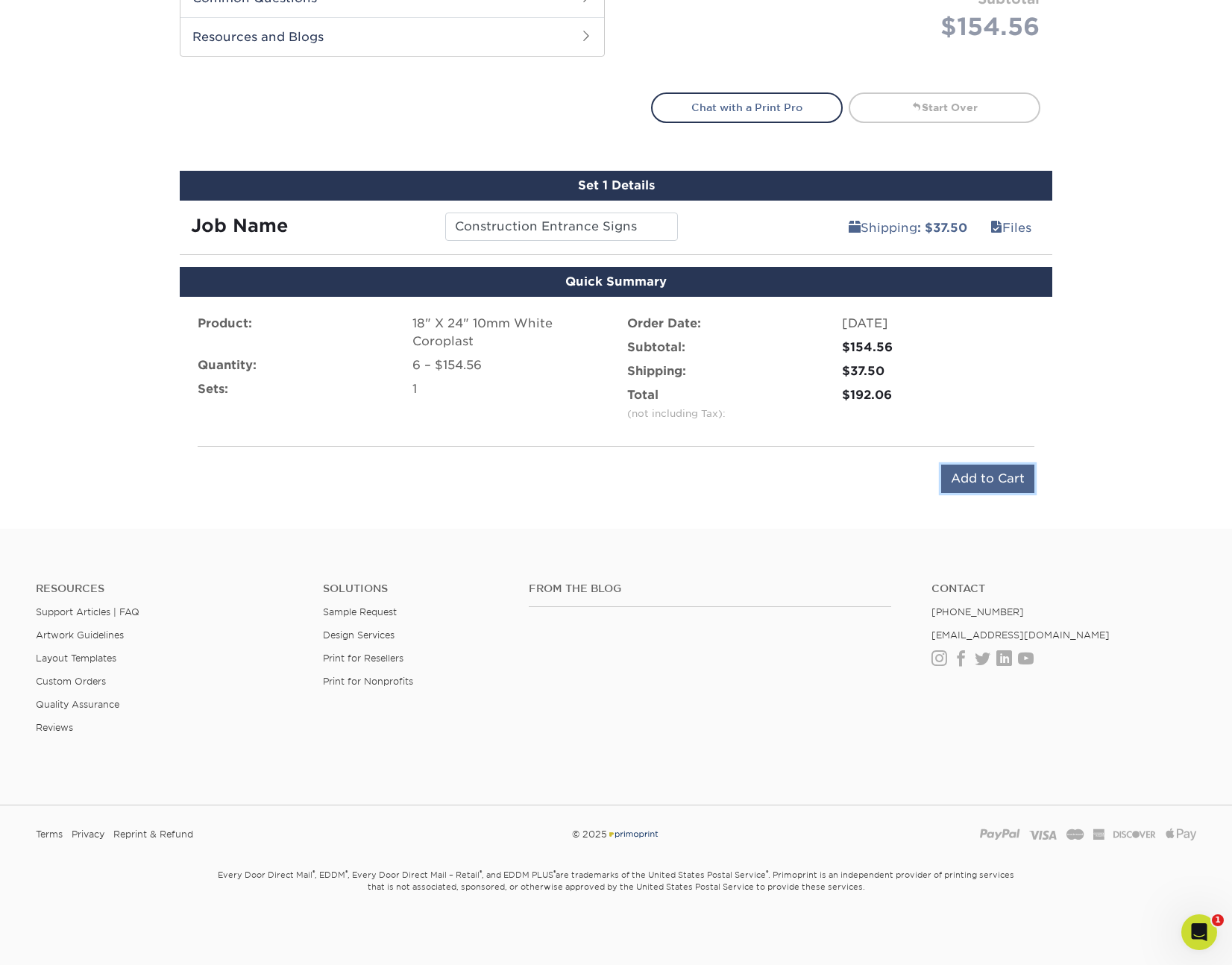
click at [974, 485] on input "Add to Cart" at bounding box center [988, 478] width 93 height 28
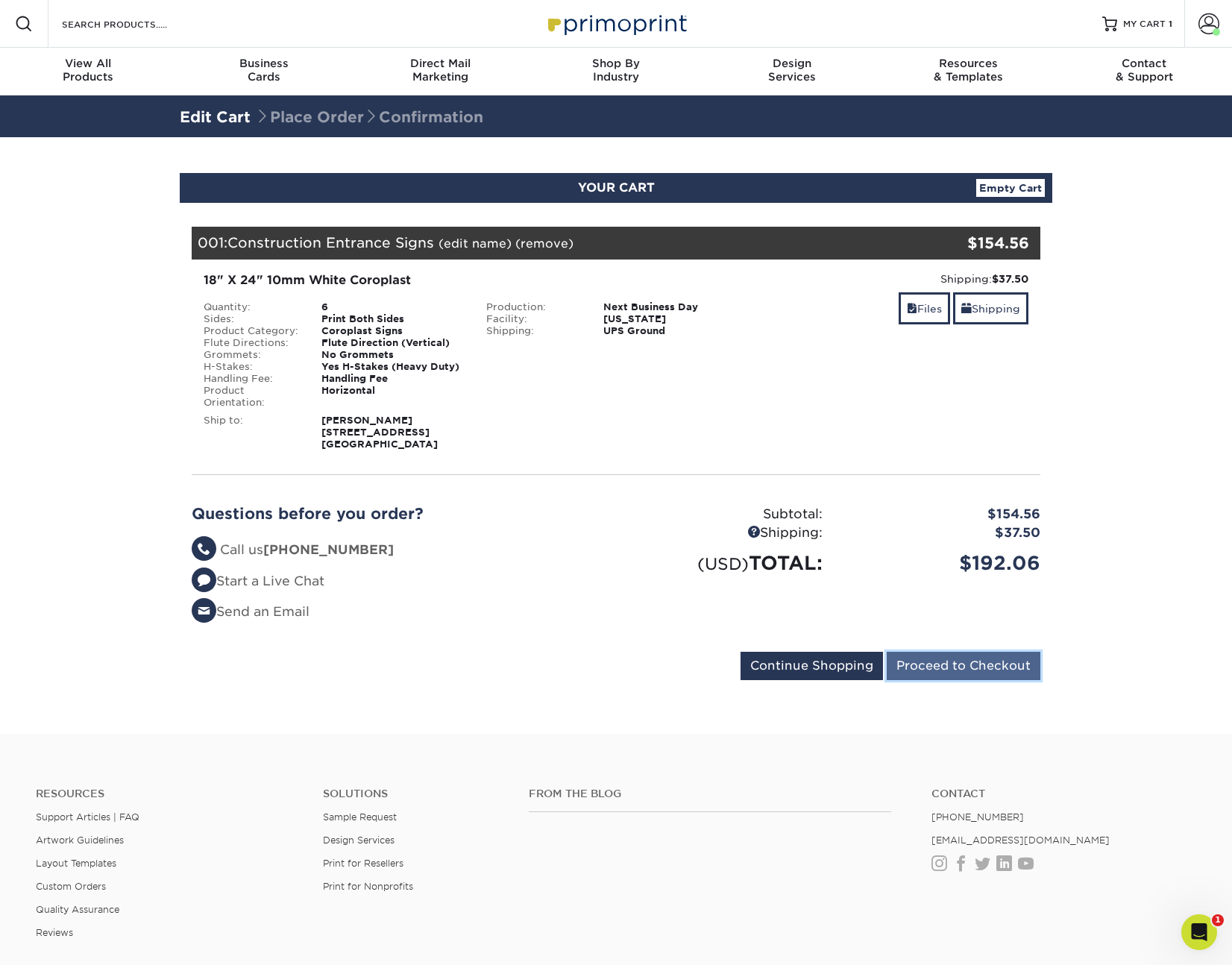
click at [961, 664] on input "Proceed to Checkout" at bounding box center [964, 665] width 154 height 28
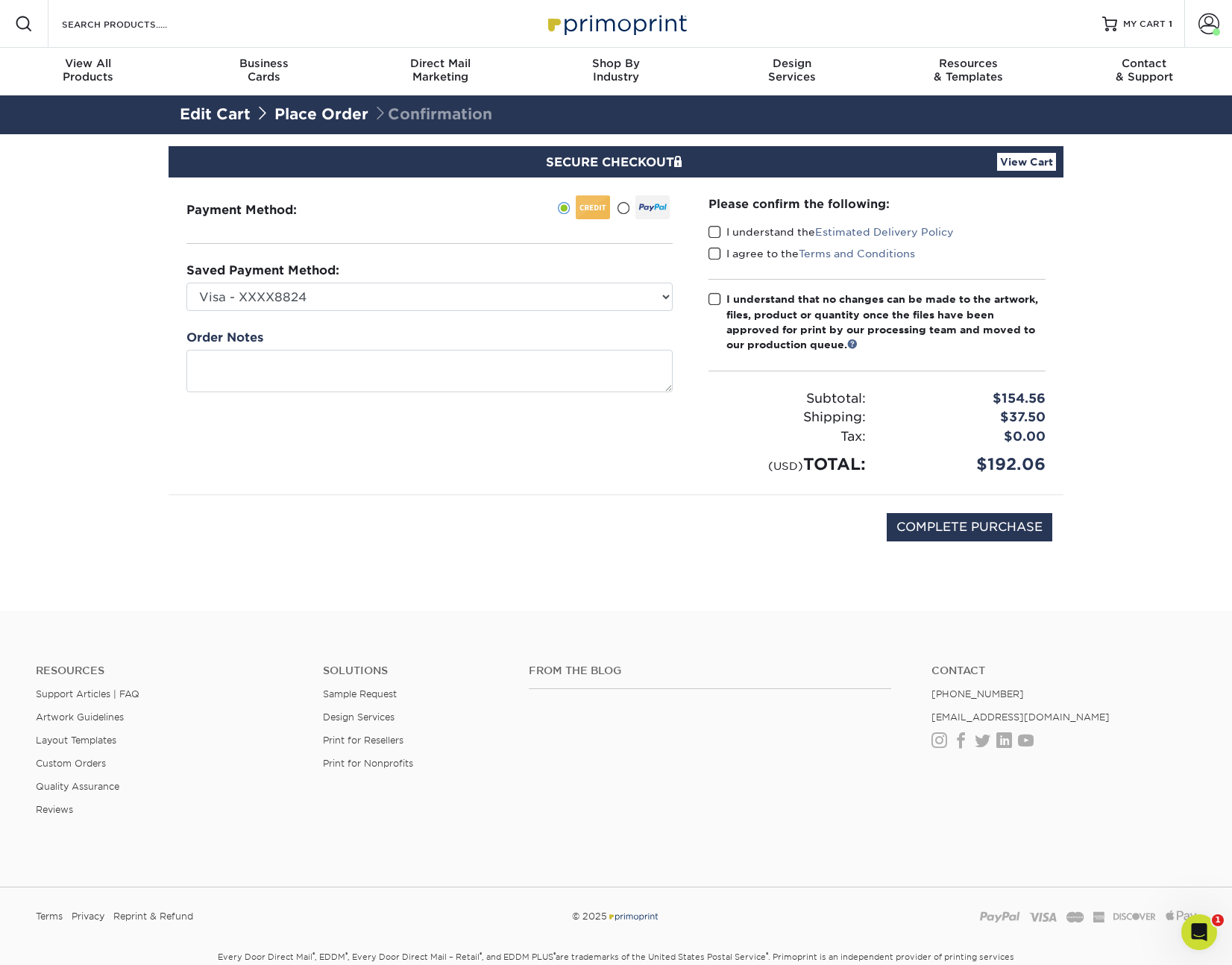
click at [713, 232] on span at bounding box center [715, 233] width 13 height 14
click at [0, 0] on input "I understand the Estimated Delivery Policy" at bounding box center [0, 0] width 0 height 0
click at [713, 254] on span at bounding box center [715, 254] width 13 height 14
click at [0, 0] on input "I agree to the Terms and Conditions" at bounding box center [0, 0] width 0 height 0
click at [708, 301] on div "Please confirm the following: I understand the Estimated Delivery Policy I agre…" at bounding box center [877, 335] width 373 height 317
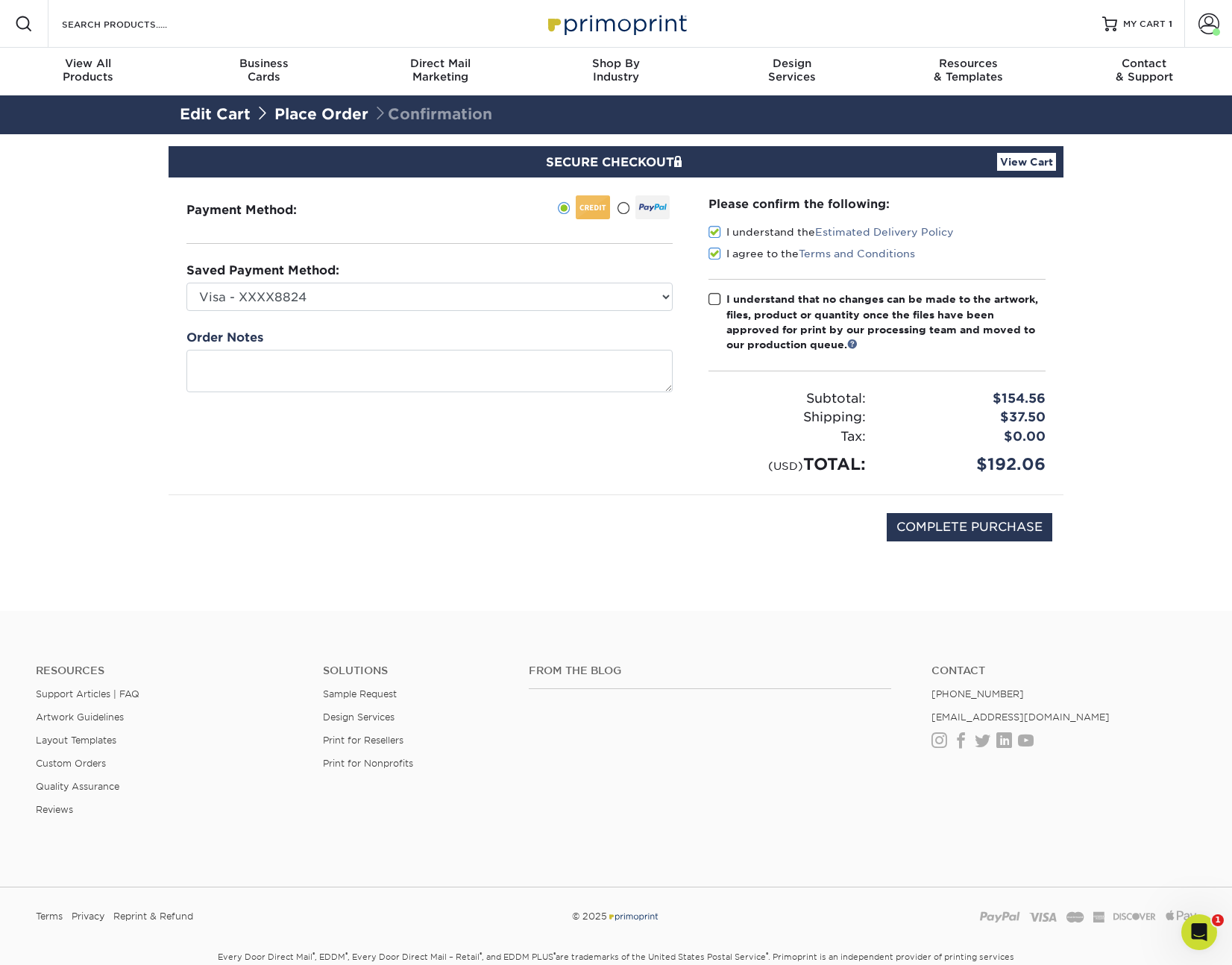
click at [713, 301] on span at bounding box center [715, 300] width 13 height 14
click at [0, 0] on input "I understand that no changes can be made to the artwork, files, product or quan…" at bounding box center [0, 0] width 0 height 0
click at [713, 301] on span at bounding box center [715, 300] width 13 height 14
click at [0, 0] on input "I understand that no changes can be made to the artwork, files, product or quan…" at bounding box center [0, 0] width 0 height 0
click at [713, 301] on span at bounding box center [715, 300] width 13 height 14
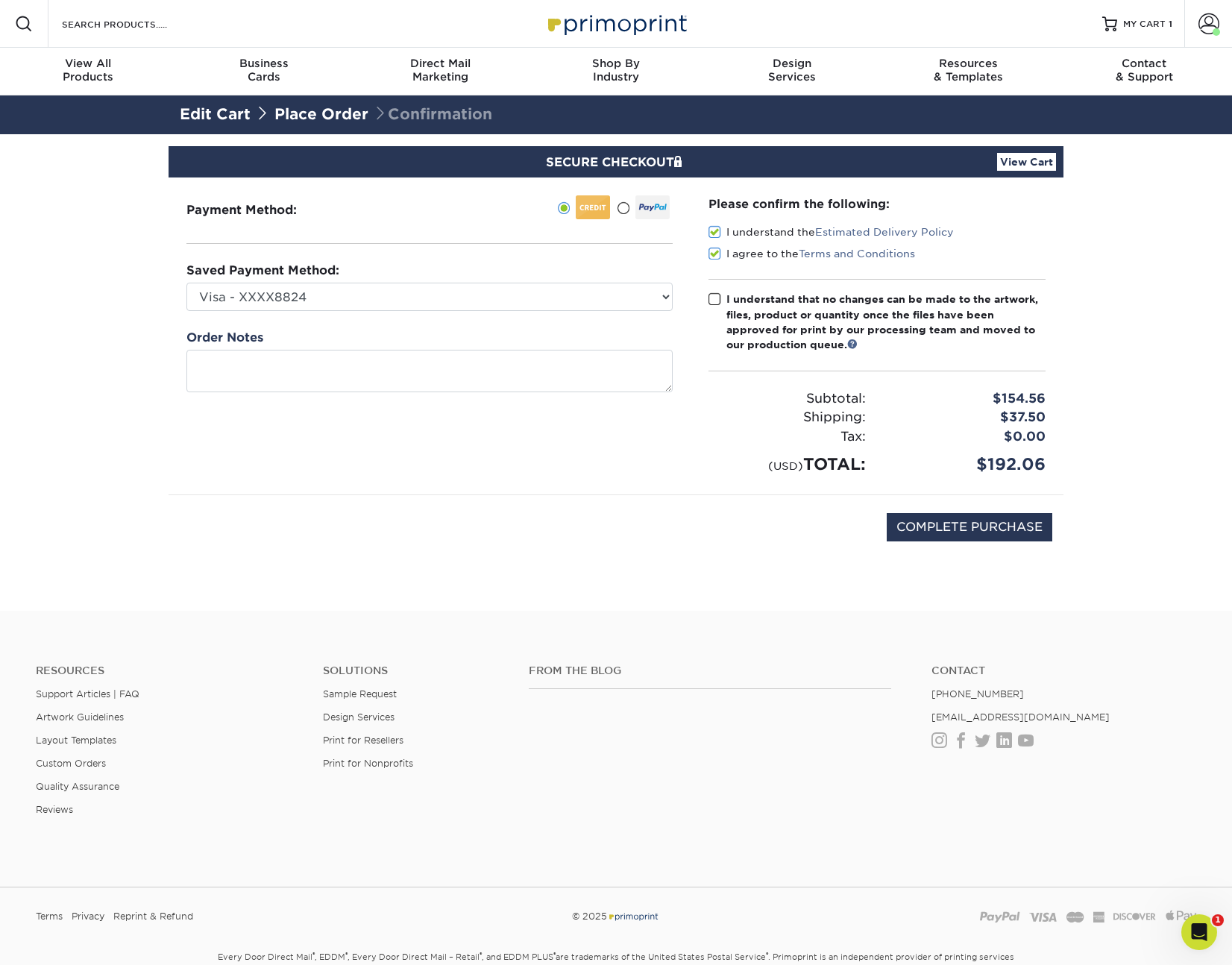
click at [0, 0] on input "I understand that no changes can be made to the artwork, files, product or quan…" at bounding box center [0, 0] width 0 height 0
click at [928, 520] on input "COMPLETE PURCHASE" at bounding box center [970, 527] width 166 height 28
type input "PROCESSING, PLEASE WAIT..."
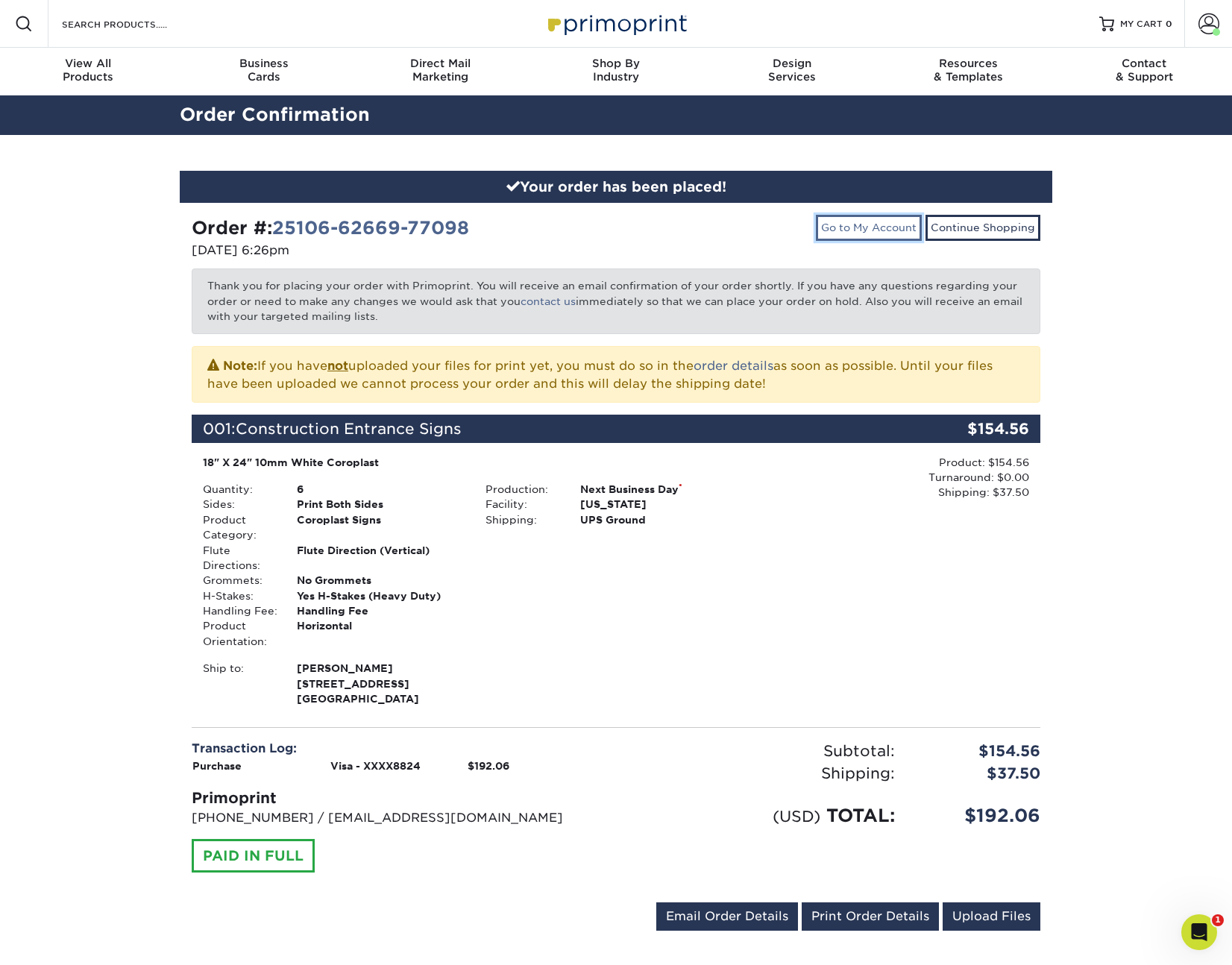
click at [872, 231] on link "Go to My Account" at bounding box center [869, 227] width 106 height 25
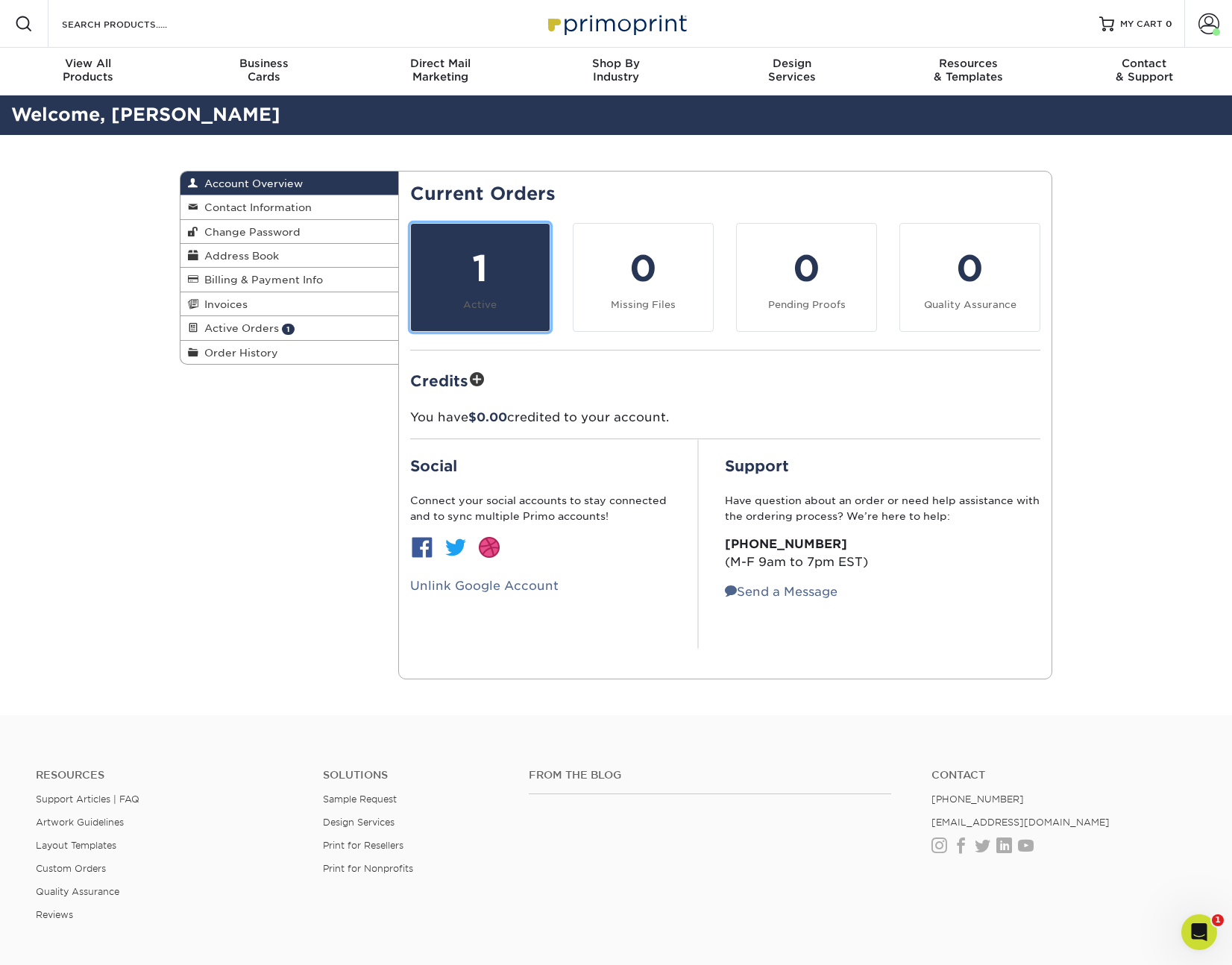
click at [486, 301] on small "Active" at bounding box center [480, 304] width 34 height 11
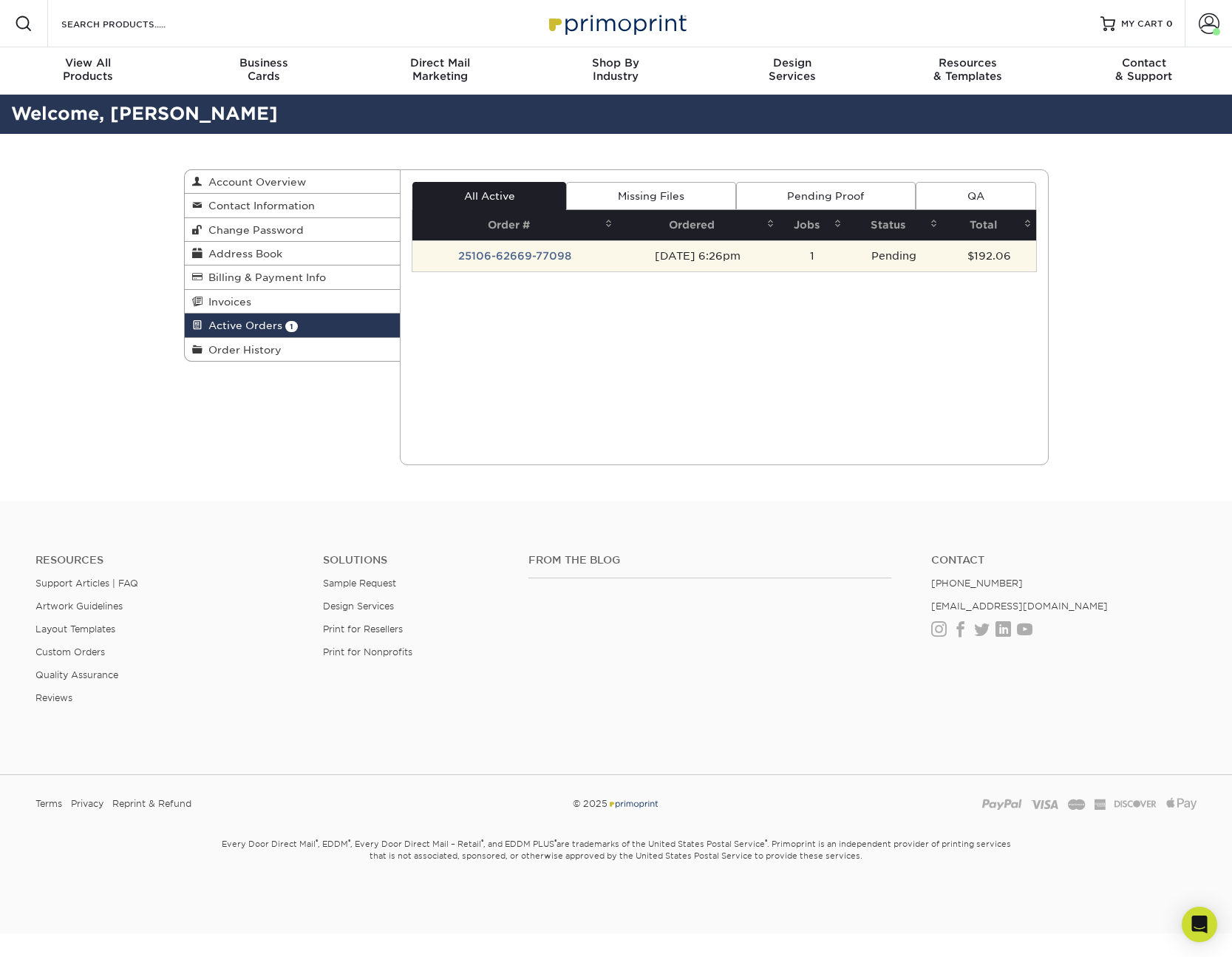
click at [501, 260] on td "25106-62669-77098" at bounding box center [515, 256] width 204 height 31
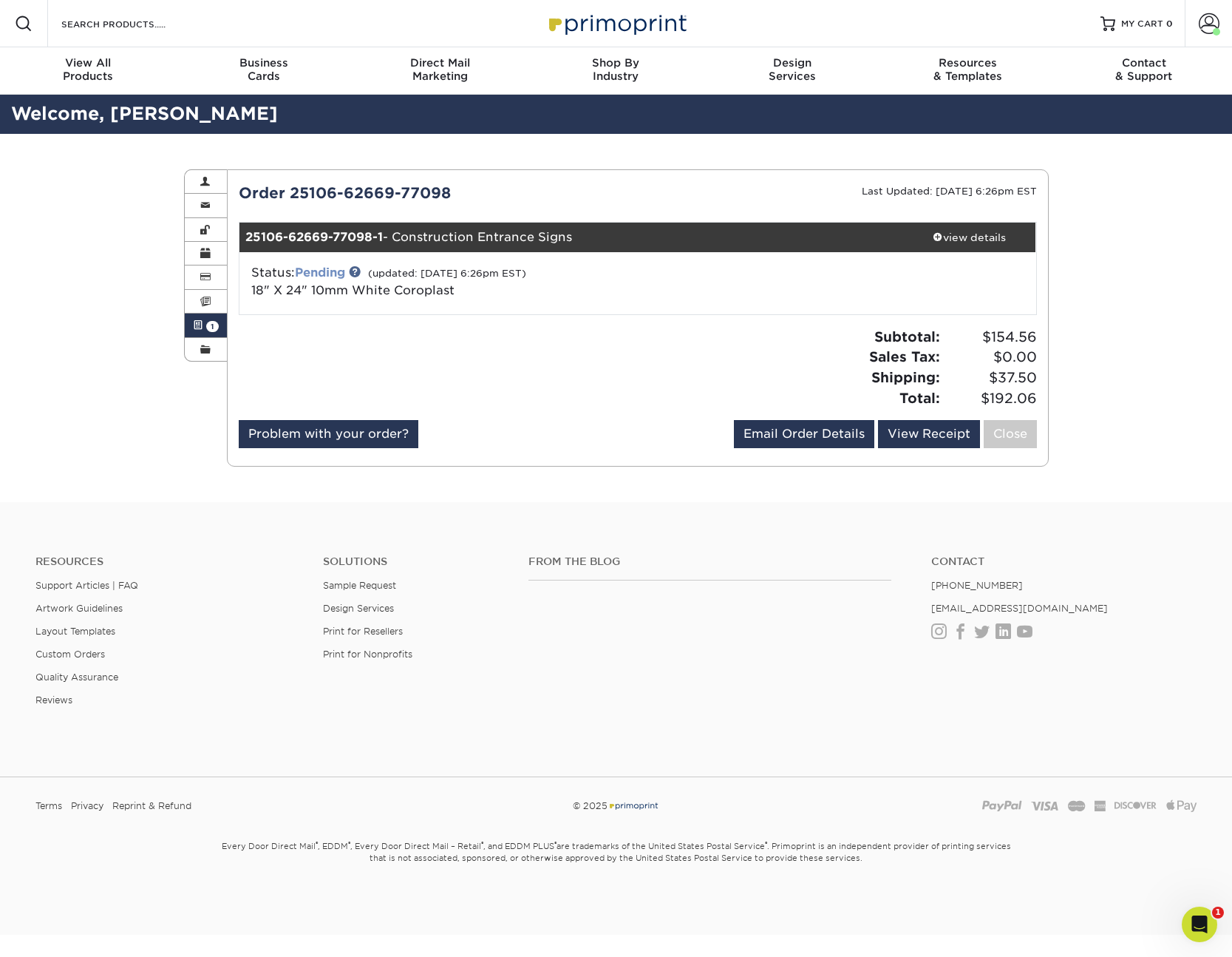
click at [303, 268] on link "Pending" at bounding box center [319, 272] width 50 height 14
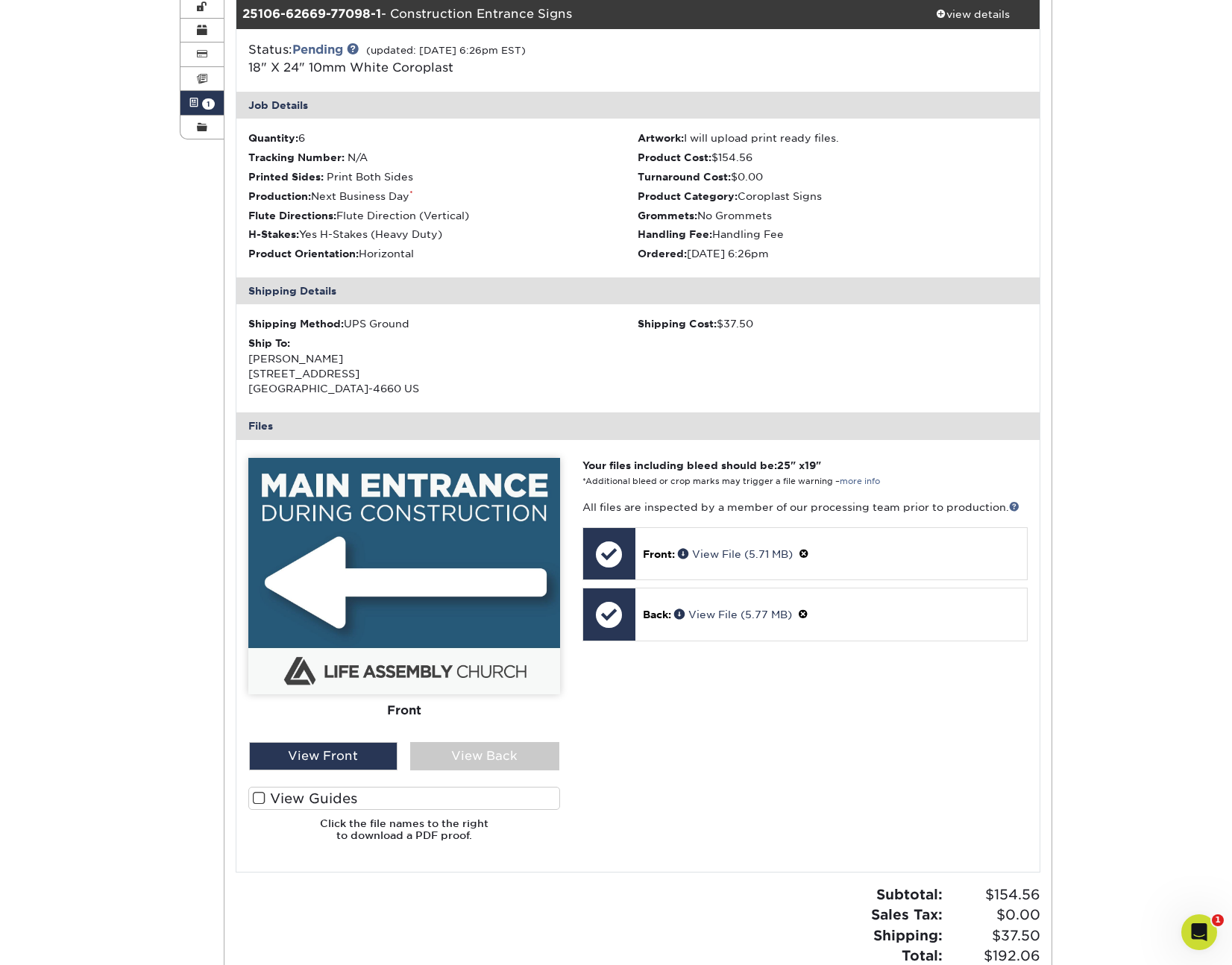
scroll to position [373, 0]
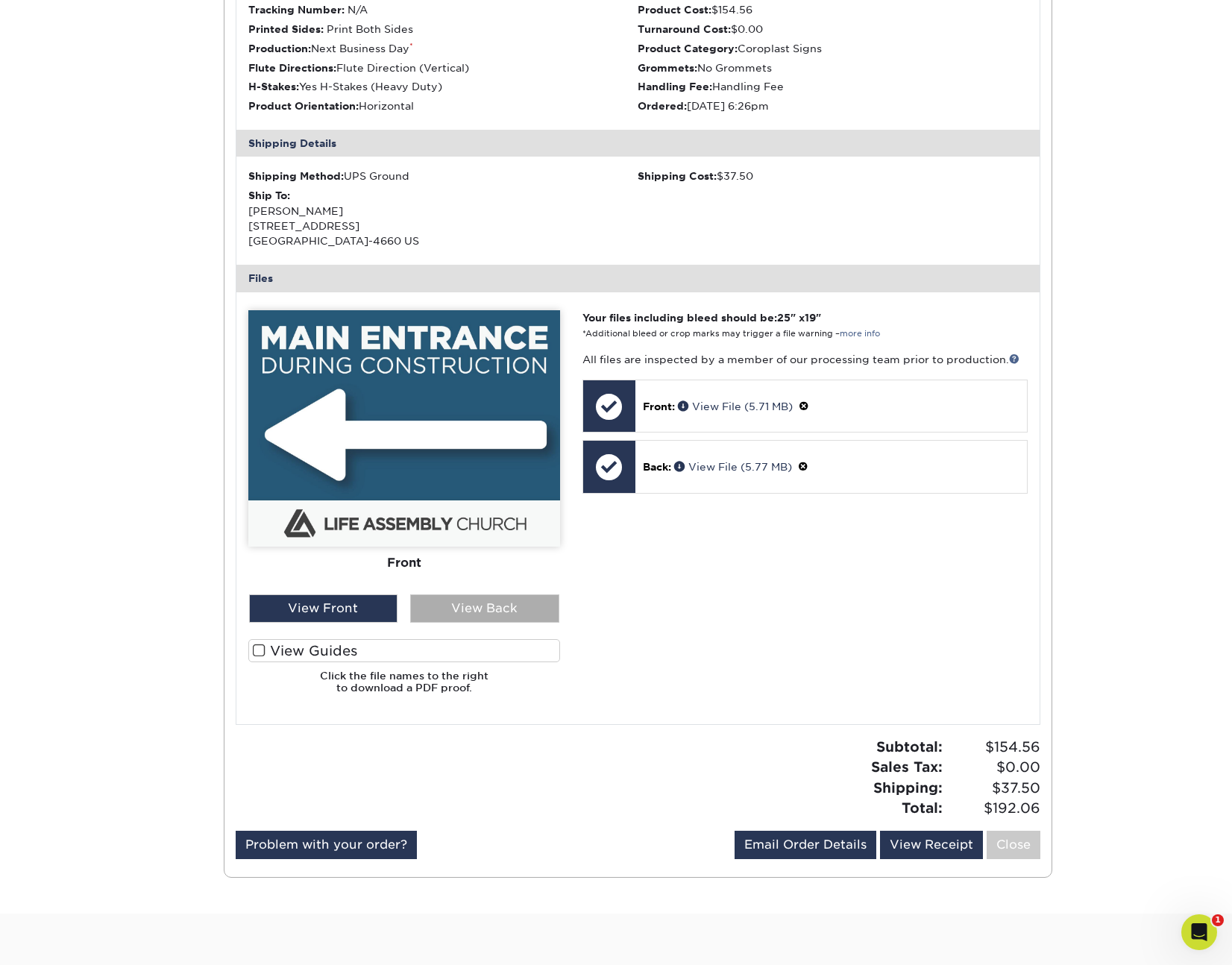
click at [513, 603] on div "View Back" at bounding box center [484, 608] width 149 height 28
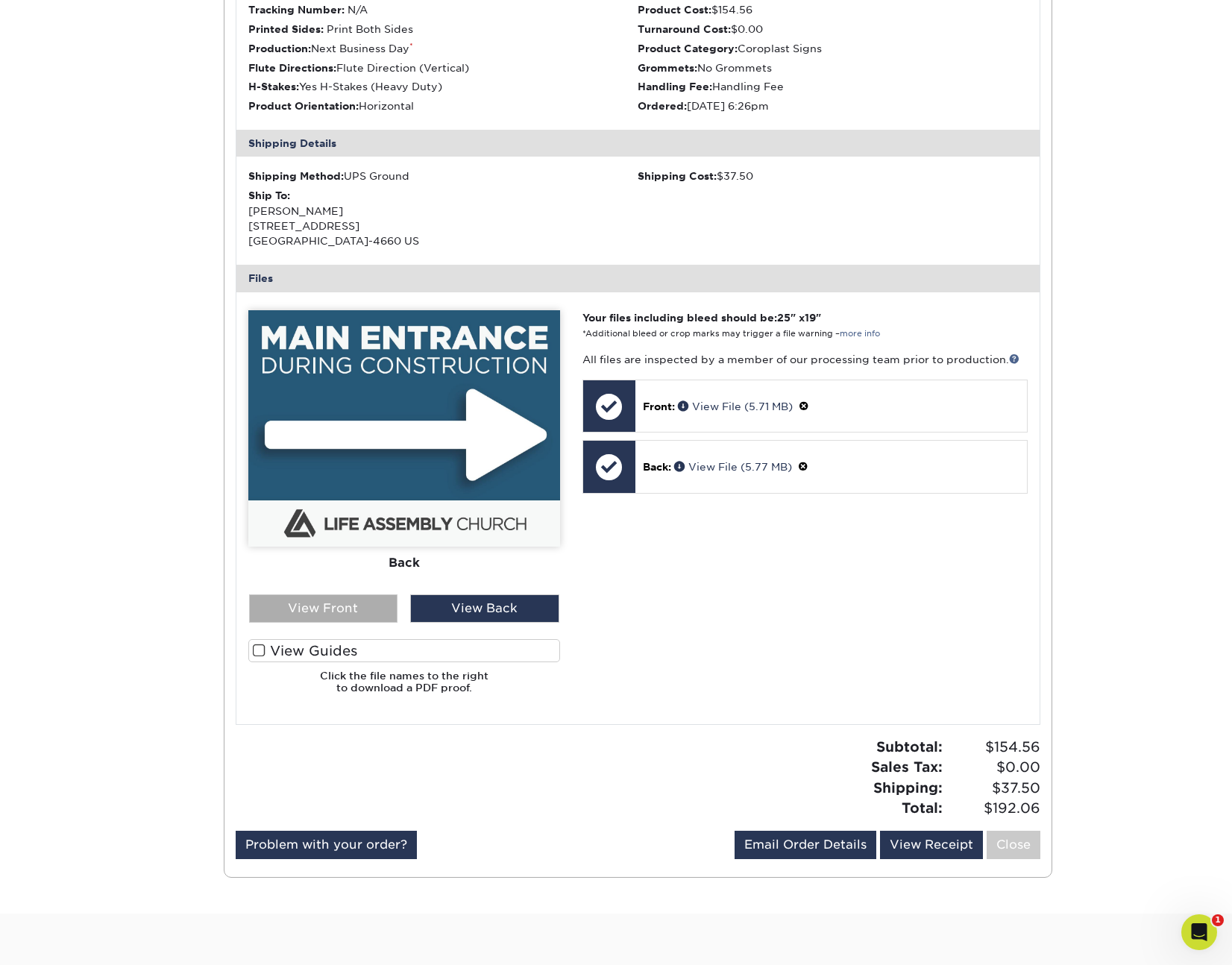
click at [345, 603] on div "View Front" at bounding box center [323, 608] width 149 height 28
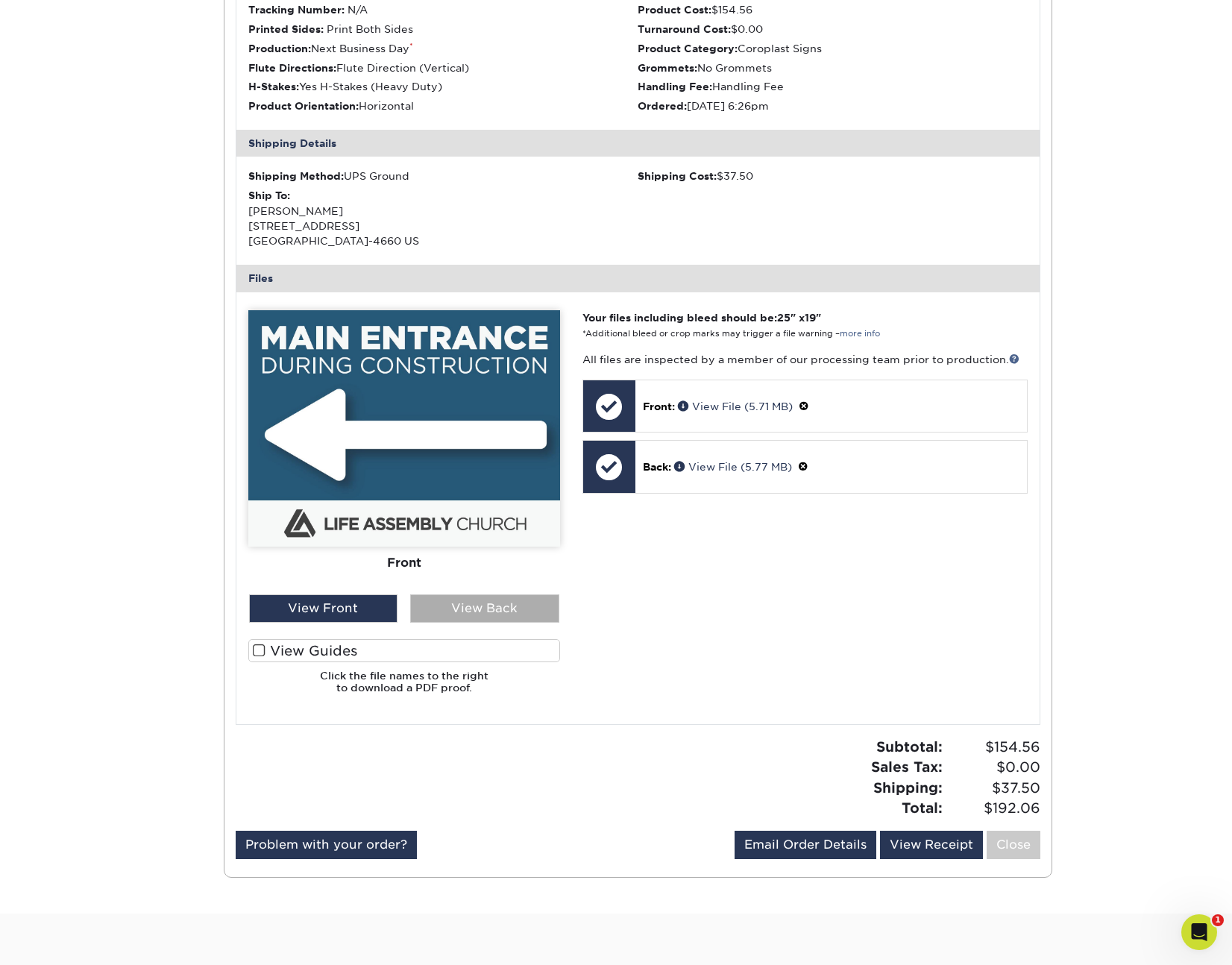
click at [503, 599] on div "View Back" at bounding box center [484, 608] width 149 height 28
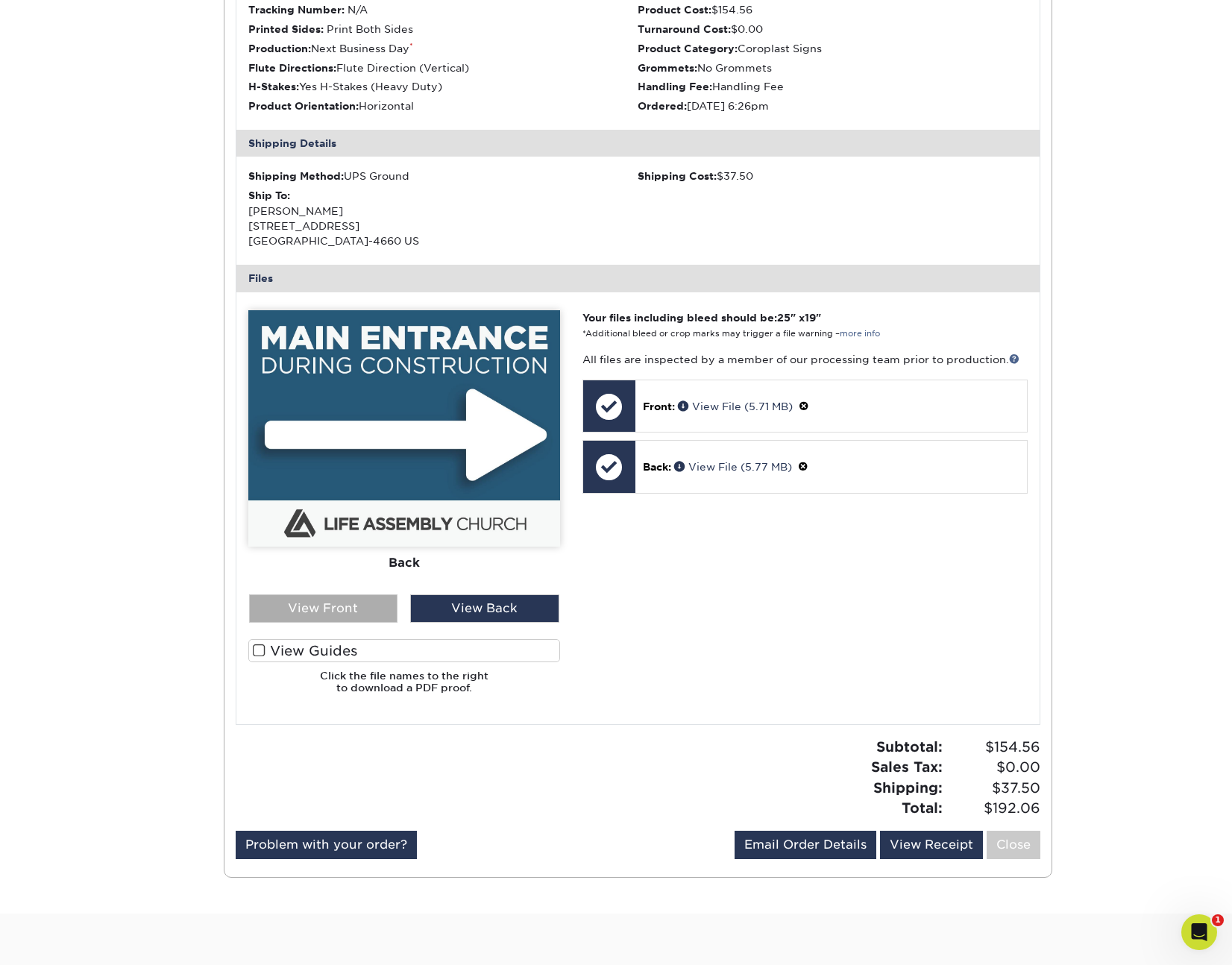
click at [385, 599] on div "View Front" at bounding box center [323, 608] width 149 height 28
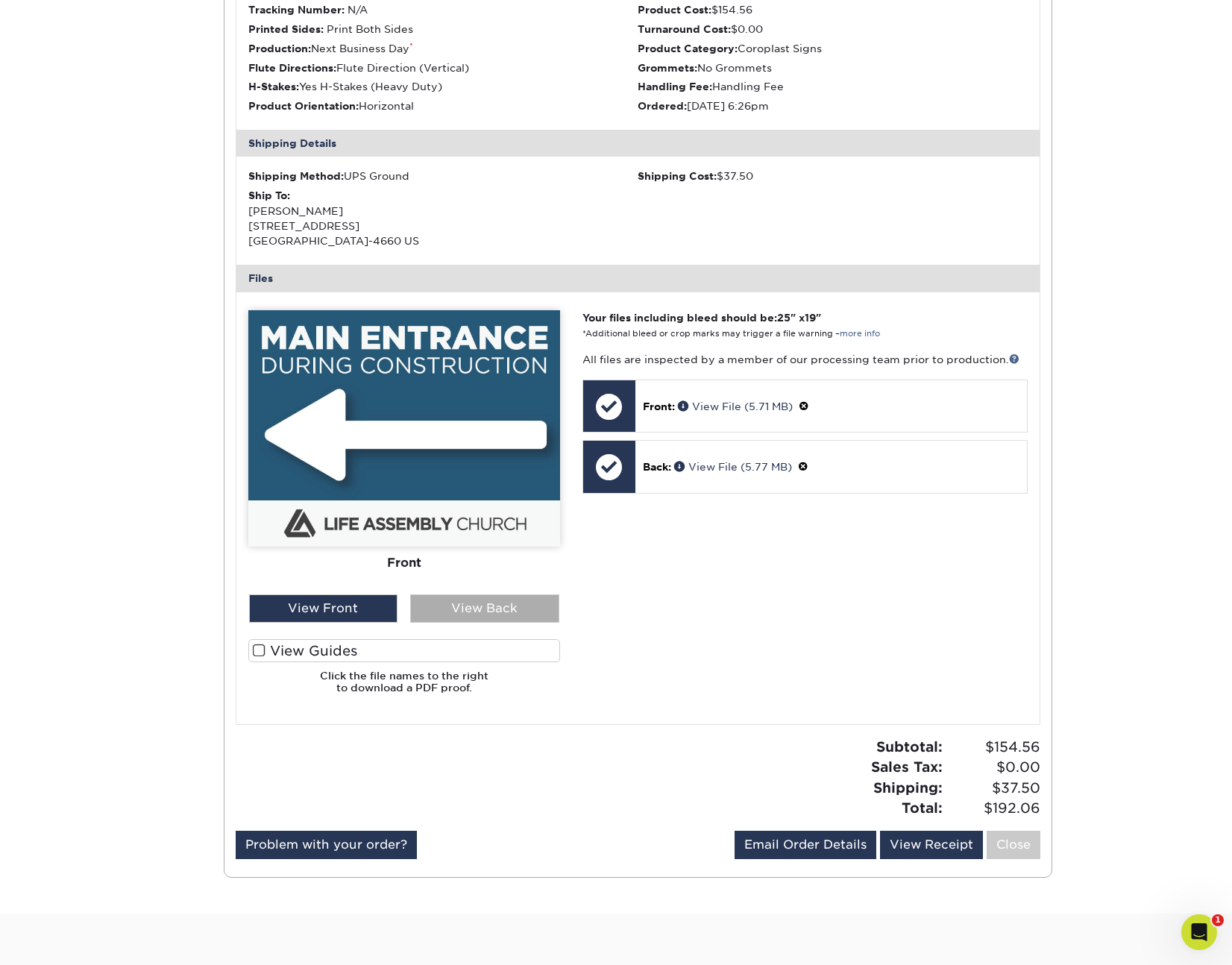
click at [459, 604] on div "View Back" at bounding box center [484, 608] width 149 height 28
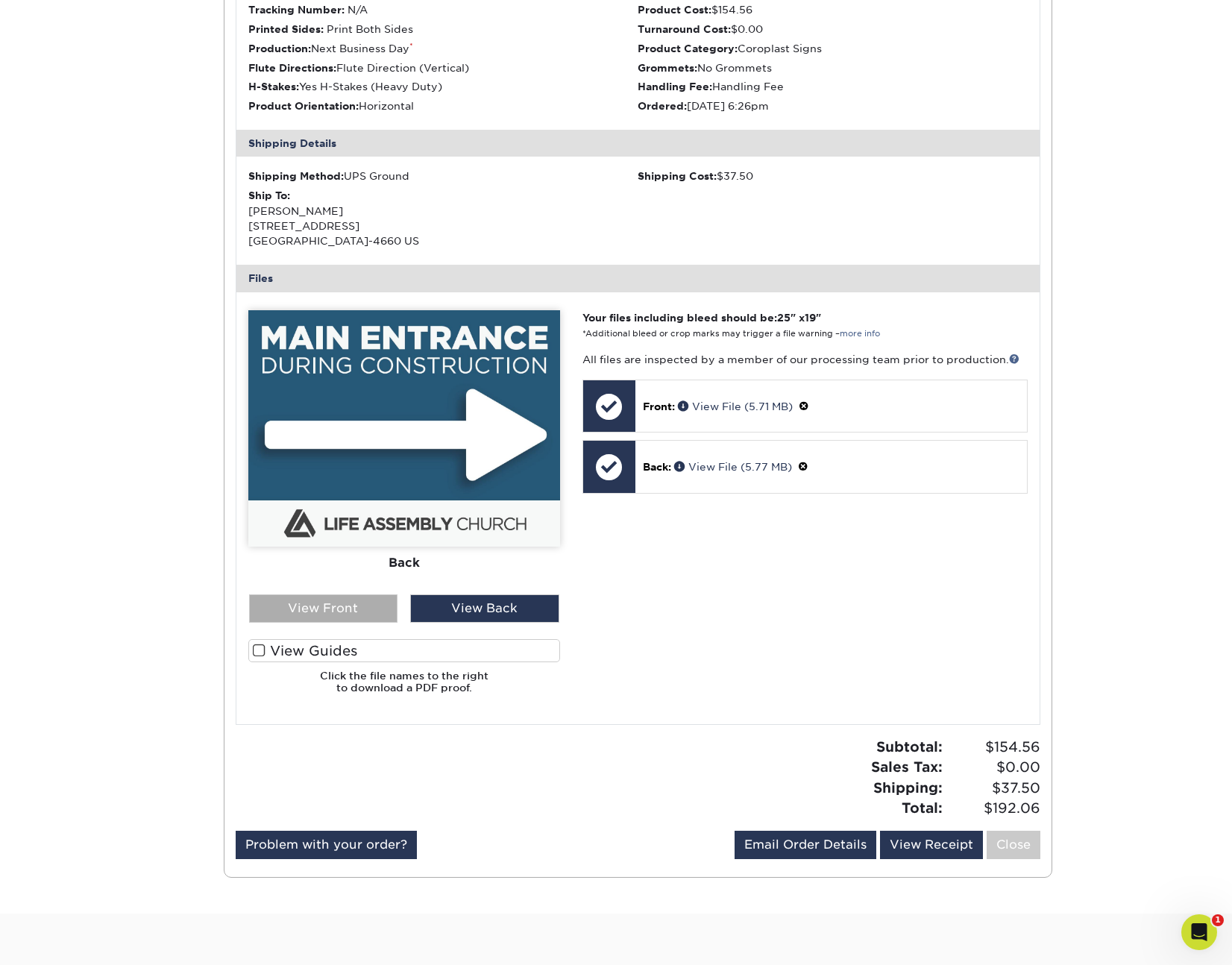
click at [362, 603] on div "View Front" at bounding box center [323, 608] width 149 height 28
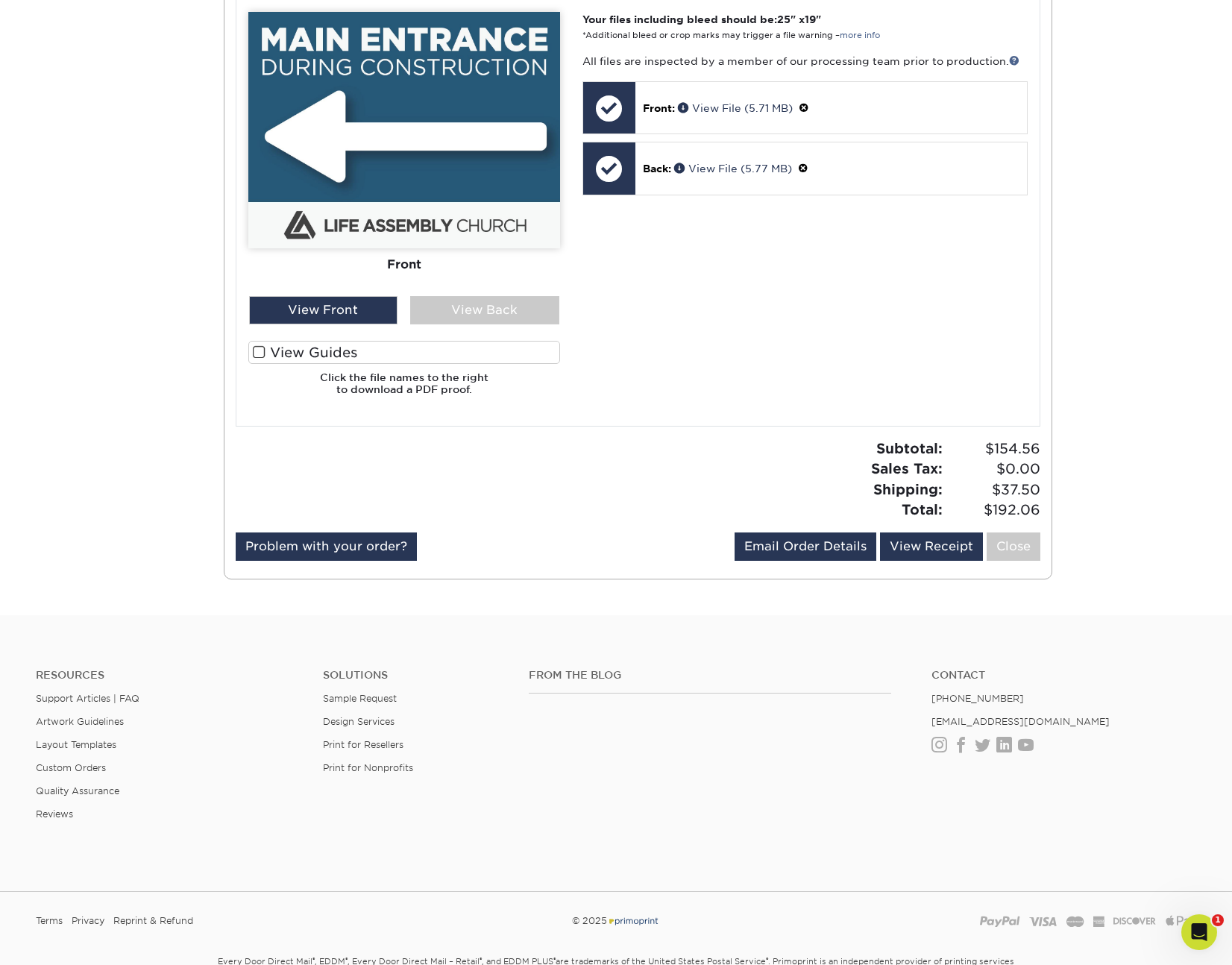
scroll to position [0, 0]
